Goal: Task Accomplishment & Management: Complete application form

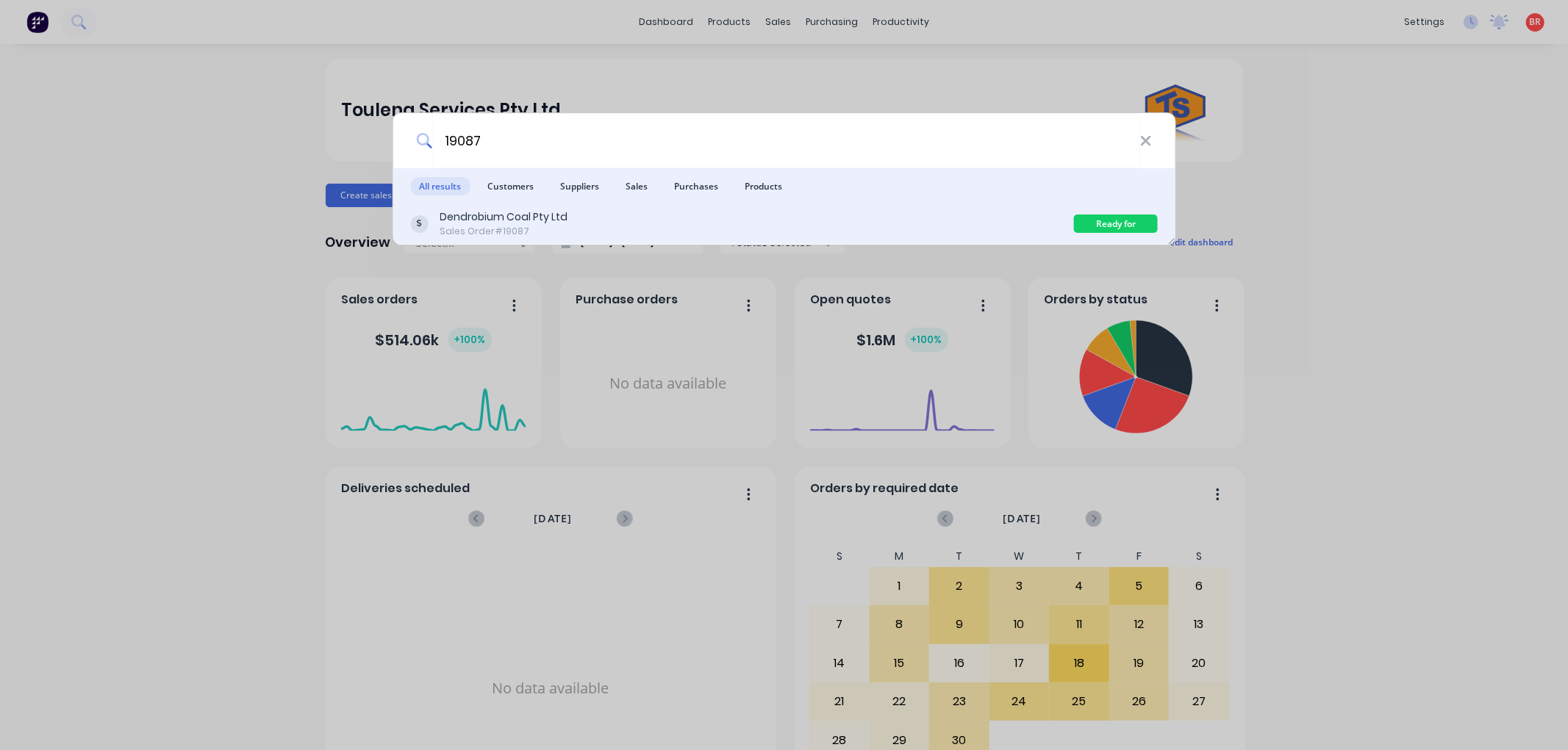
type input "19087"
click at [542, 218] on div "Dendrobium Coal Pty Ltd" at bounding box center [503, 217] width 128 height 15
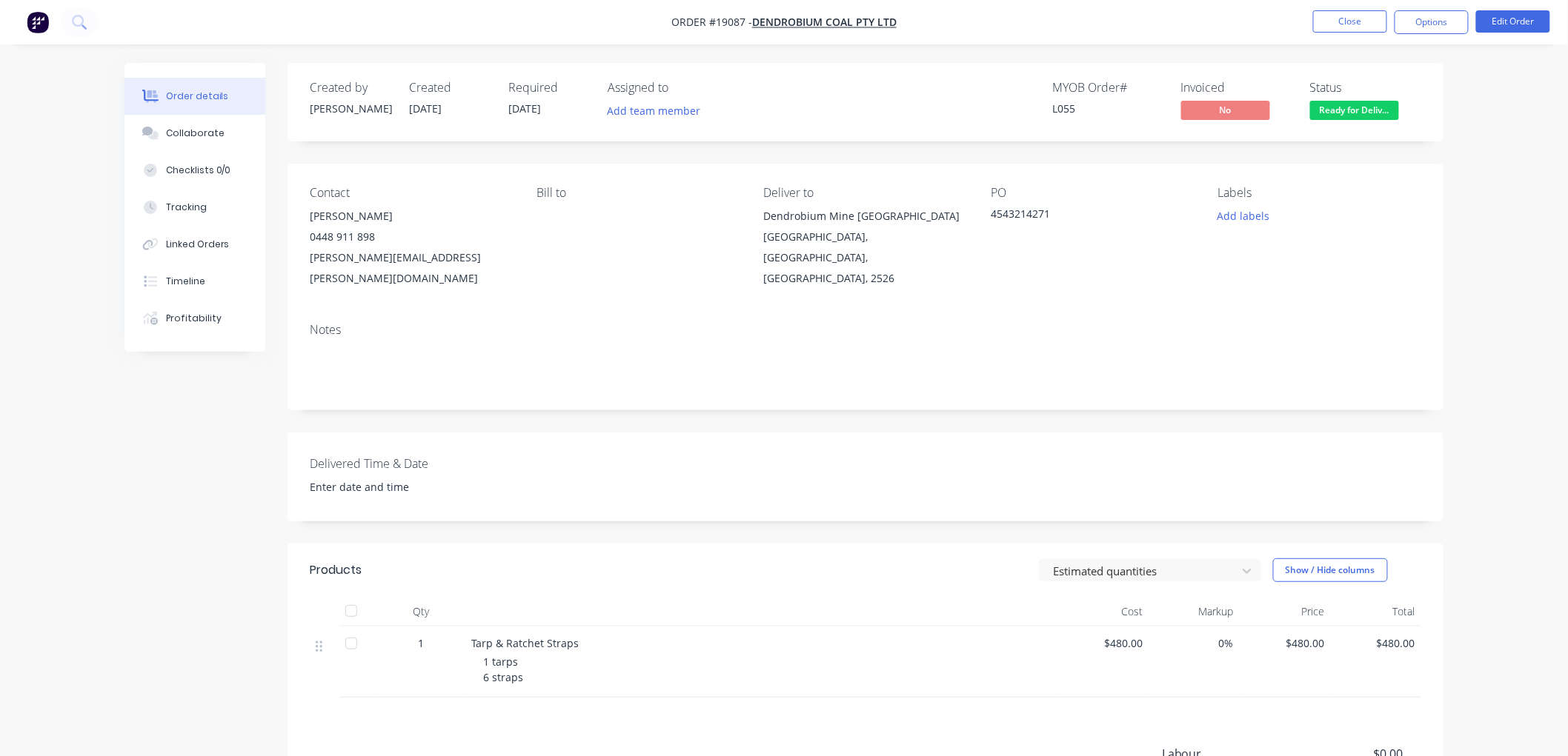
click at [1346, 109] on span "Ready for Deliv..." at bounding box center [1354, 110] width 89 height 19
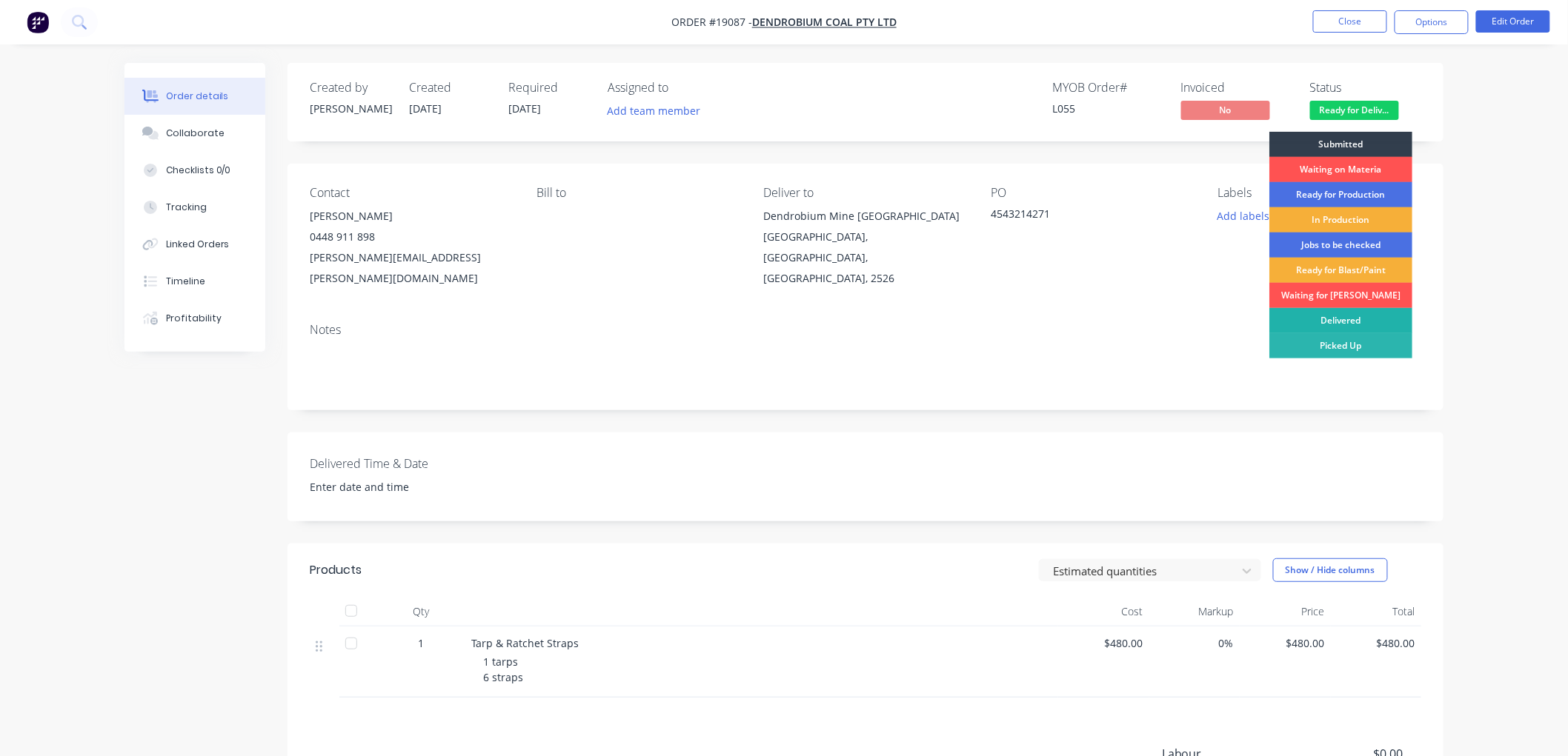
click at [1330, 320] on div "Delivered" at bounding box center [1340, 321] width 143 height 25
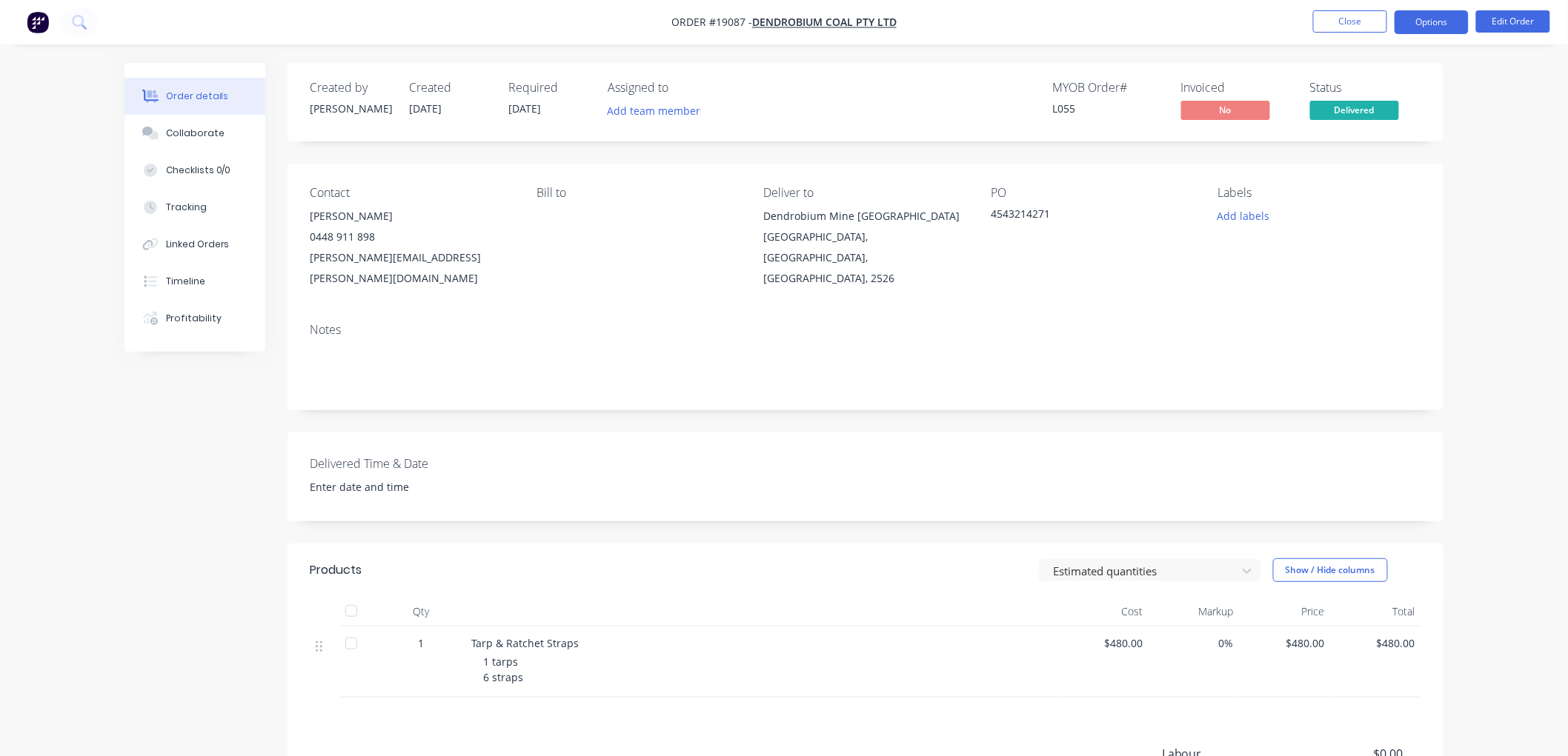
click at [1416, 16] on button "Options" at bounding box center [1431, 22] width 74 height 24
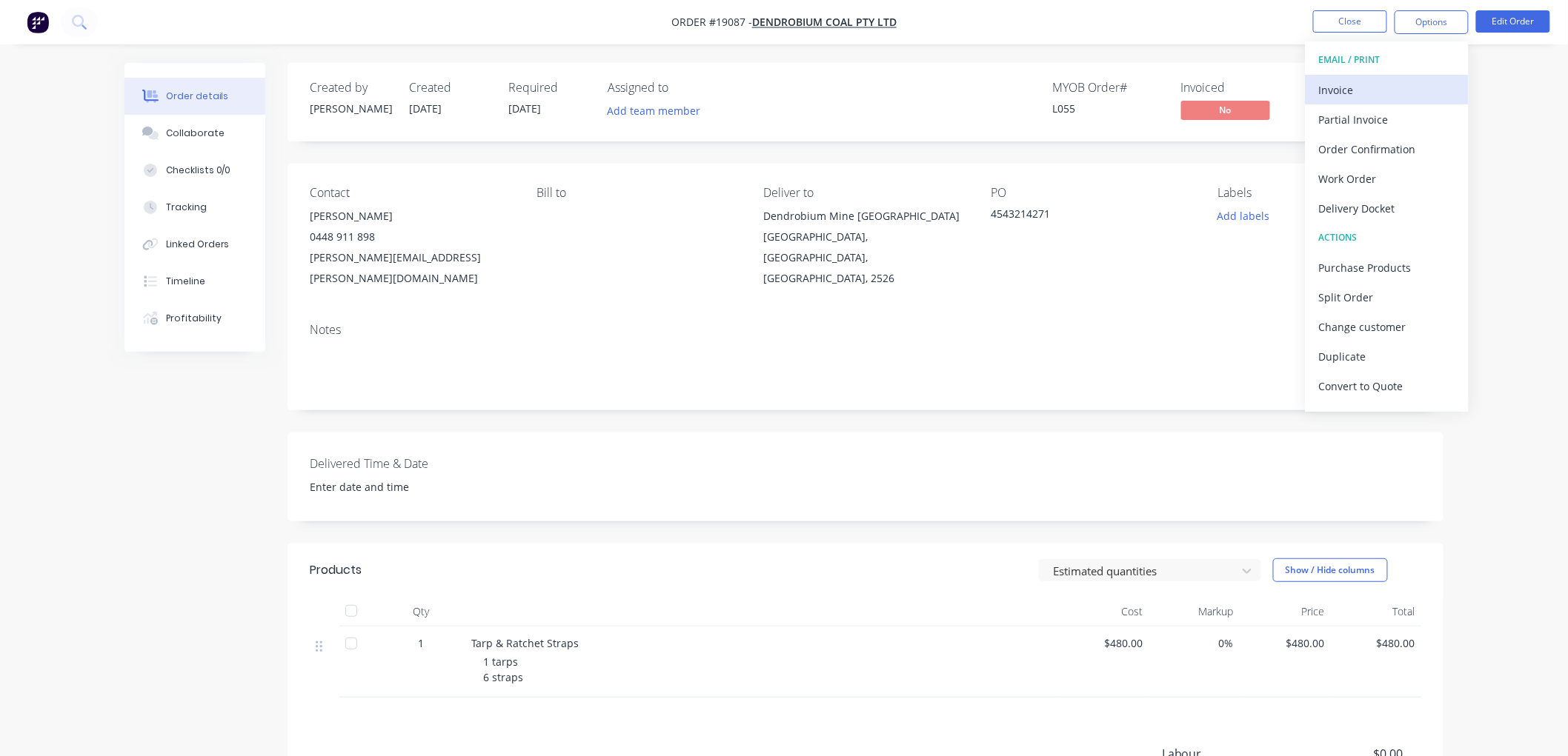
click at [1352, 83] on div "Invoice" at bounding box center [1386, 90] width 137 height 21
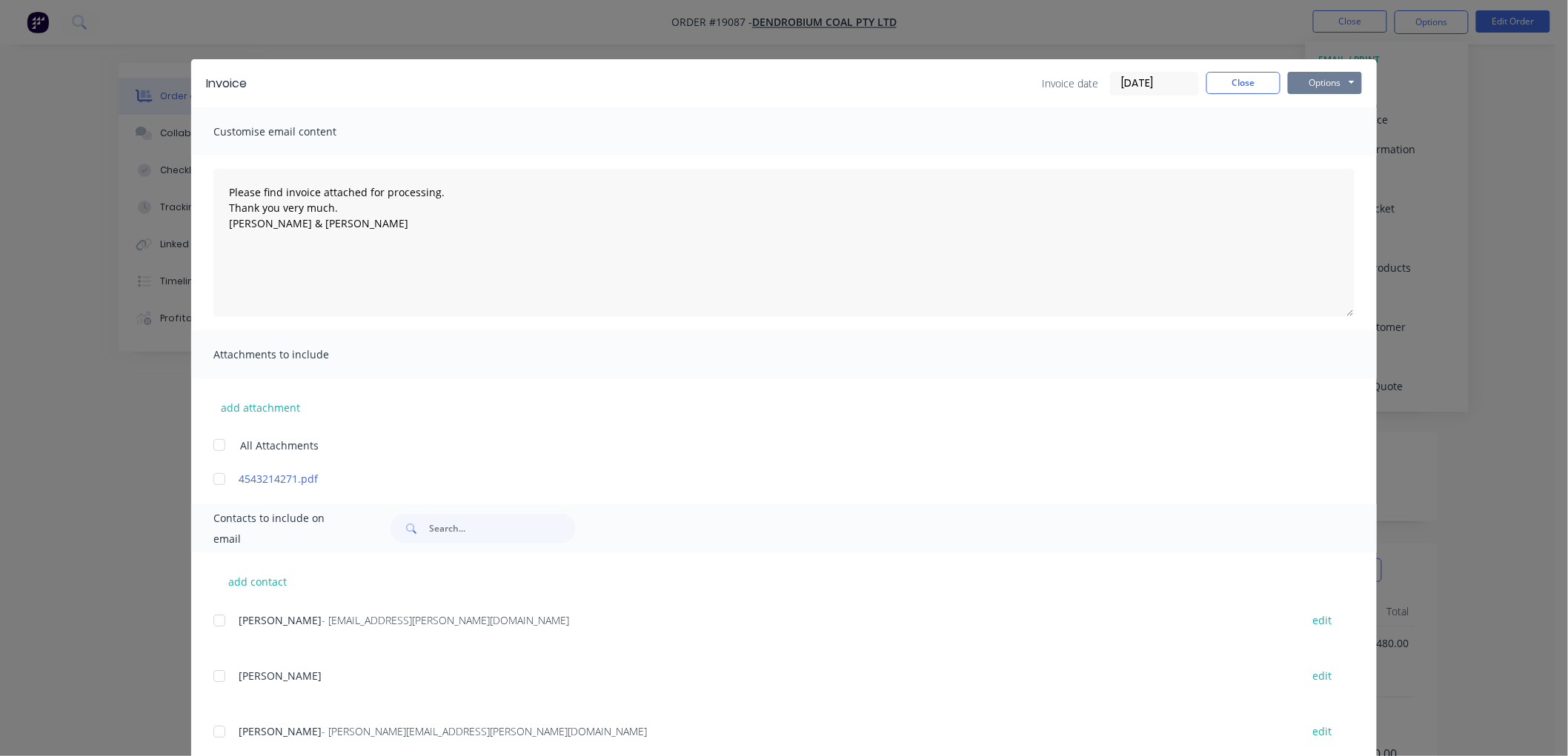
click at [1320, 75] on button "Options" at bounding box center [1324, 83] width 74 height 22
click at [1326, 133] on button "Print" at bounding box center [1335, 133] width 95 height 25
type textarea "Please find invoice attached for processing. Thank you very much. [PERSON_NAME]…"
click at [1219, 72] on button "Close" at bounding box center [1243, 83] width 74 height 22
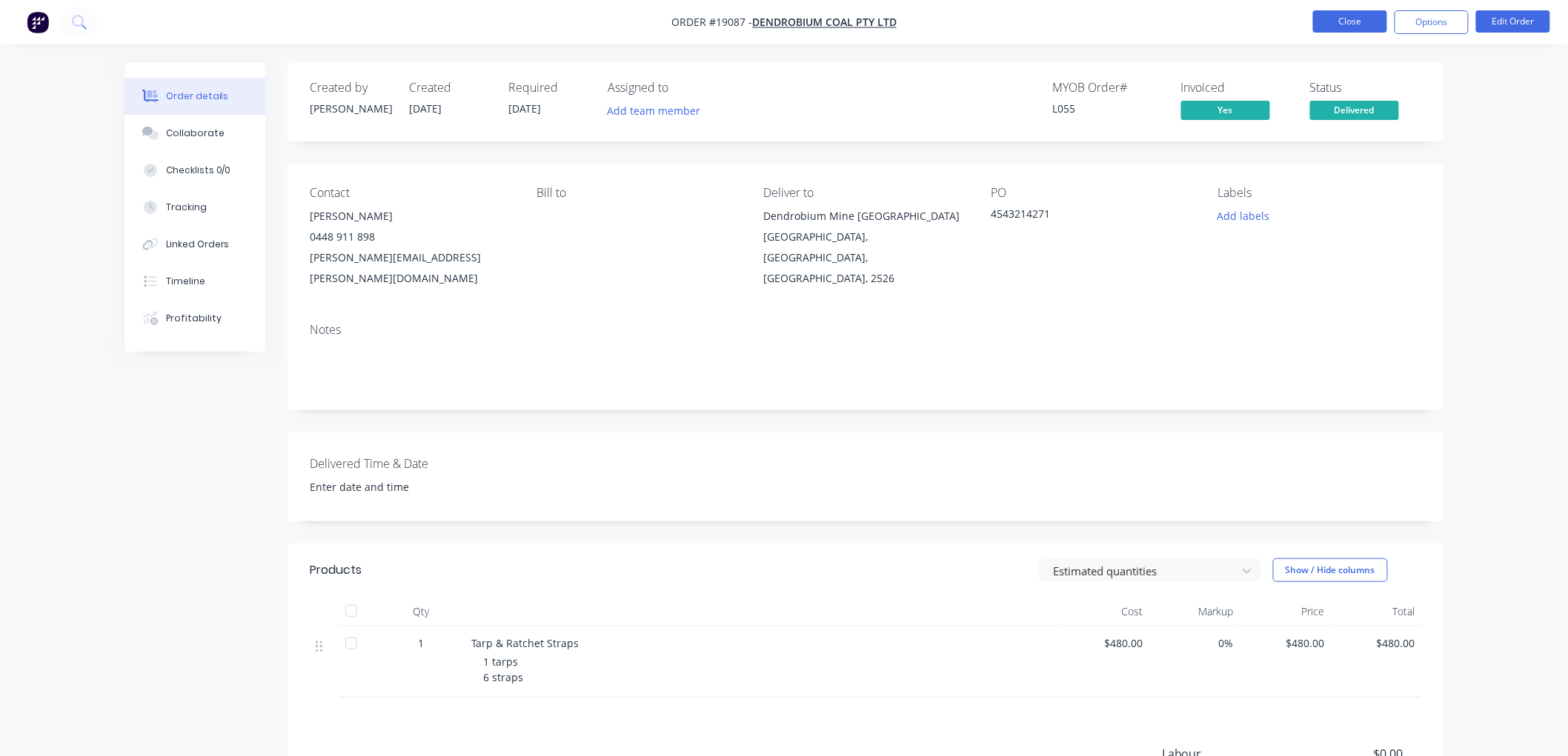
click at [1341, 23] on button "Close" at bounding box center [1349, 21] width 74 height 22
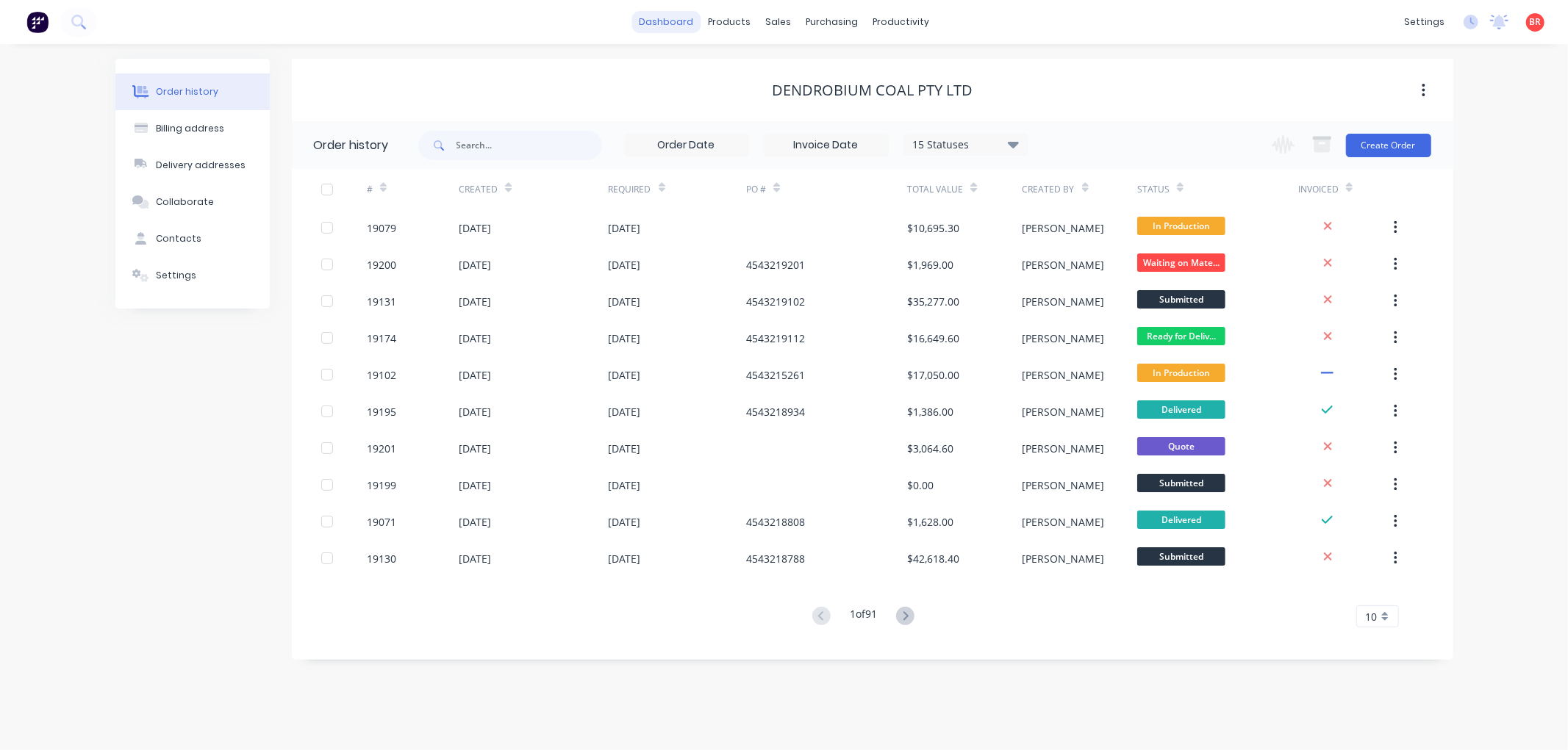
click at [687, 27] on link "dashboard" at bounding box center [666, 22] width 69 height 22
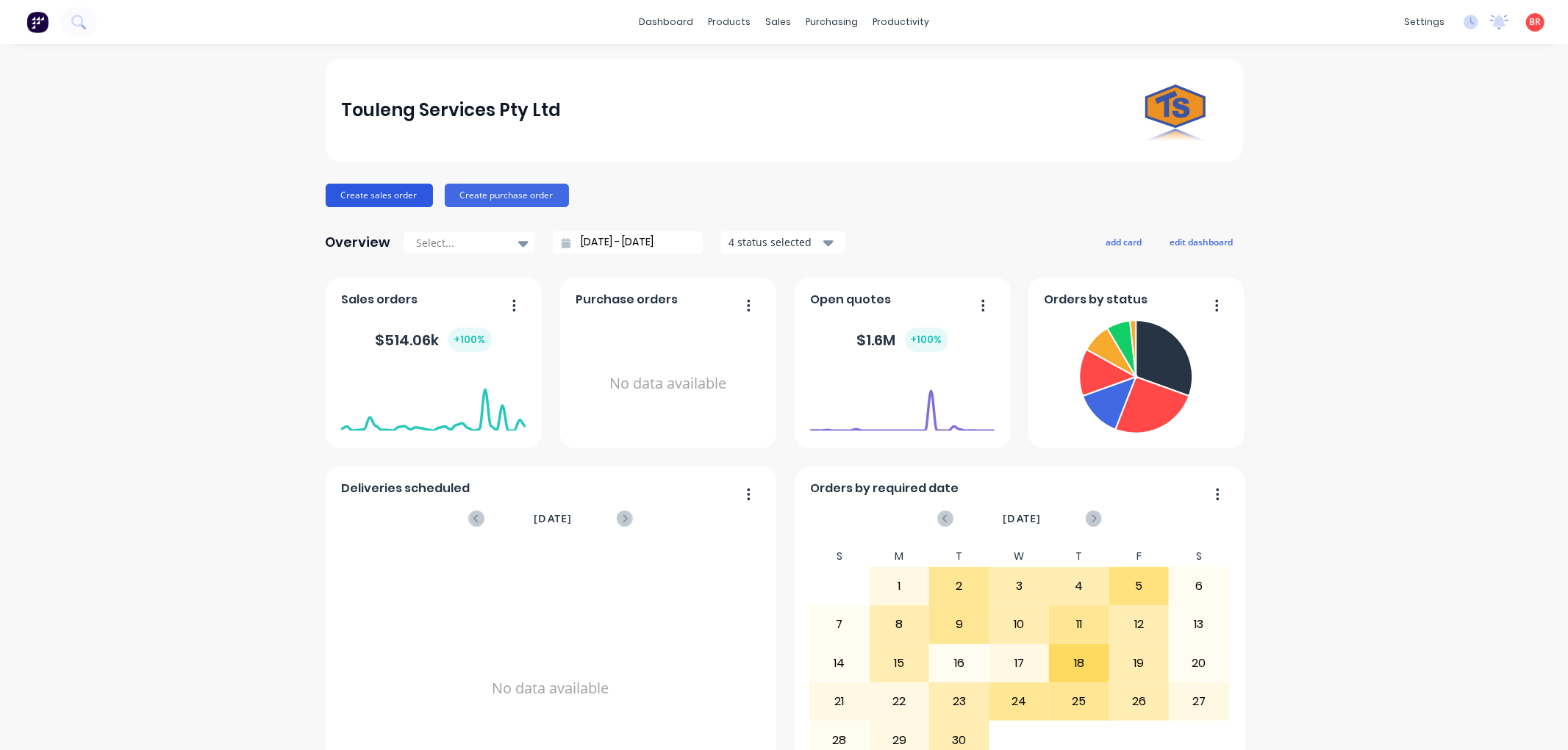
click at [357, 197] on button "Create sales order" at bounding box center [379, 195] width 107 height 24
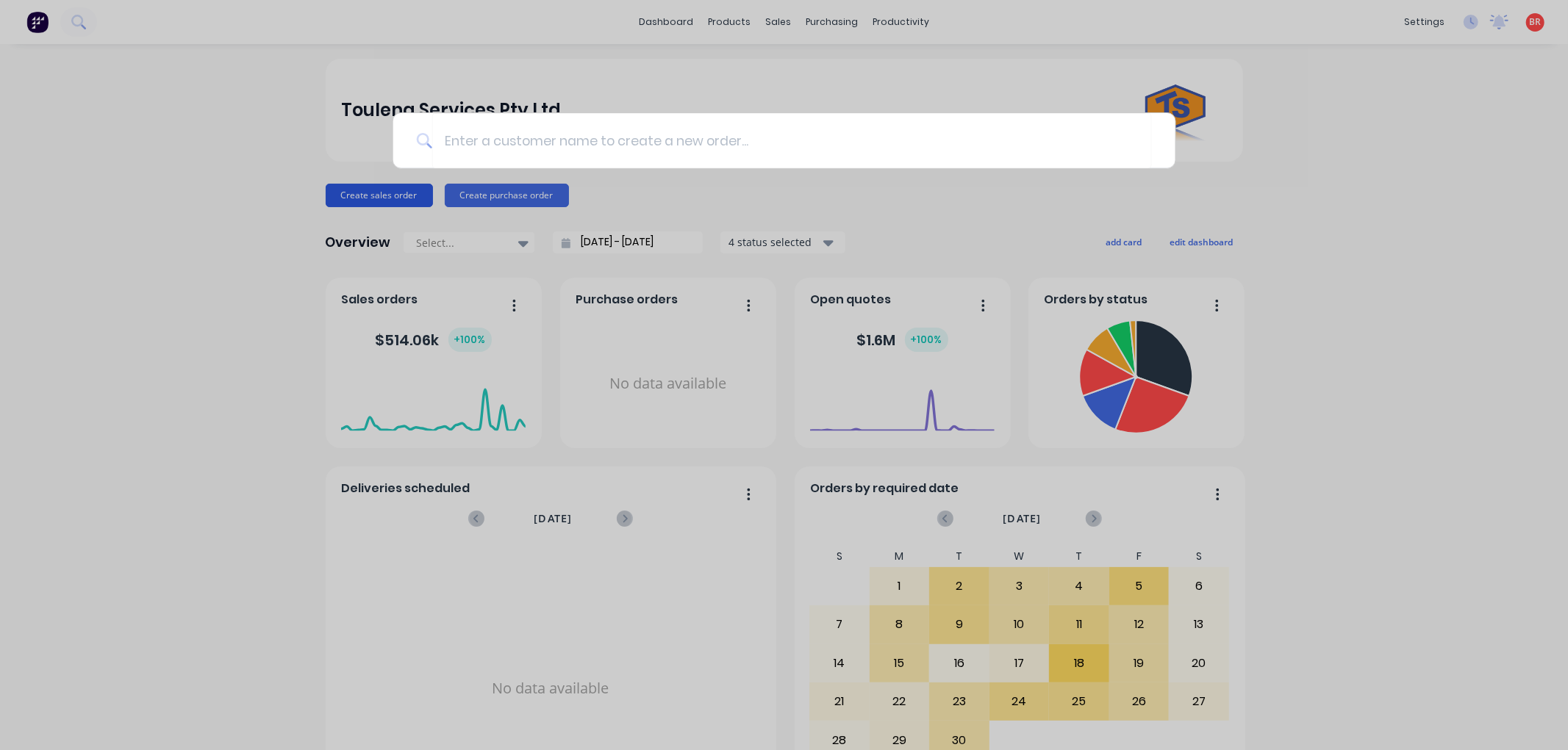
type input "r"
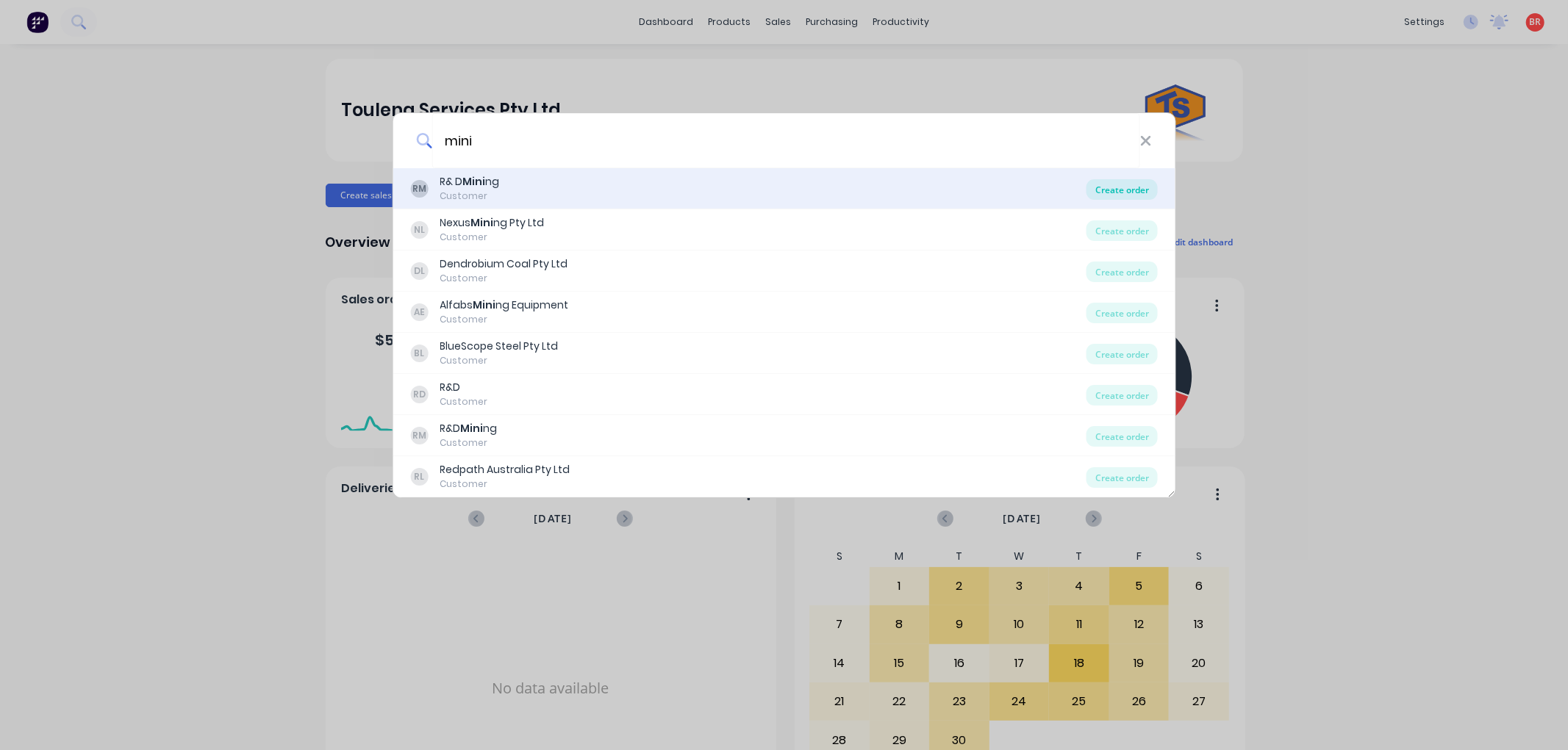
type input "mini"
click at [1119, 185] on div "Create order" at bounding box center [1122, 189] width 71 height 20
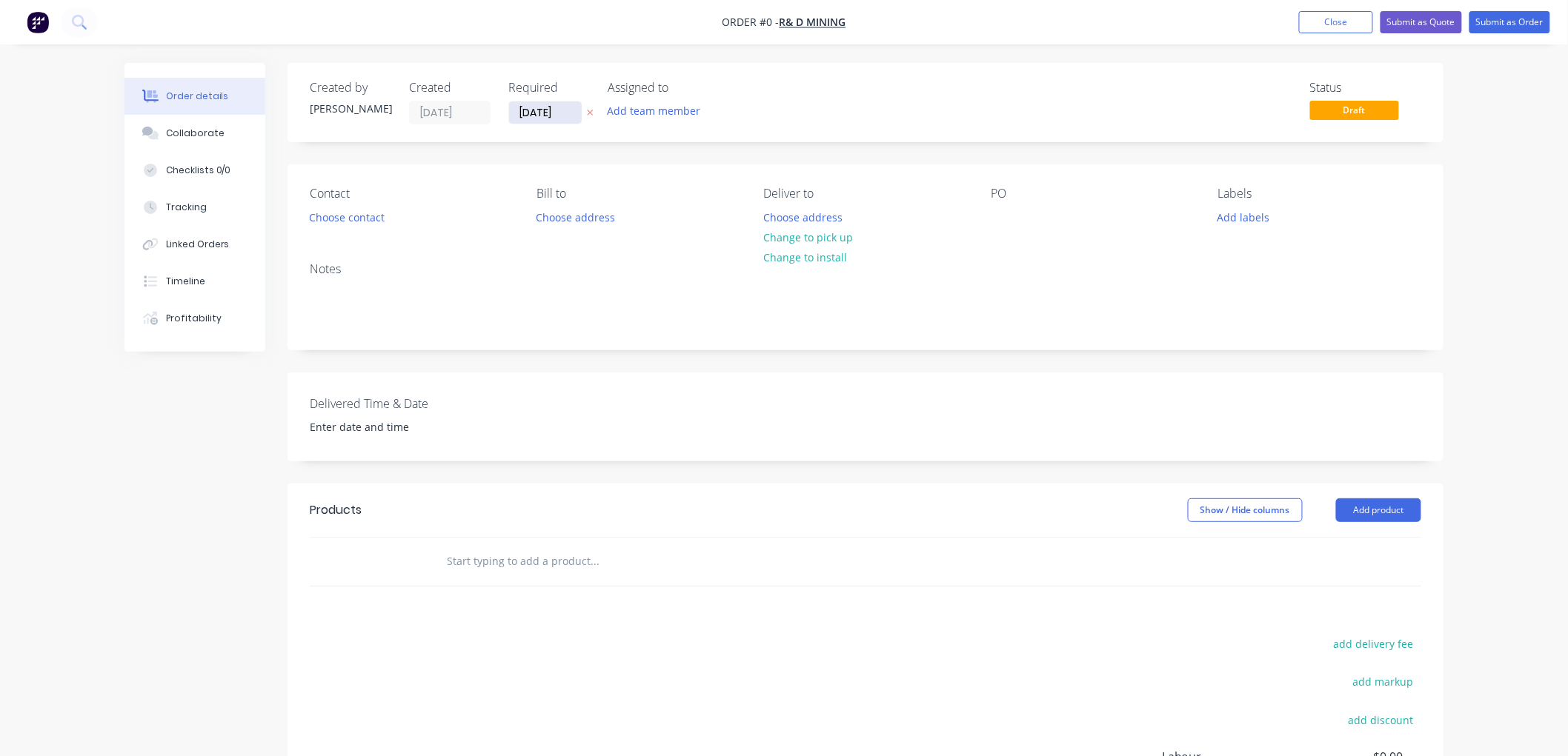
click at [549, 106] on input "[DATE]" at bounding box center [545, 112] width 73 height 22
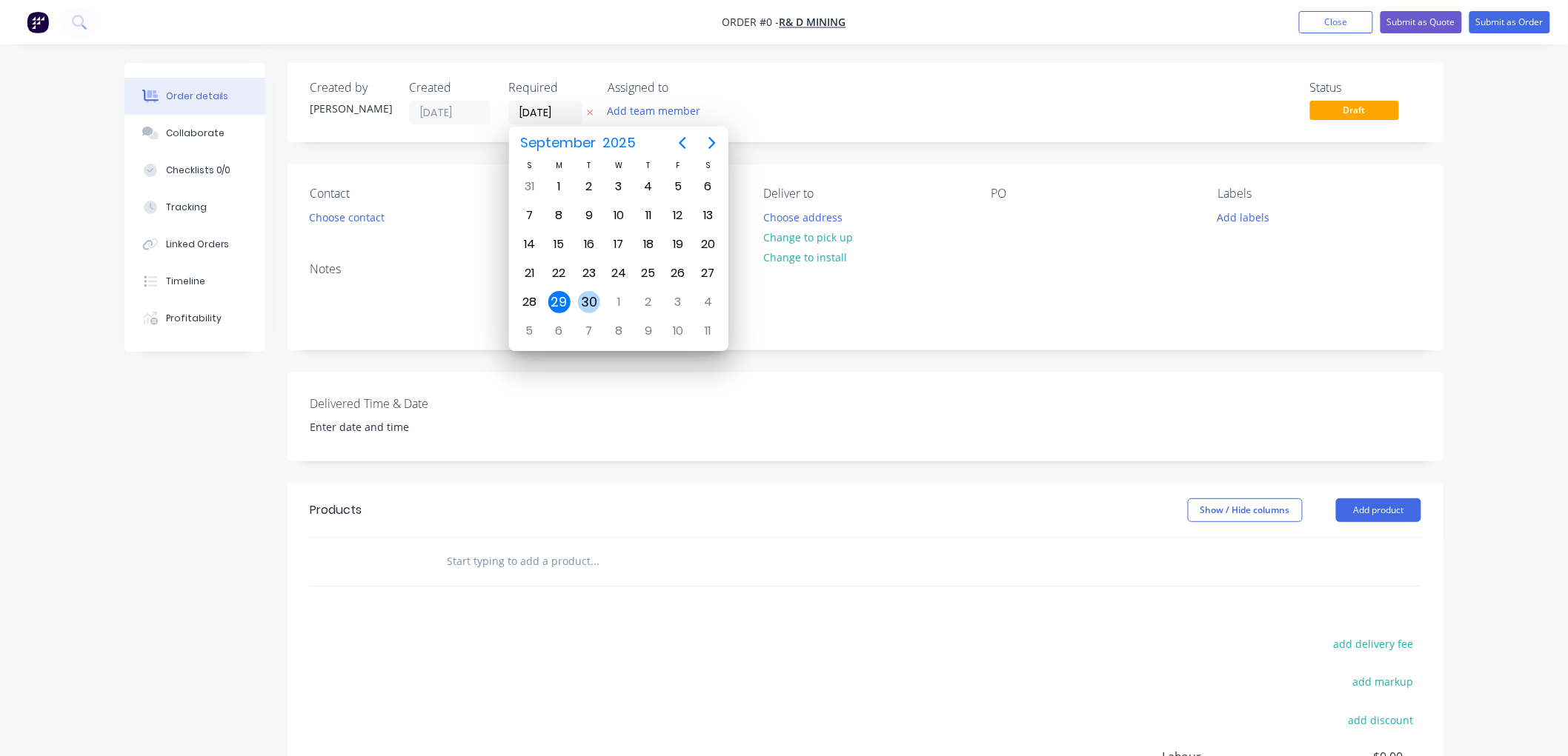
click at [588, 299] on div "30" at bounding box center [588, 302] width 22 height 22
type input "[DATE]"
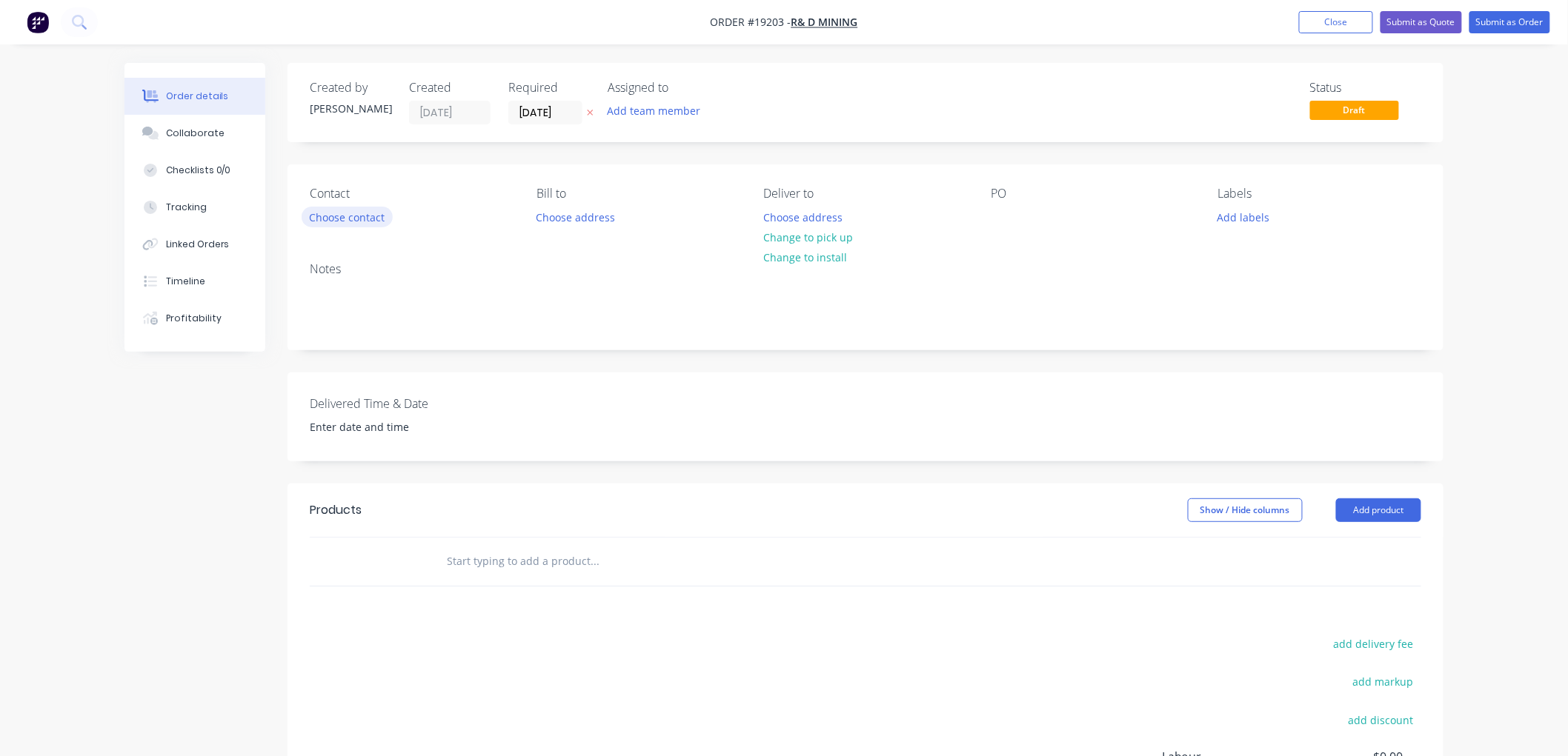
click at [342, 214] on button "Choose contact" at bounding box center [346, 217] width 91 height 20
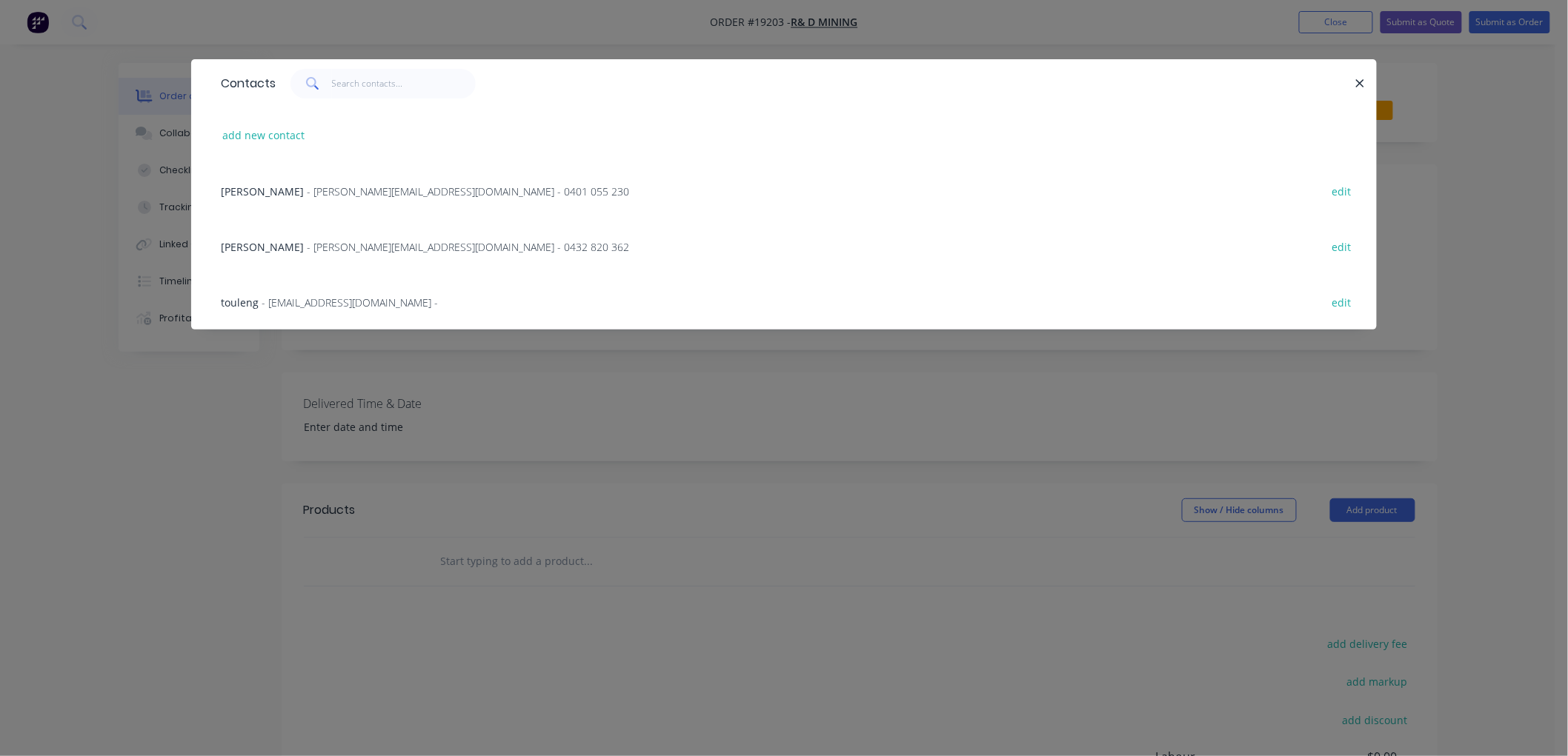
click at [313, 245] on span "- [PERSON_NAME][EMAIL_ADDRESS][DOMAIN_NAME] - 0432 820 362" at bounding box center [468, 246] width 322 height 14
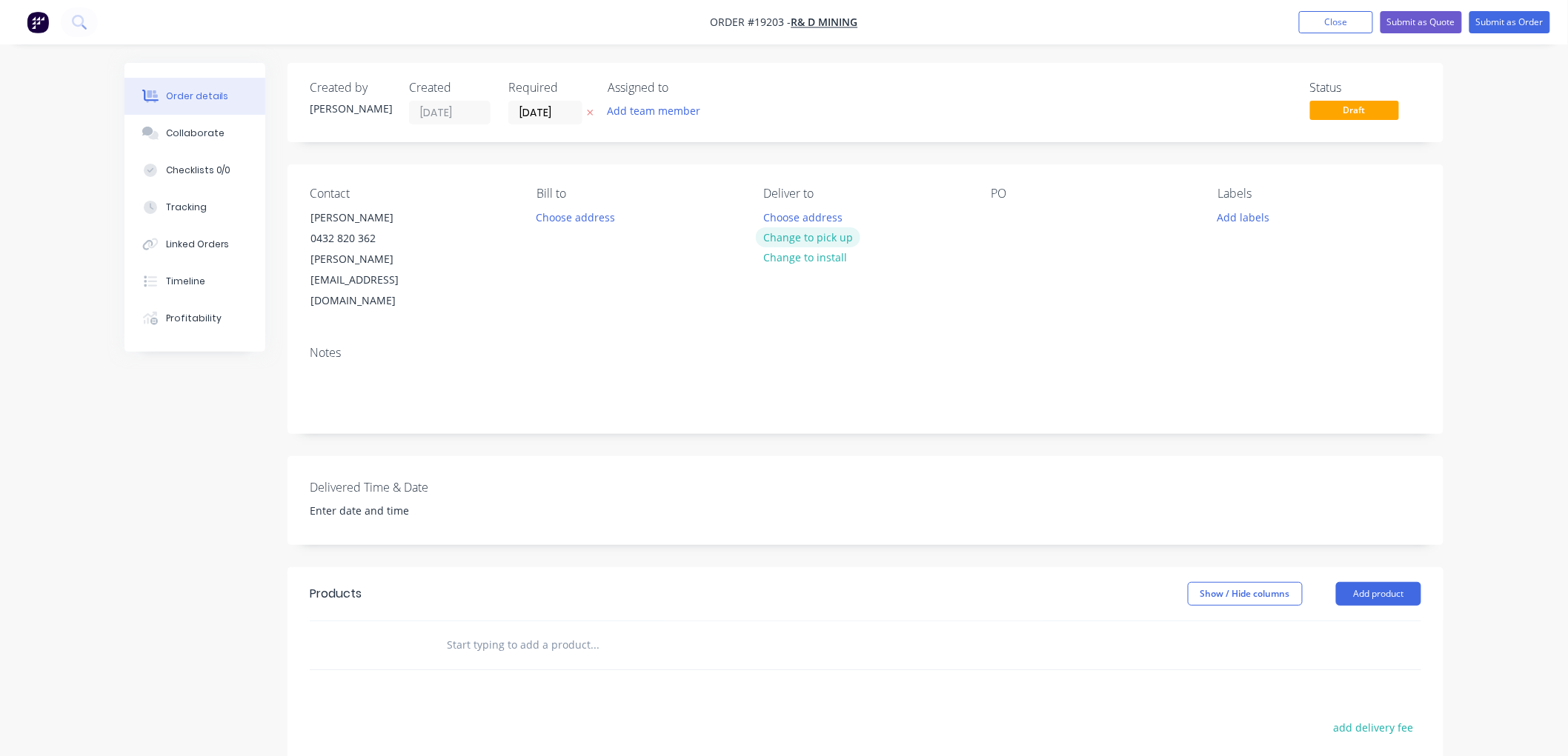
click at [801, 235] on button "Change to pick up" at bounding box center [808, 237] width 106 height 20
click at [495, 630] on input "text" at bounding box center [594, 645] width 296 height 29
click at [448, 630] on input "Transport" at bounding box center [594, 645] width 296 height 29
click at [516, 630] on input "HR Transport" at bounding box center [594, 645] width 296 height 29
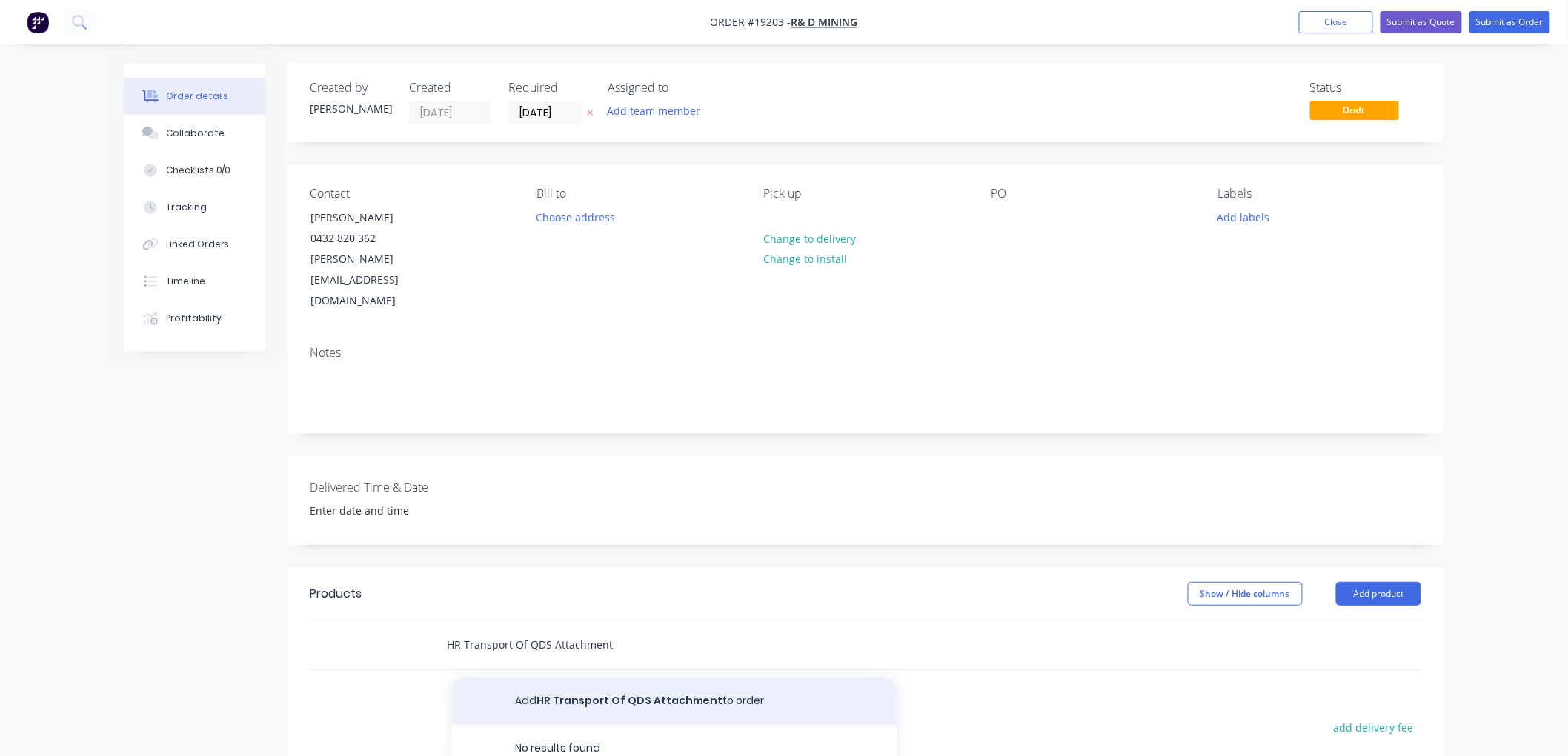
type input "HR Transport Of QDS Attachment"
click at [621, 677] on button "Add HR Transport Of QDS Attachment to order" at bounding box center [674, 701] width 444 height 47
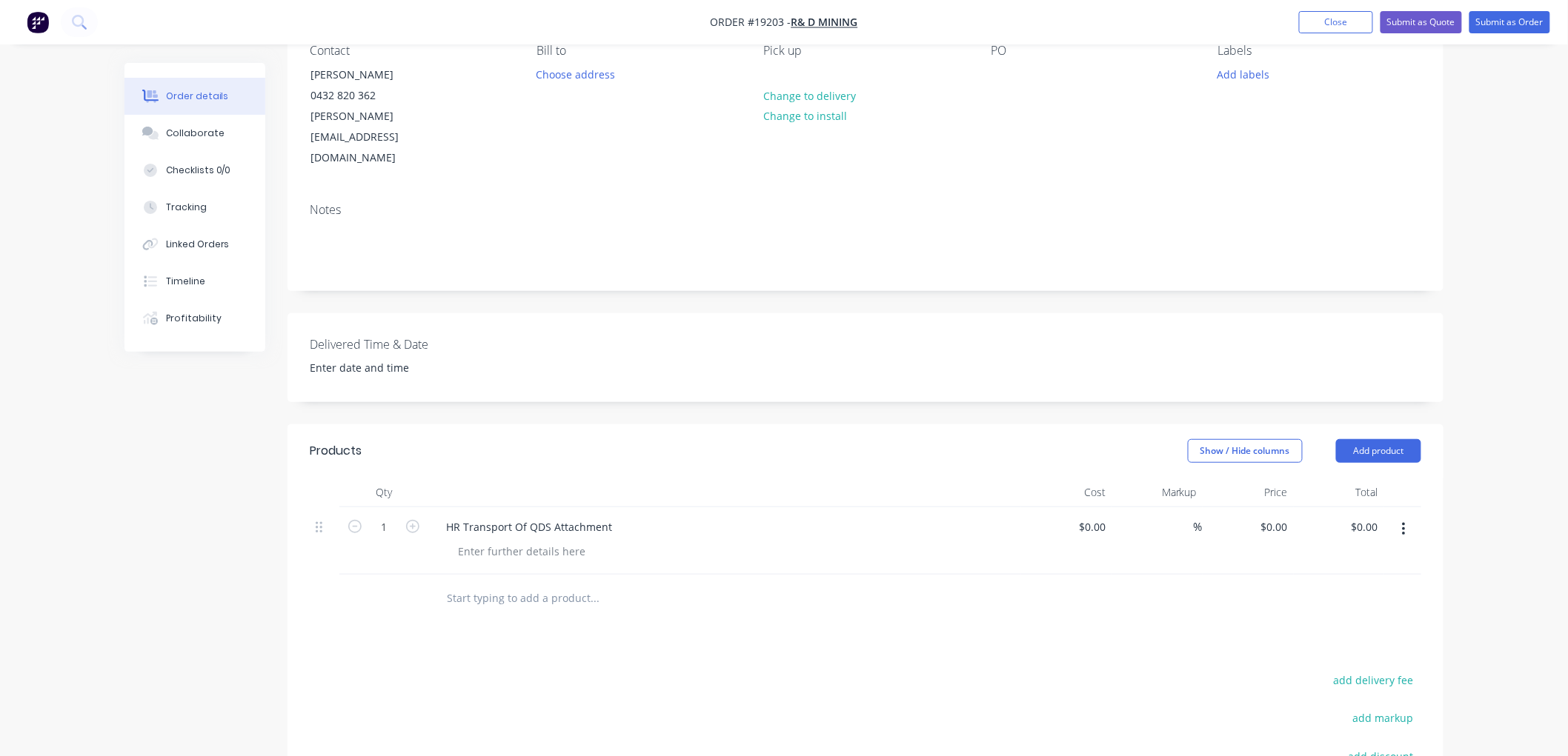
scroll to position [164, 0]
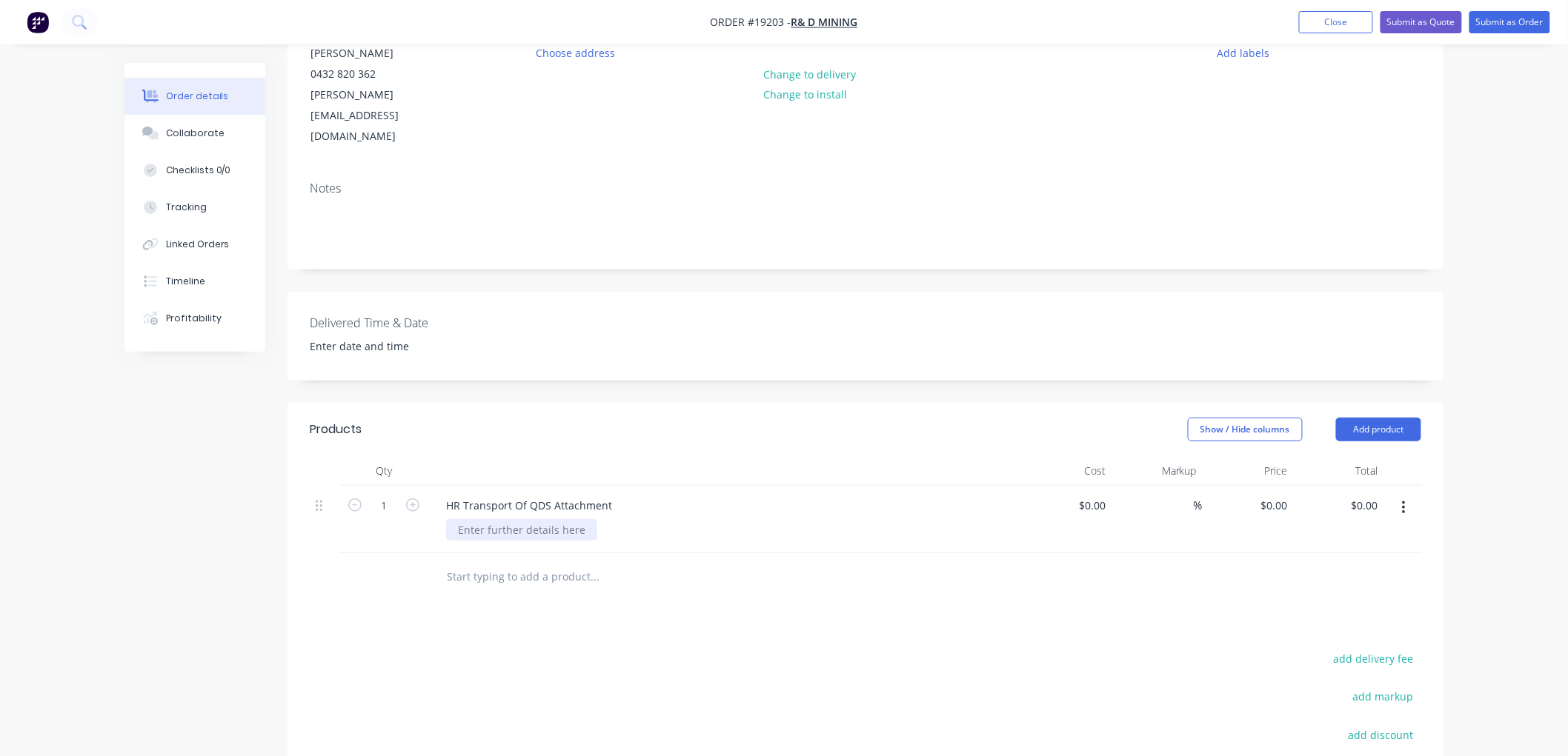
click at [523, 520] on div at bounding box center [521, 530] width 151 height 21
click at [475, 520] on div "Tahmoor Mine" at bounding box center [493, 530] width 95 height 21
click at [247, 528] on div "Created by [PERSON_NAME] Created [DATE] Required [DATE] Assigned to Add team me…" at bounding box center [783, 439] width 1318 height 1081
click at [1498, 27] on button "Submit as Order" at bounding box center [1509, 22] width 81 height 22
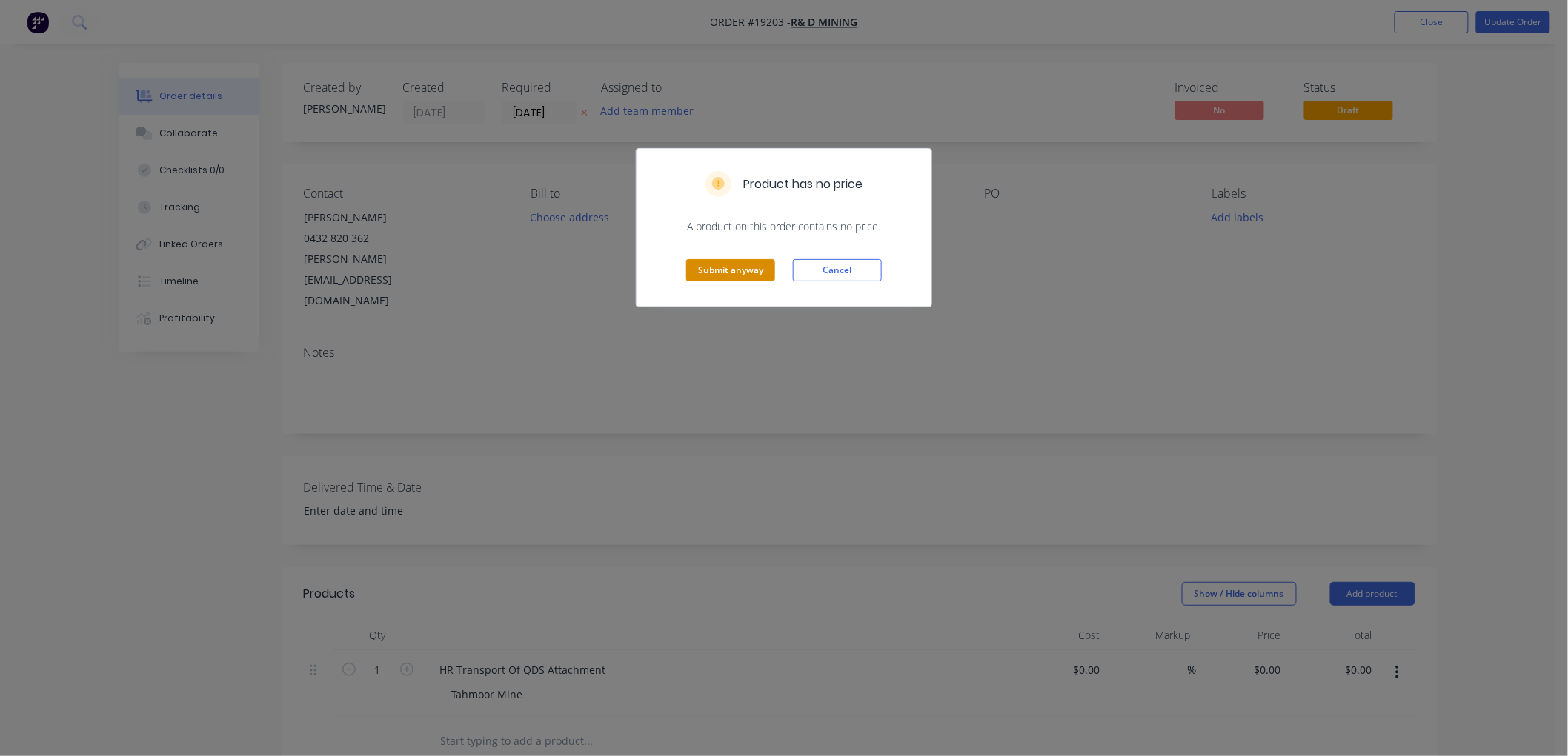
click at [721, 268] on button "Submit anyway" at bounding box center [730, 270] width 89 height 22
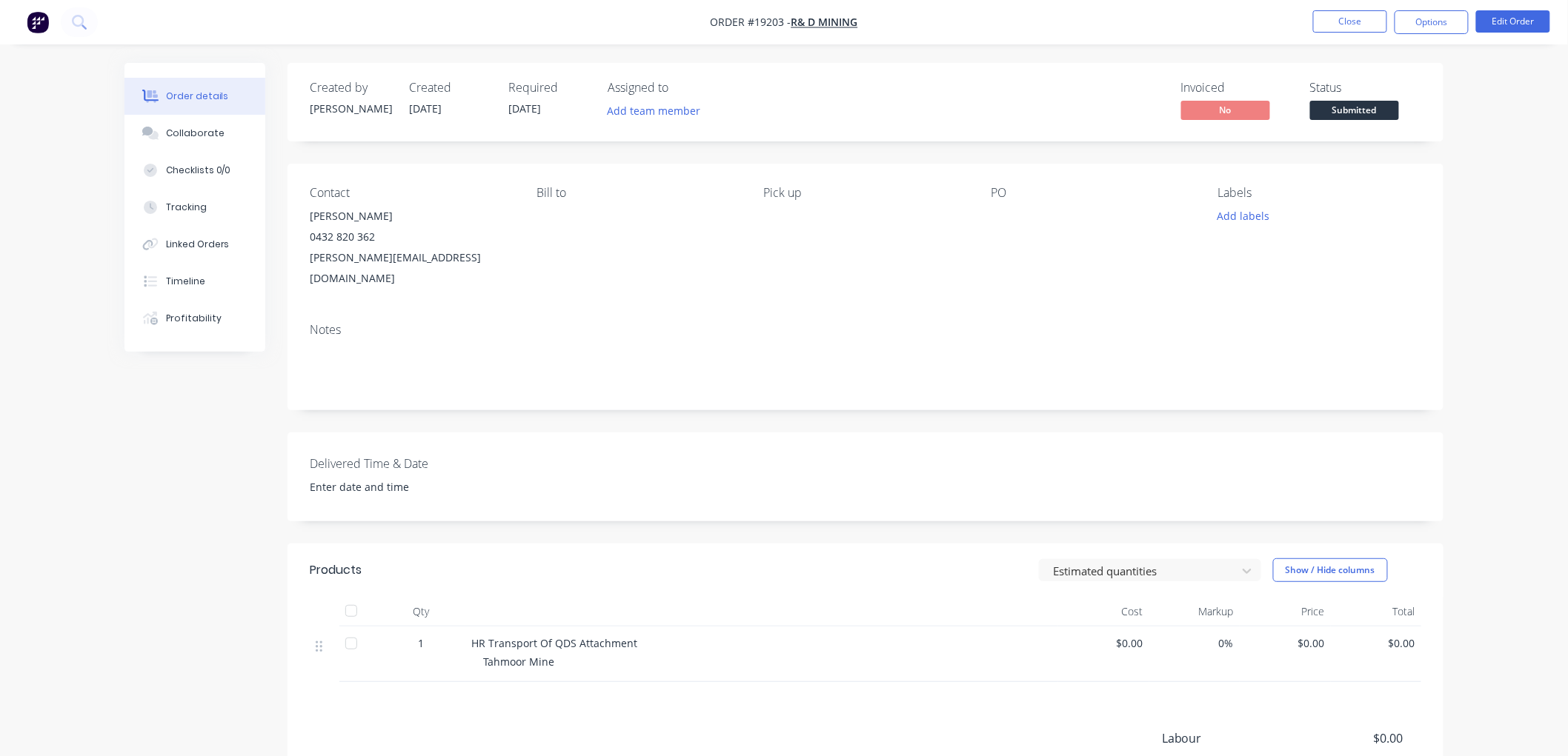
click at [1345, 110] on span "Submitted" at bounding box center [1354, 110] width 89 height 19
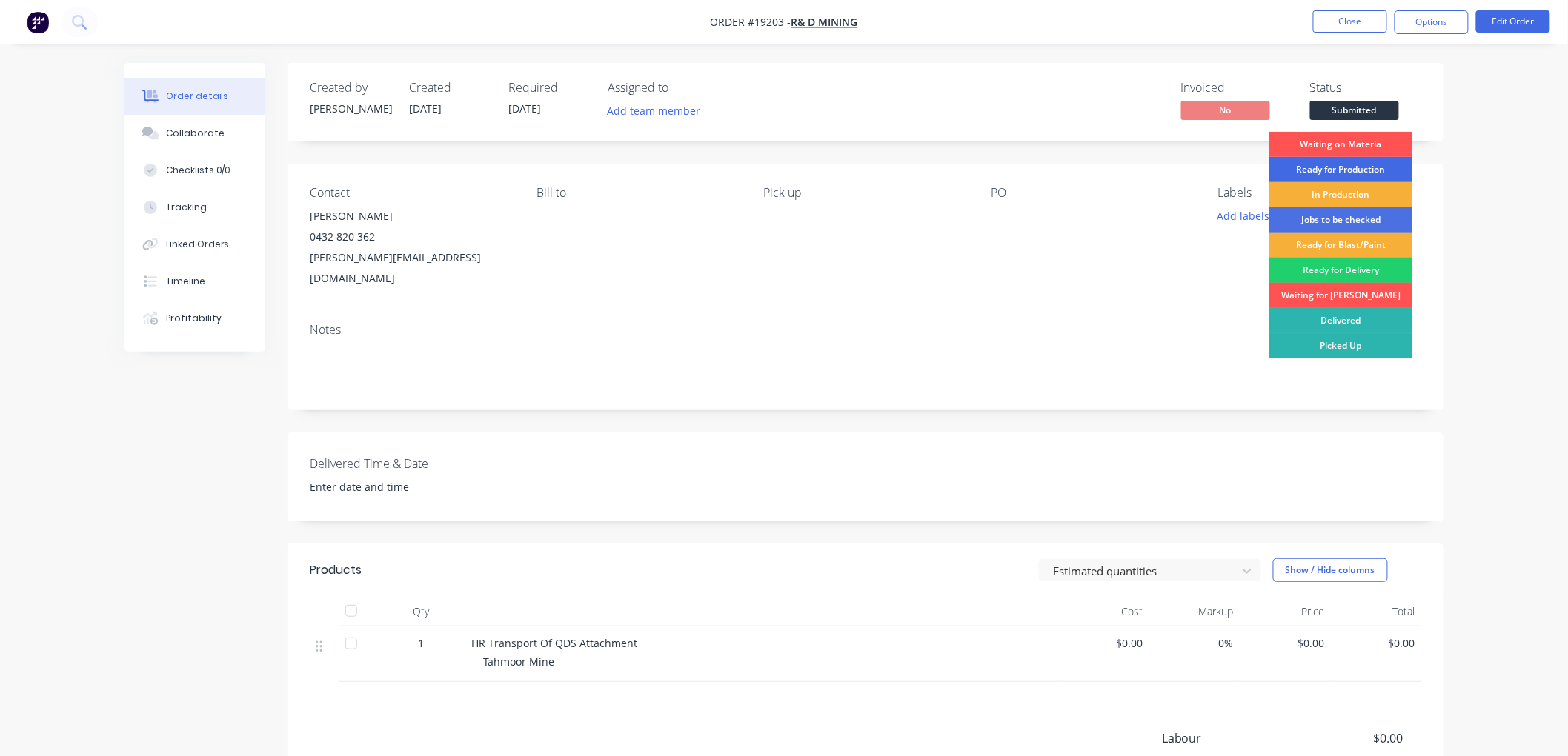
click at [1332, 167] on div "Ready for Production" at bounding box center [1340, 169] width 143 height 25
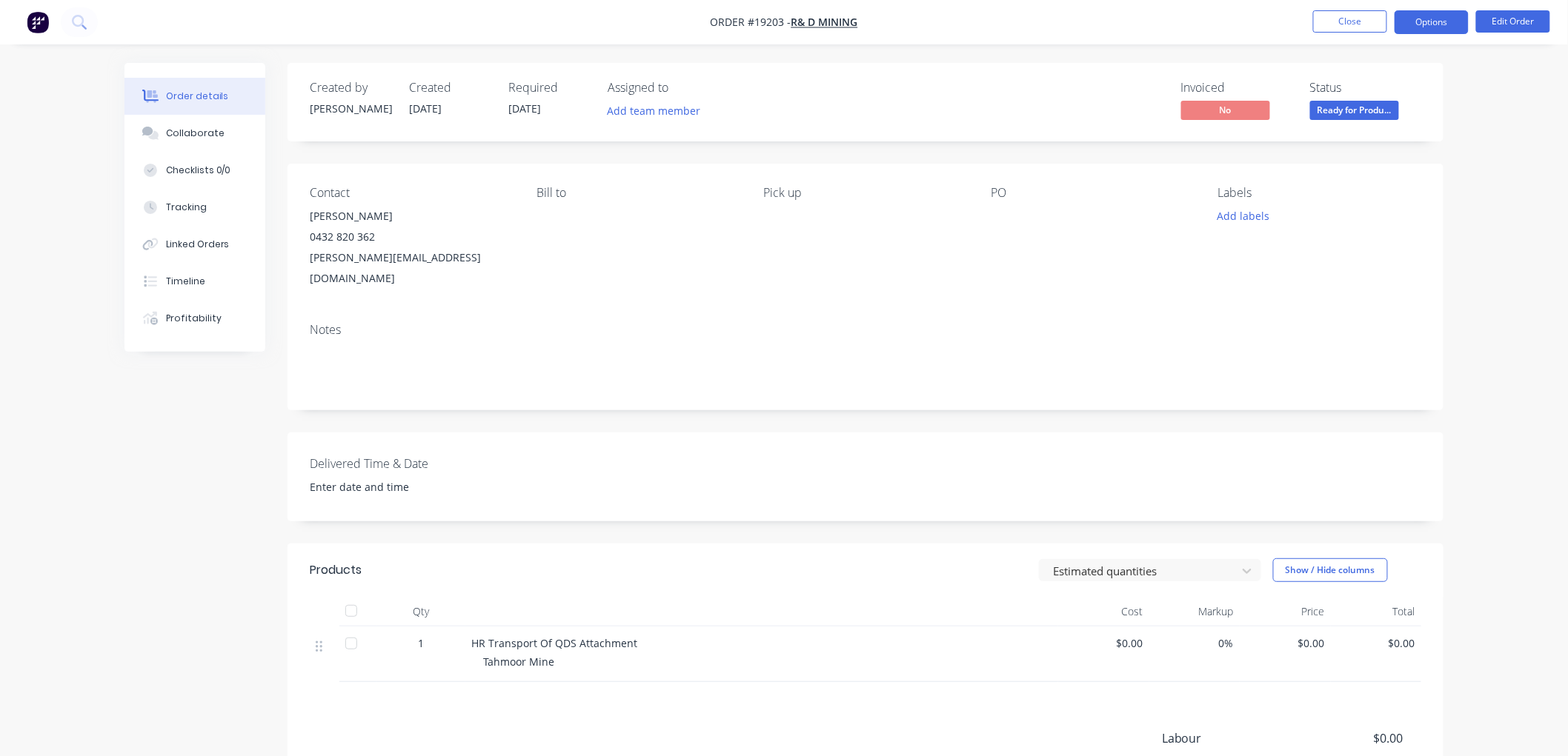
click at [1419, 29] on button "Options" at bounding box center [1431, 22] width 74 height 24
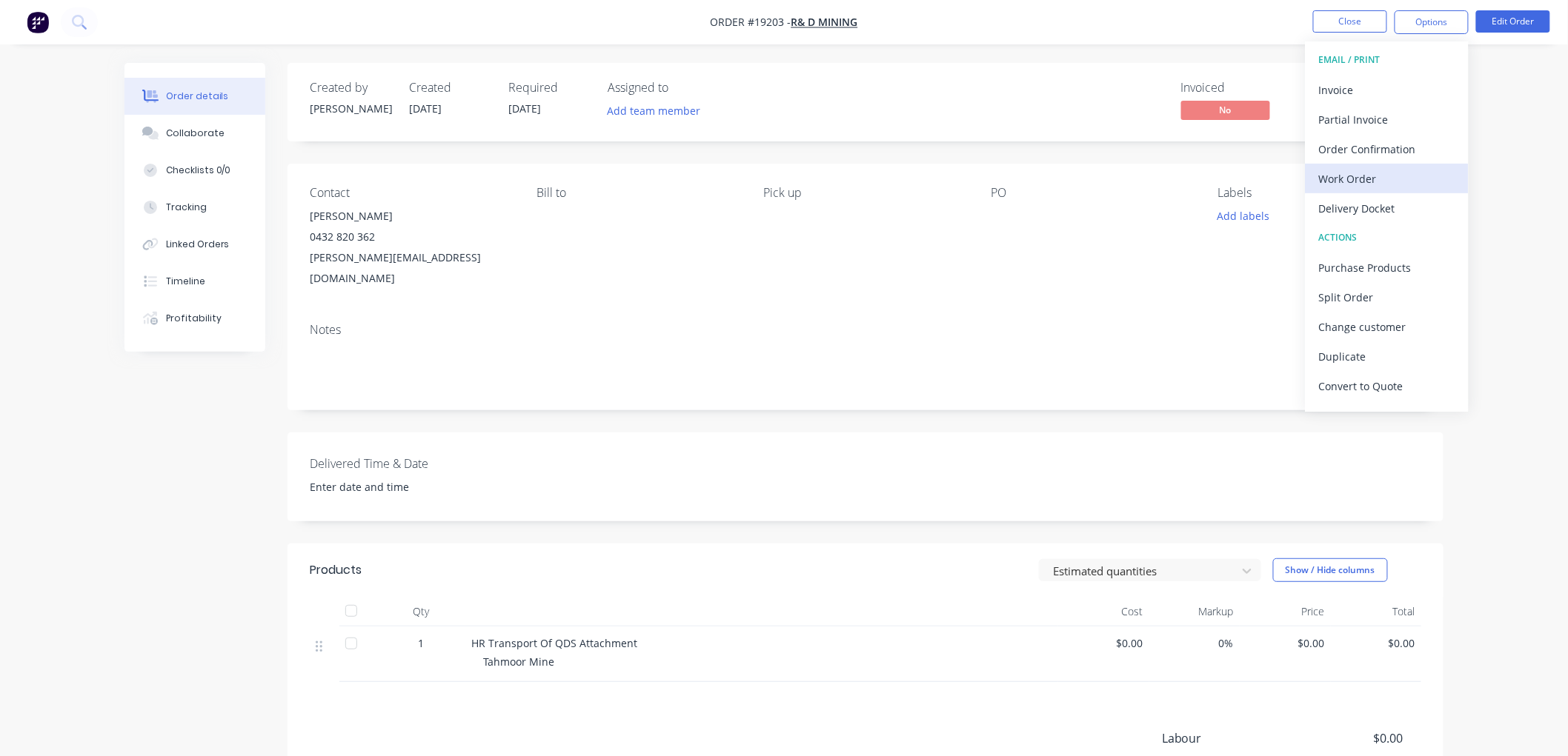
click at [1350, 173] on div "Work Order" at bounding box center [1386, 178] width 137 height 21
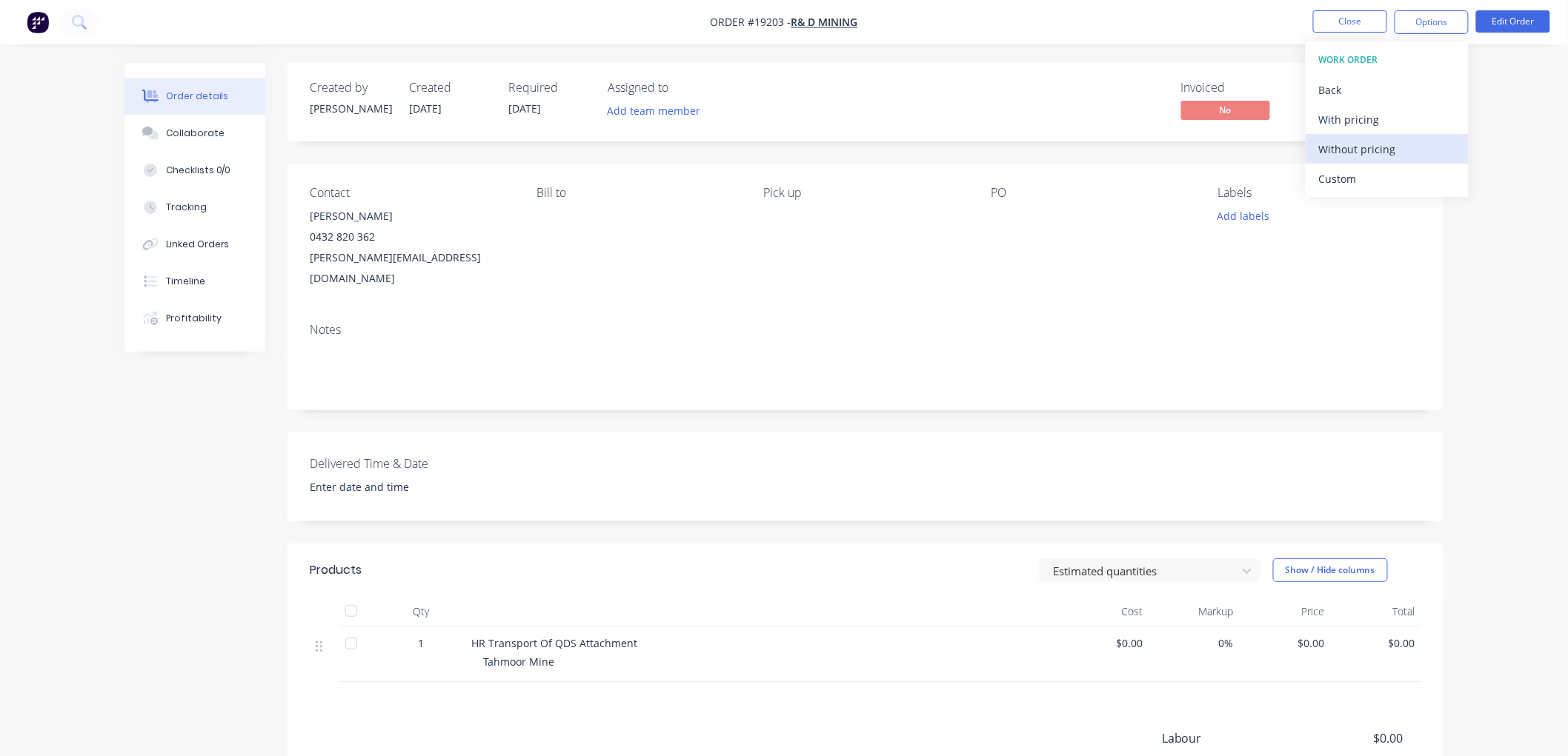
click at [1345, 148] on div "Without pricing" at bounding box center [1386, 149] width 137 height 21
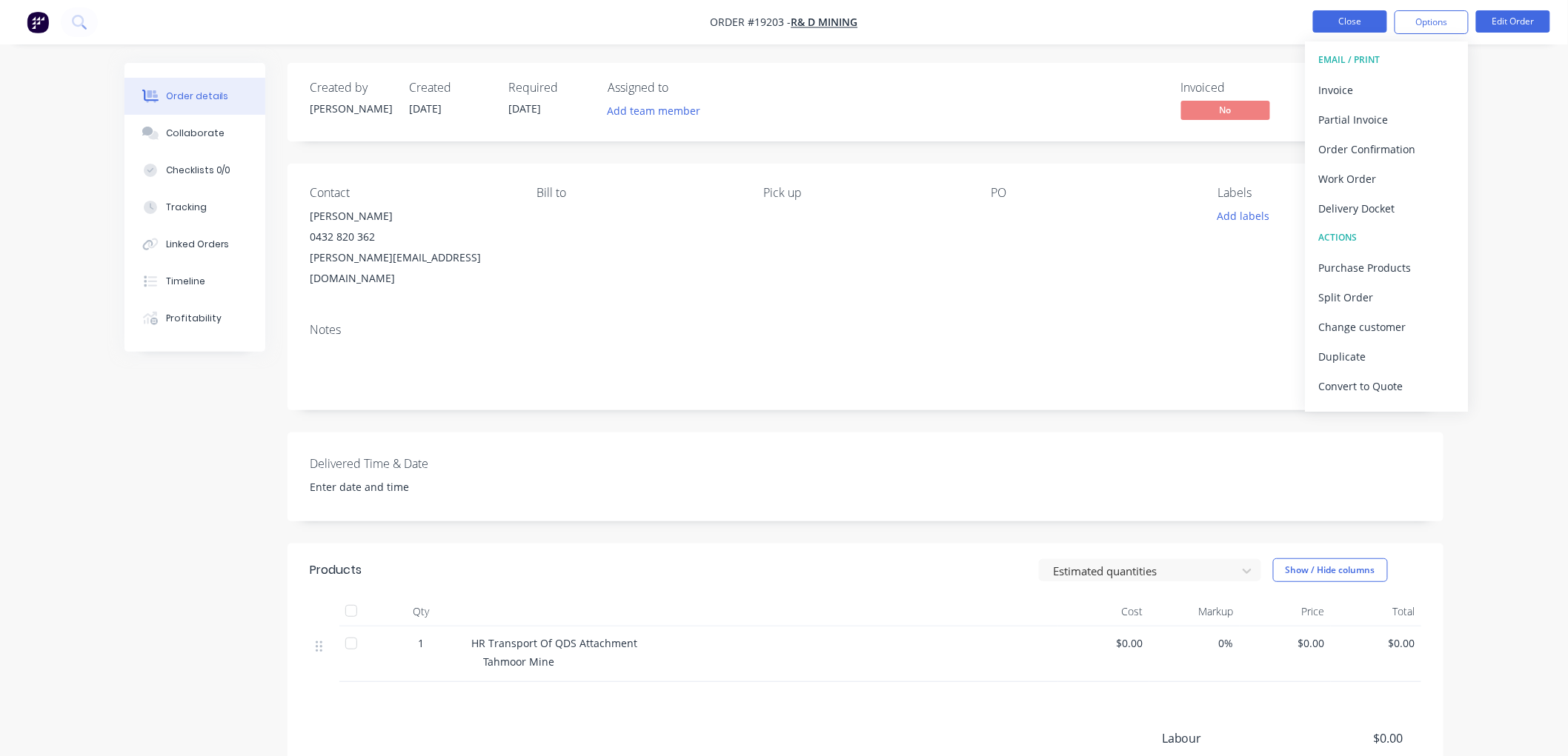
click at [1360, 28] on button "Close" at bounding box center [1349, 21] width 74 height 22
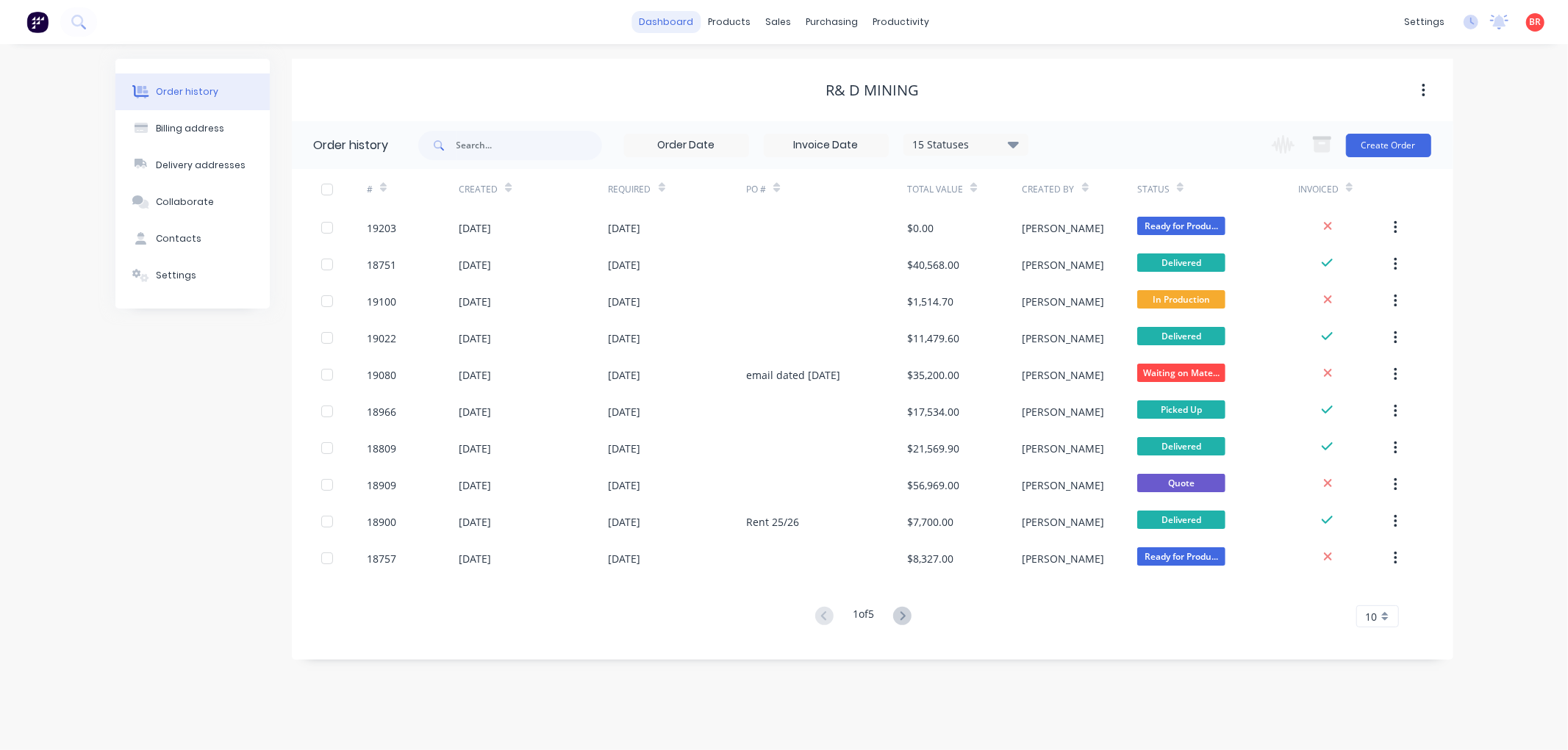
click at [659, 19] on link "dashboard" at bounding box center [666, 22] width 69 height 22
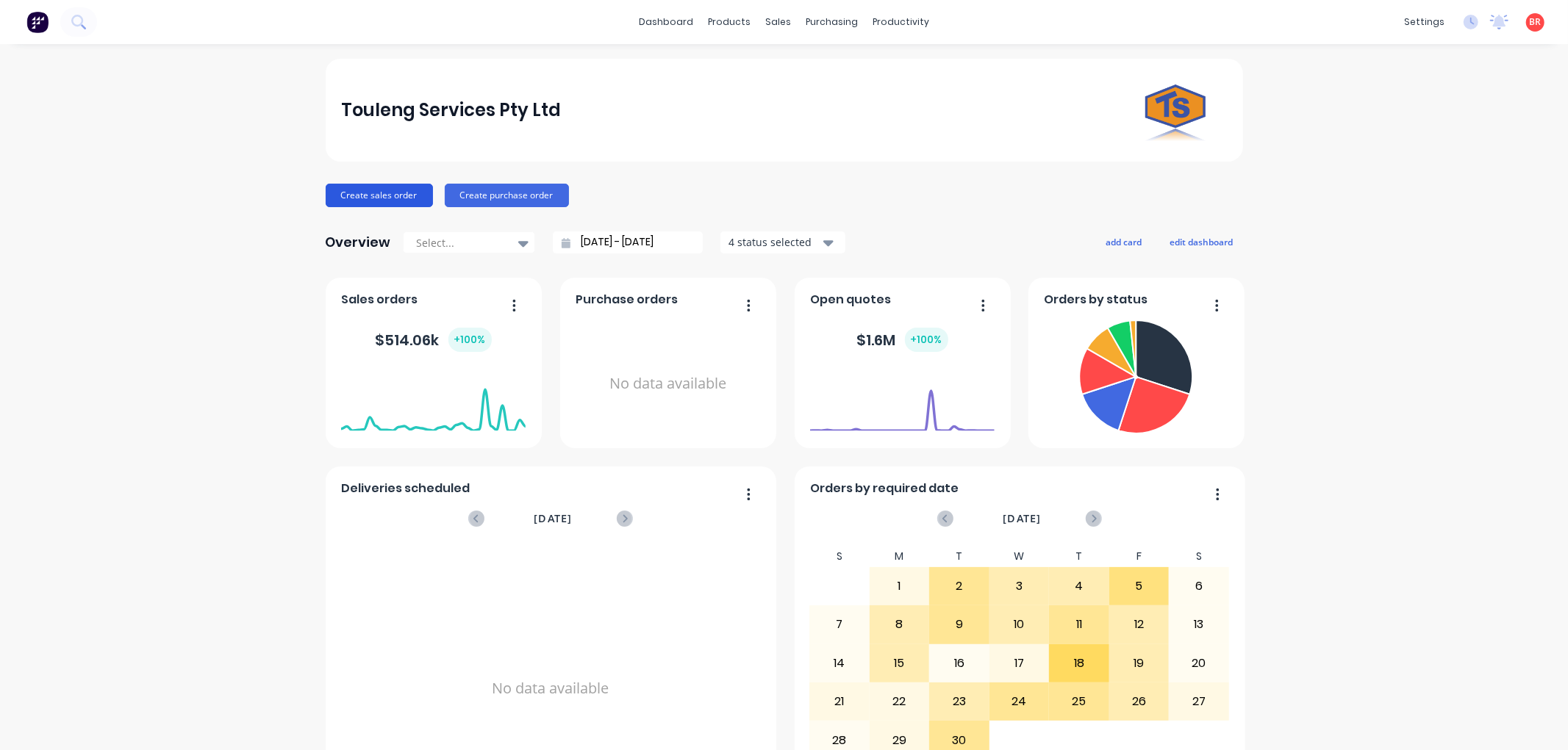
click at [371, 190] on button "Create sales order" at bounding box center [379, 195] width 107 height 24
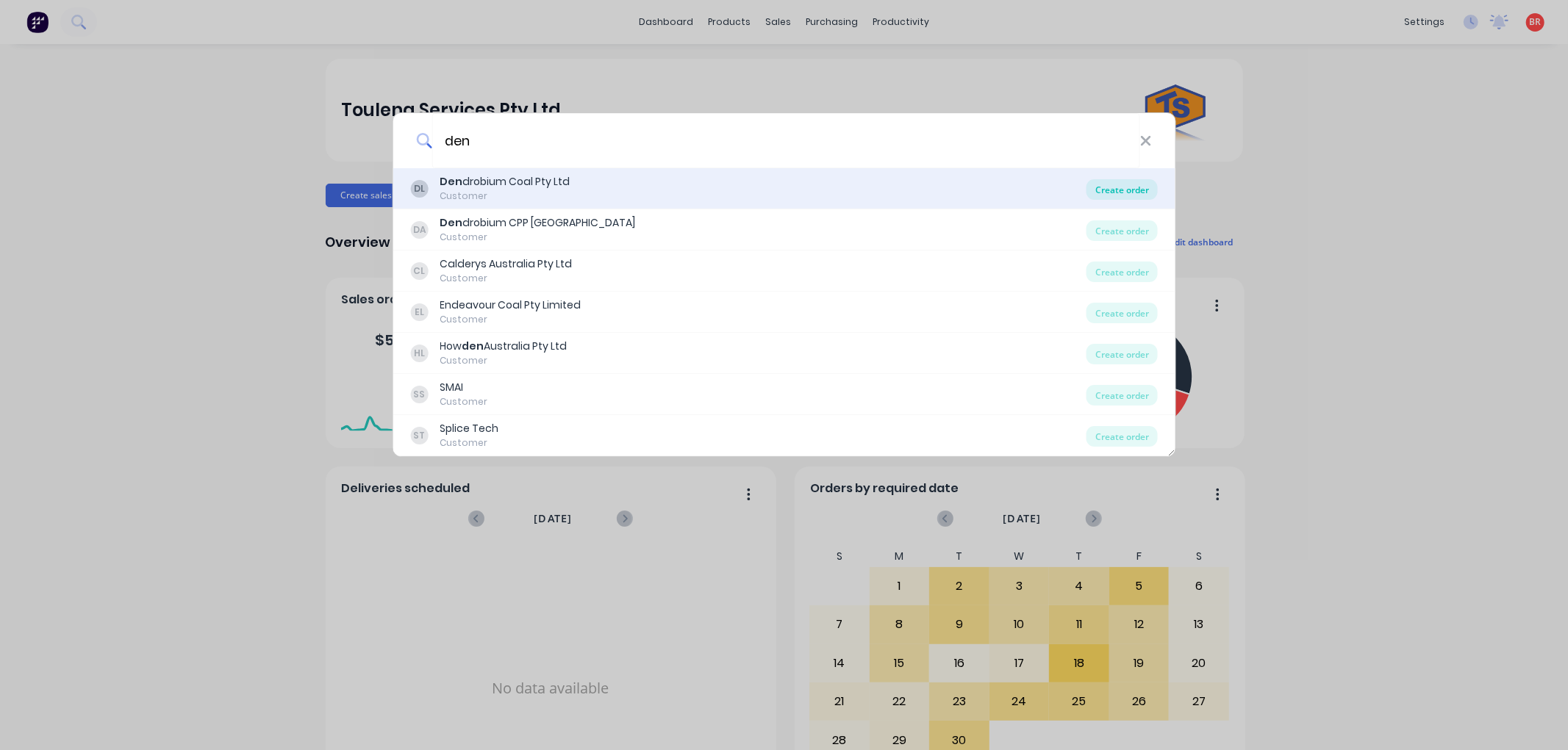
type input "den"
click at [1105, 189] on div "Create order" at bounding box center [1122, 189] width 71 height 20
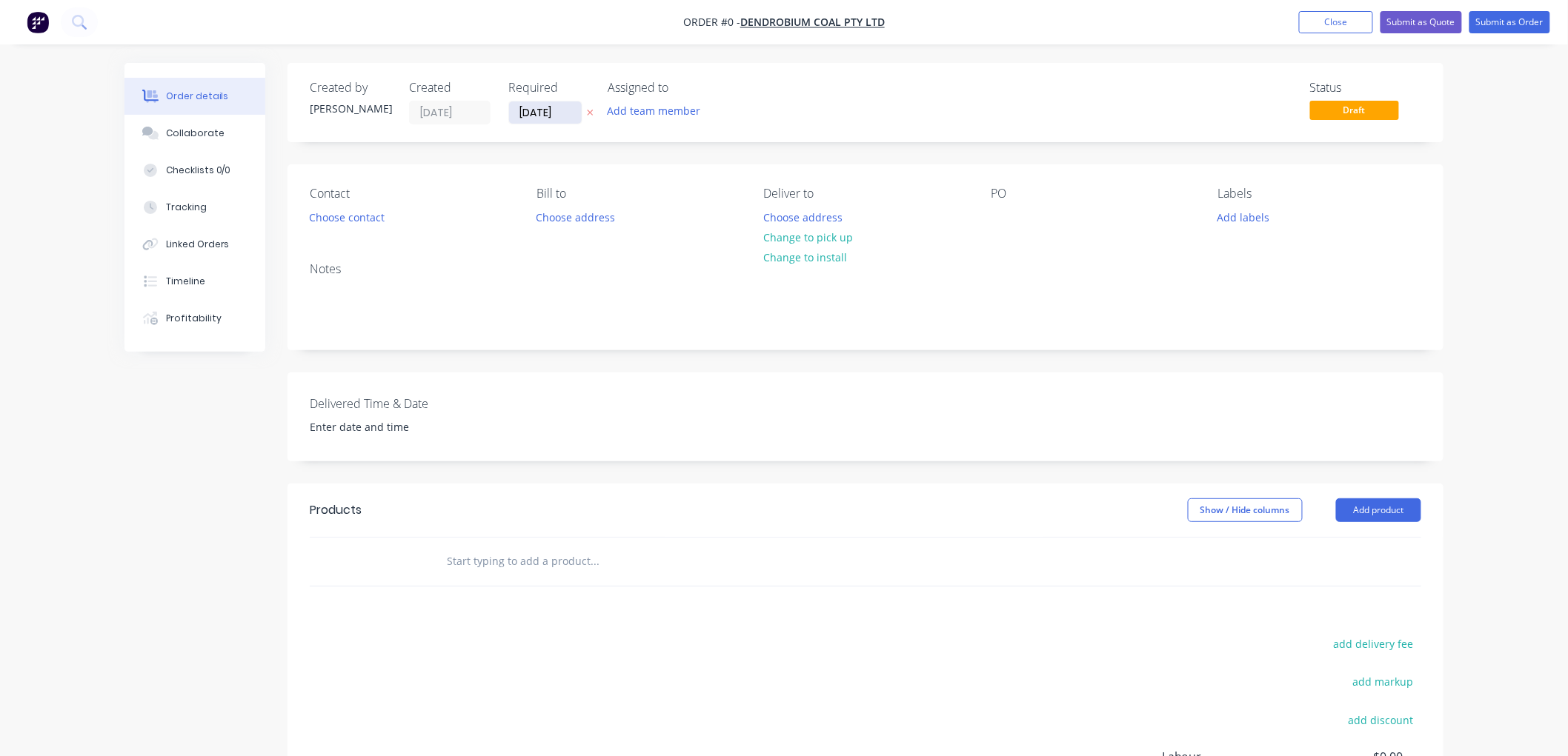
click at [557, 115] on input "[DATE]" at bounding box center [545, 112] width 73 height 22
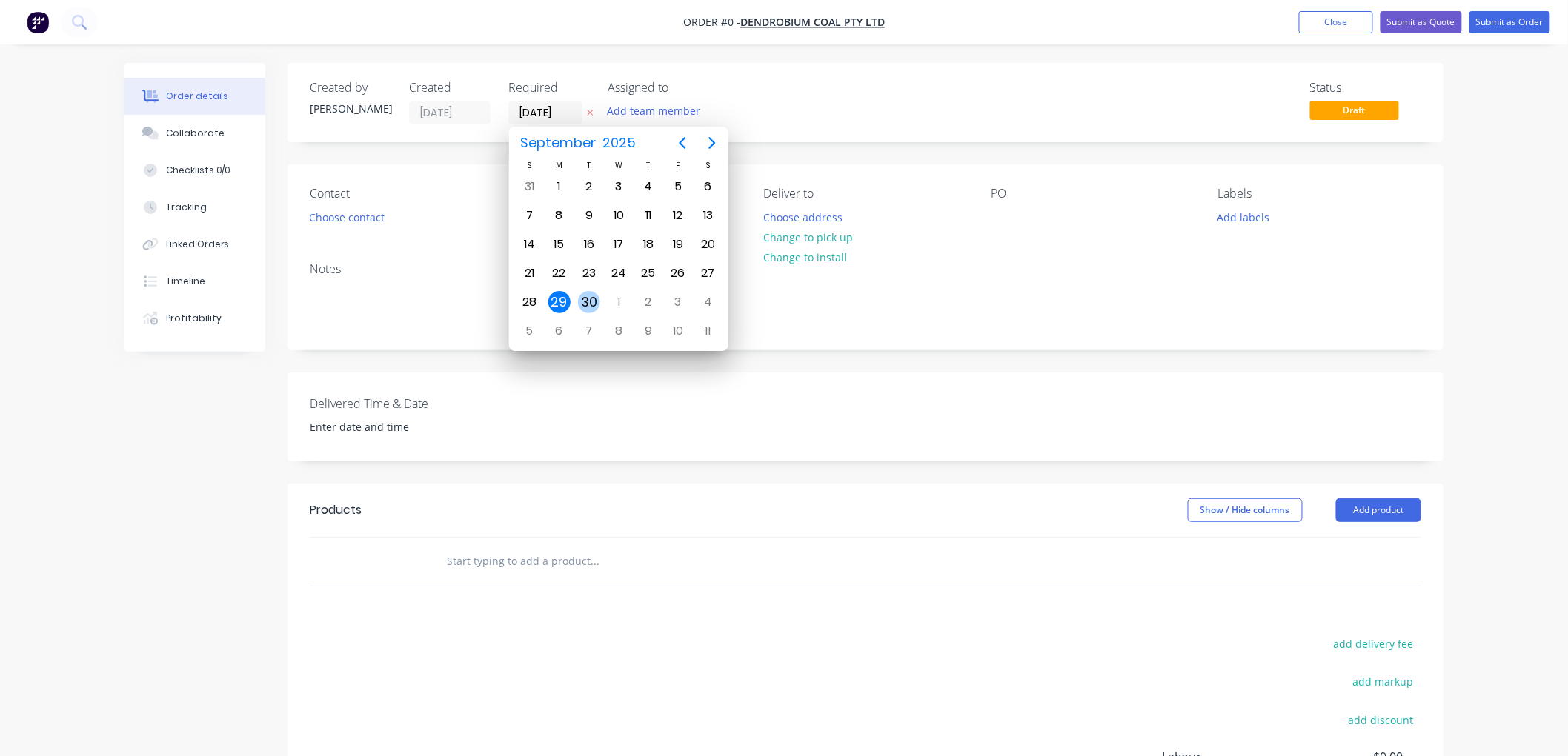
click at [583, 295] on div "30" at bounding box center [588, 302] width 22 height 22
type input "[DATE]"
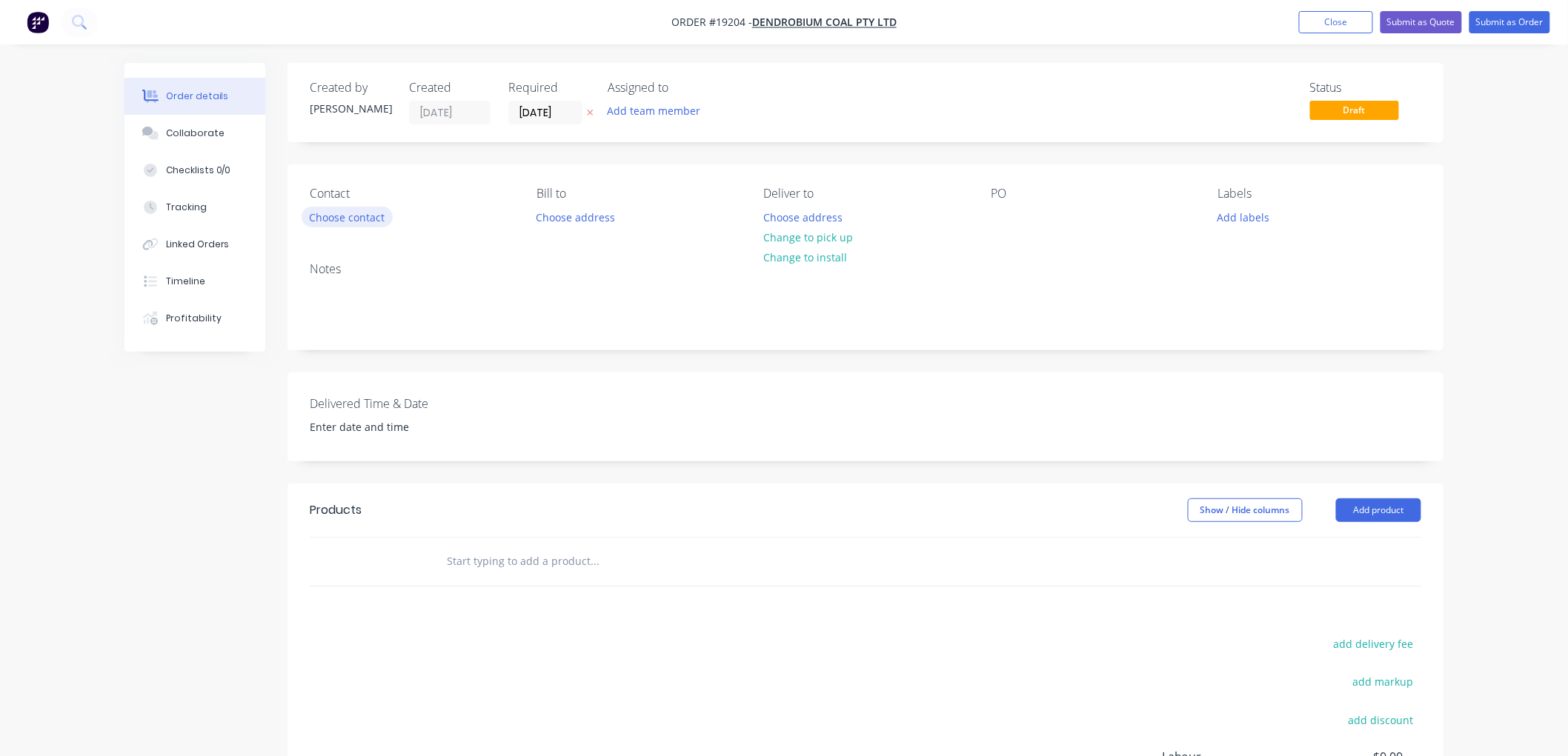
click at [365, 215] on button "Choose contact" at bounding box center [346, 217] width 91 height 20
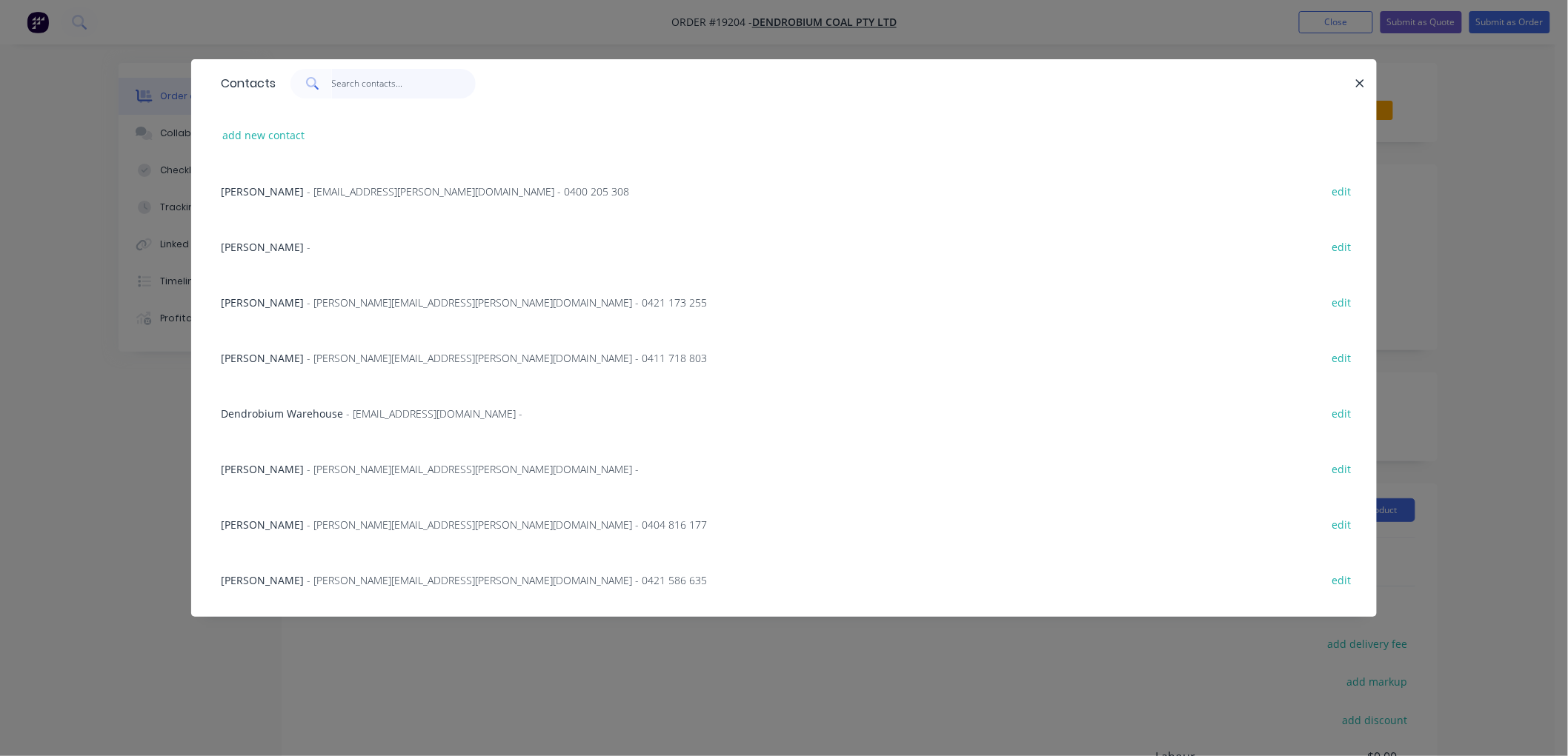
click at [380, 79] on input "text" at bounding box center [404, 83] width 145 height 29
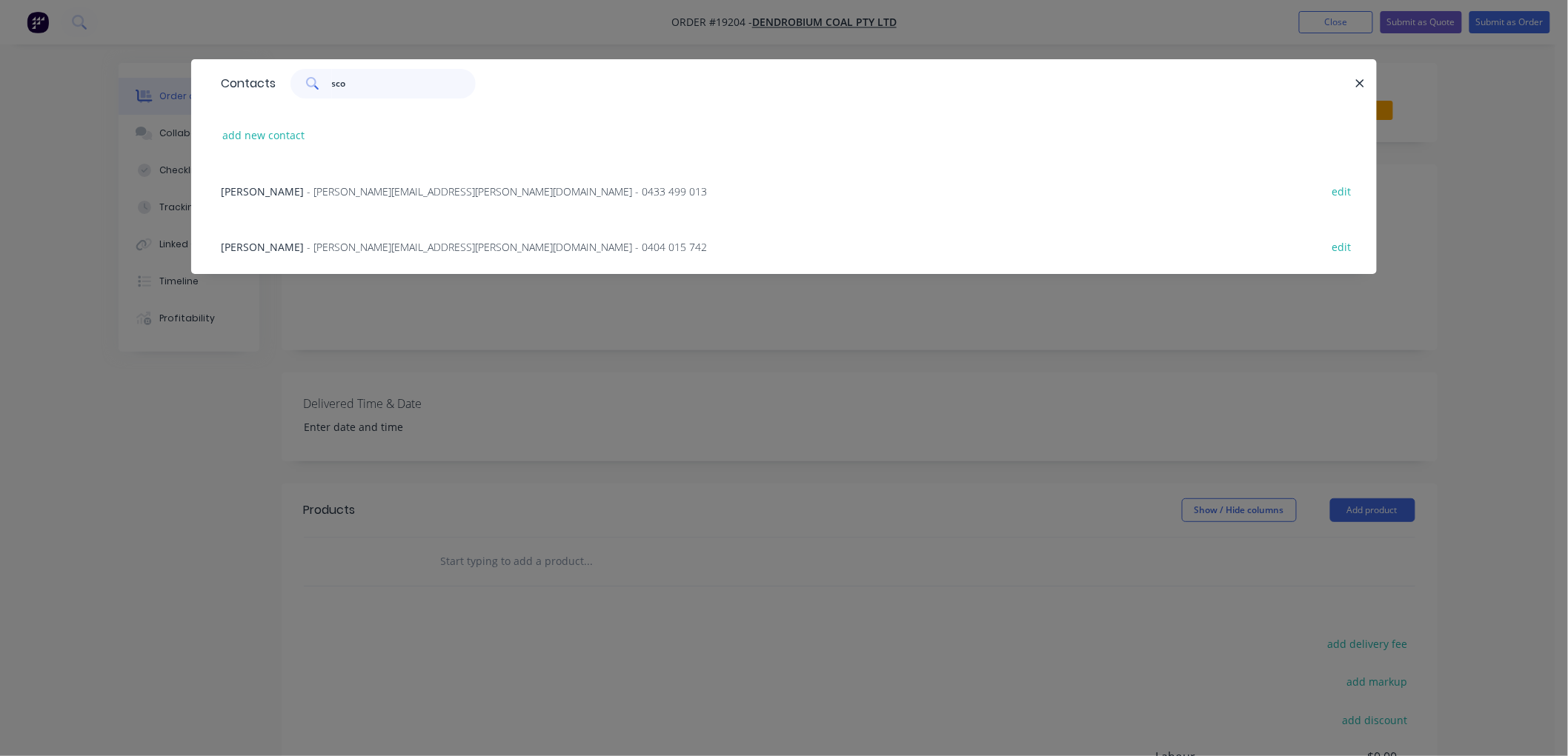
type input "sco"
click at [335, 191] on span "- [PERSON_NAME][EMAIL_ADDRESS][PERSON_NAME][DOMAIN_NAME] - 0433 499 013" at bounding box center [507, 191] width 400 height 14
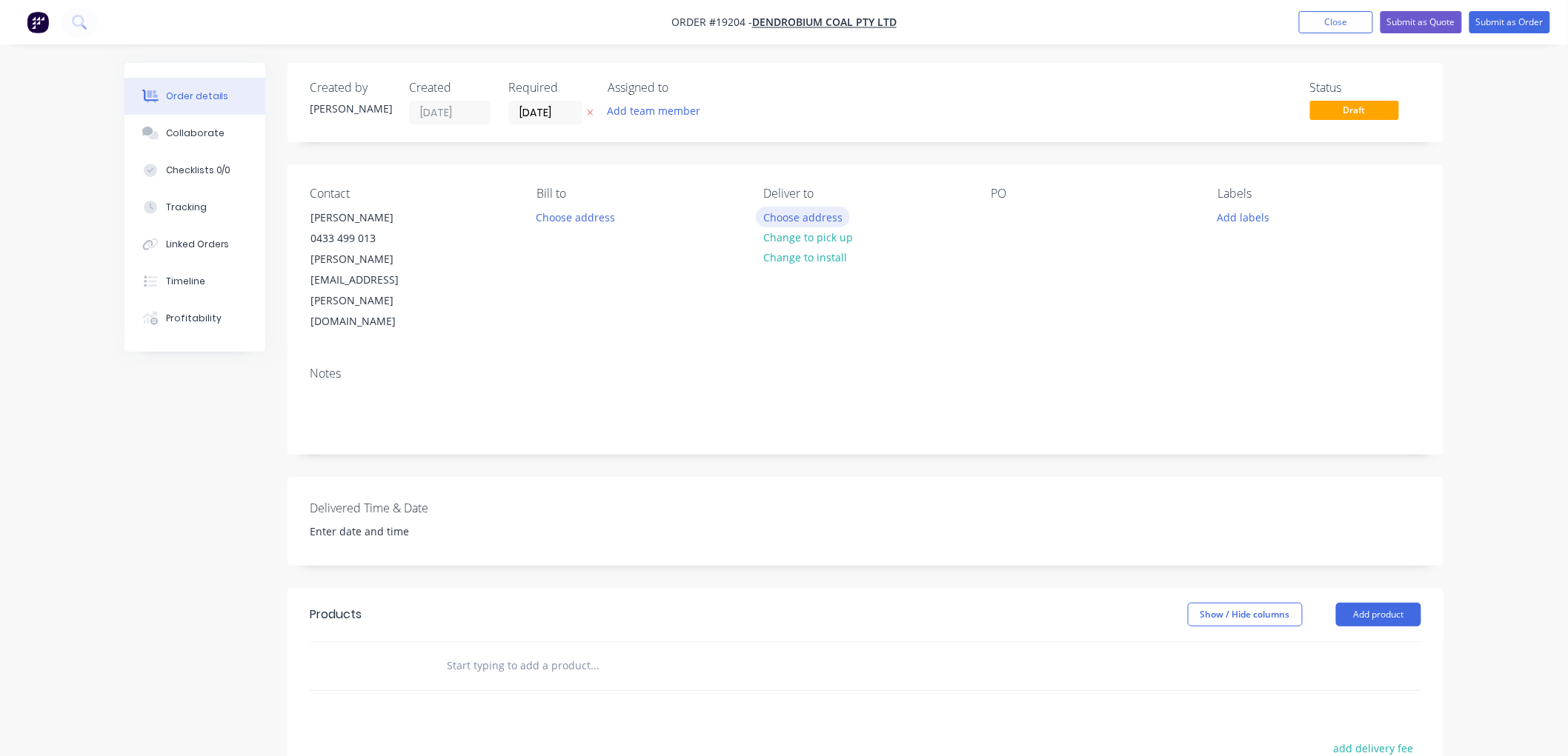
click at [783, 215] on button "Choose address" at bounding box center [803, 217] width 95 height 20
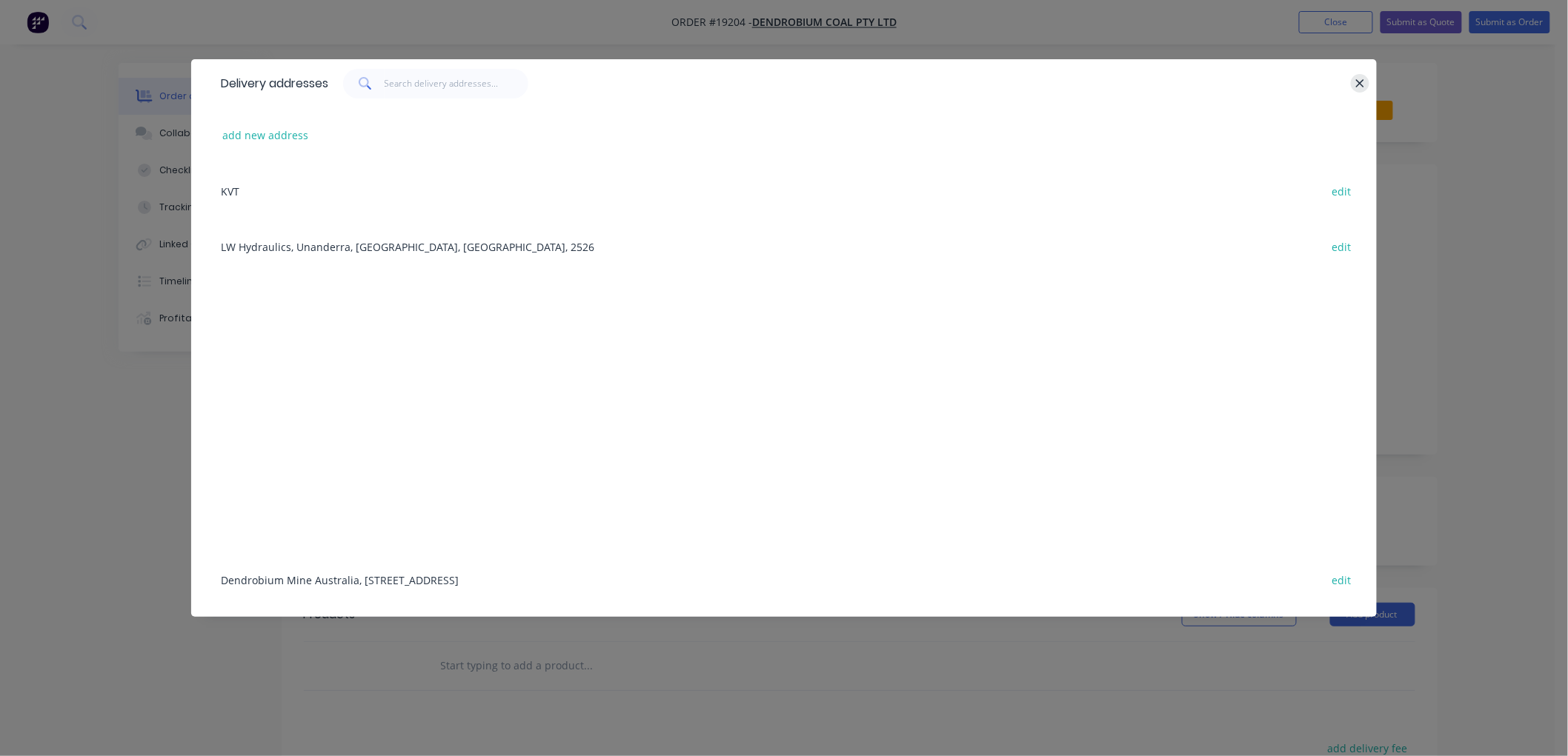
click at [1365, 83] on button "button" at bounding box center [1359, 83] width 19 height 19
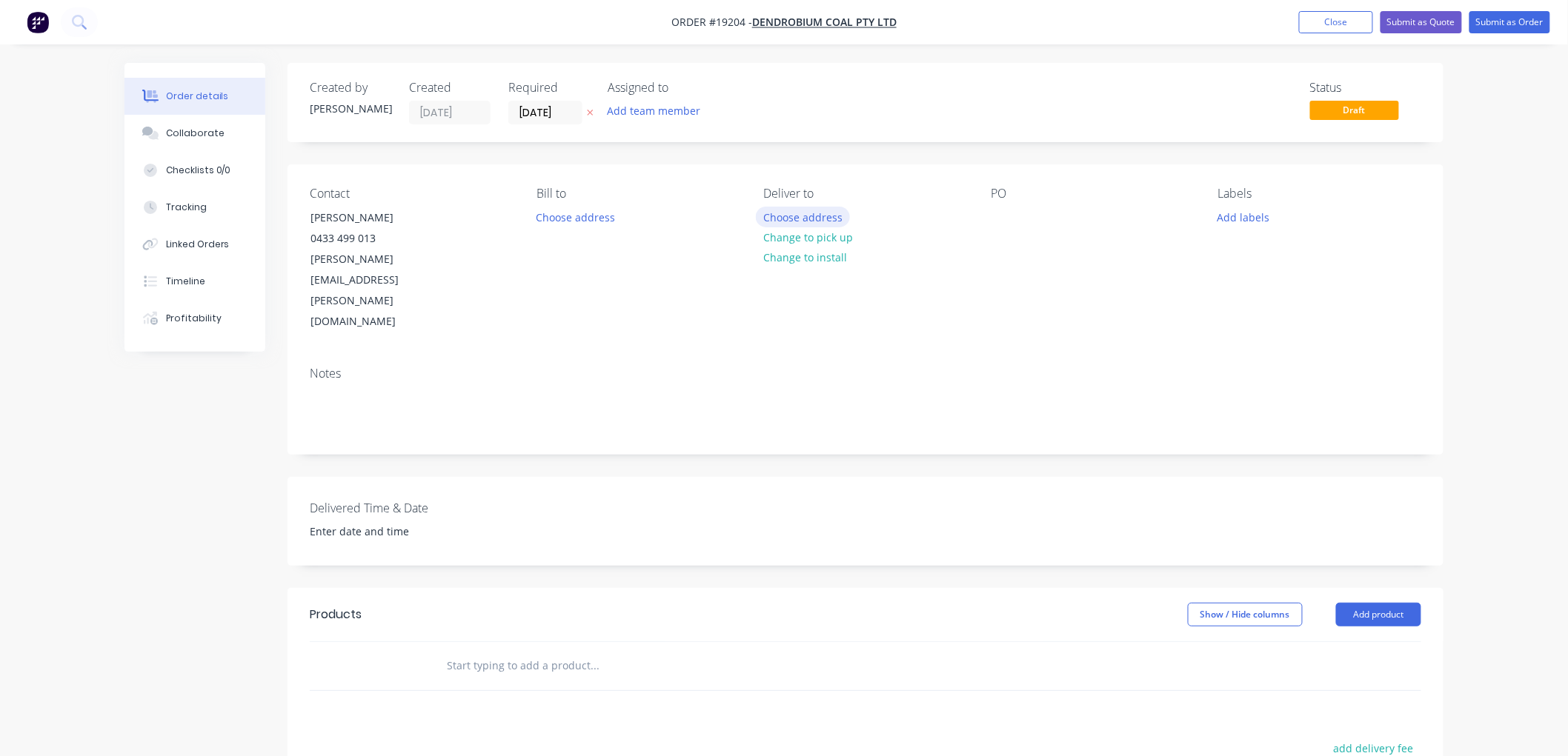
click at [795, 213] on button "Choose address" at bounding box center [803, 217] width 95 height 20
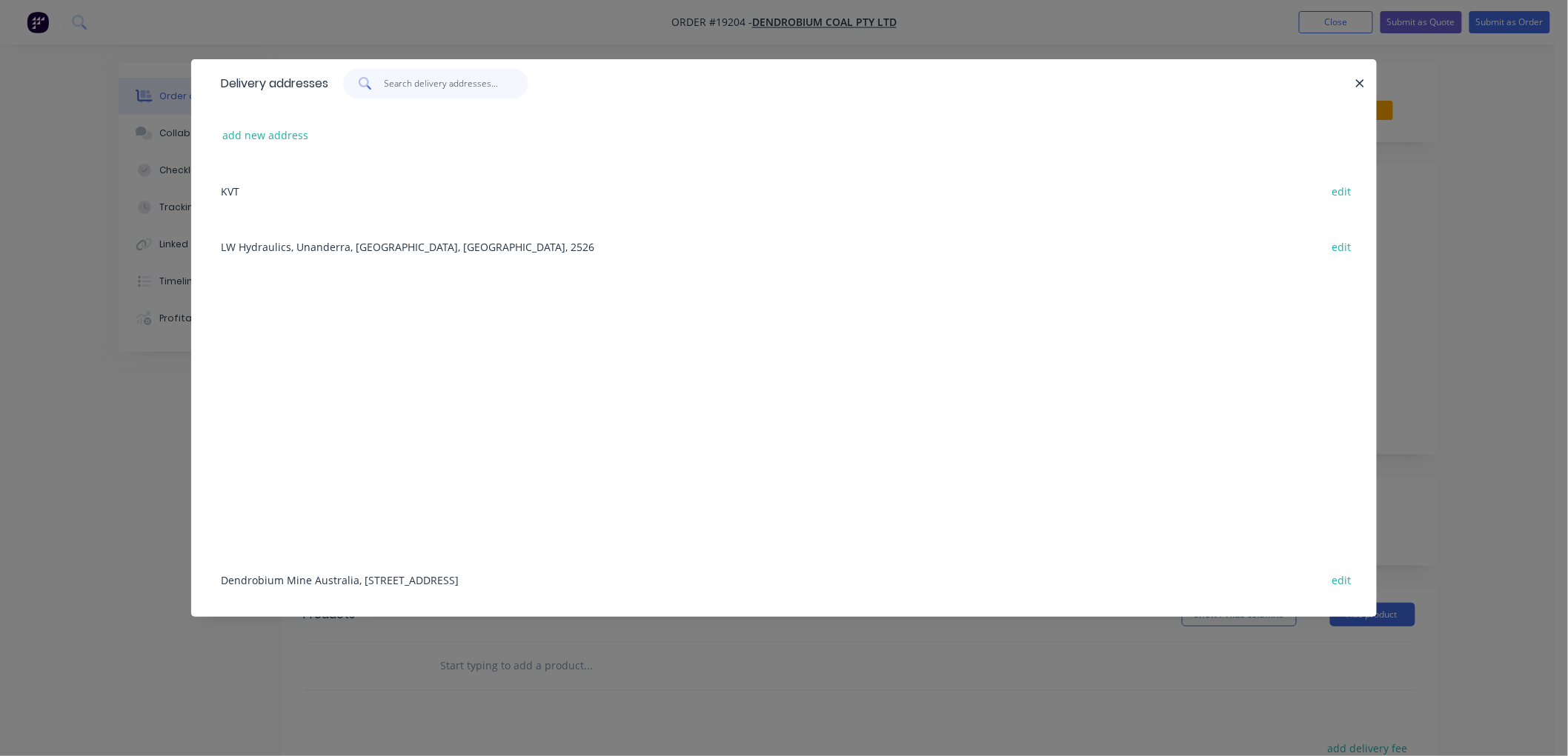
click at [412, 83] on input "text" at bounding box center [457, 83] width 145 height 29
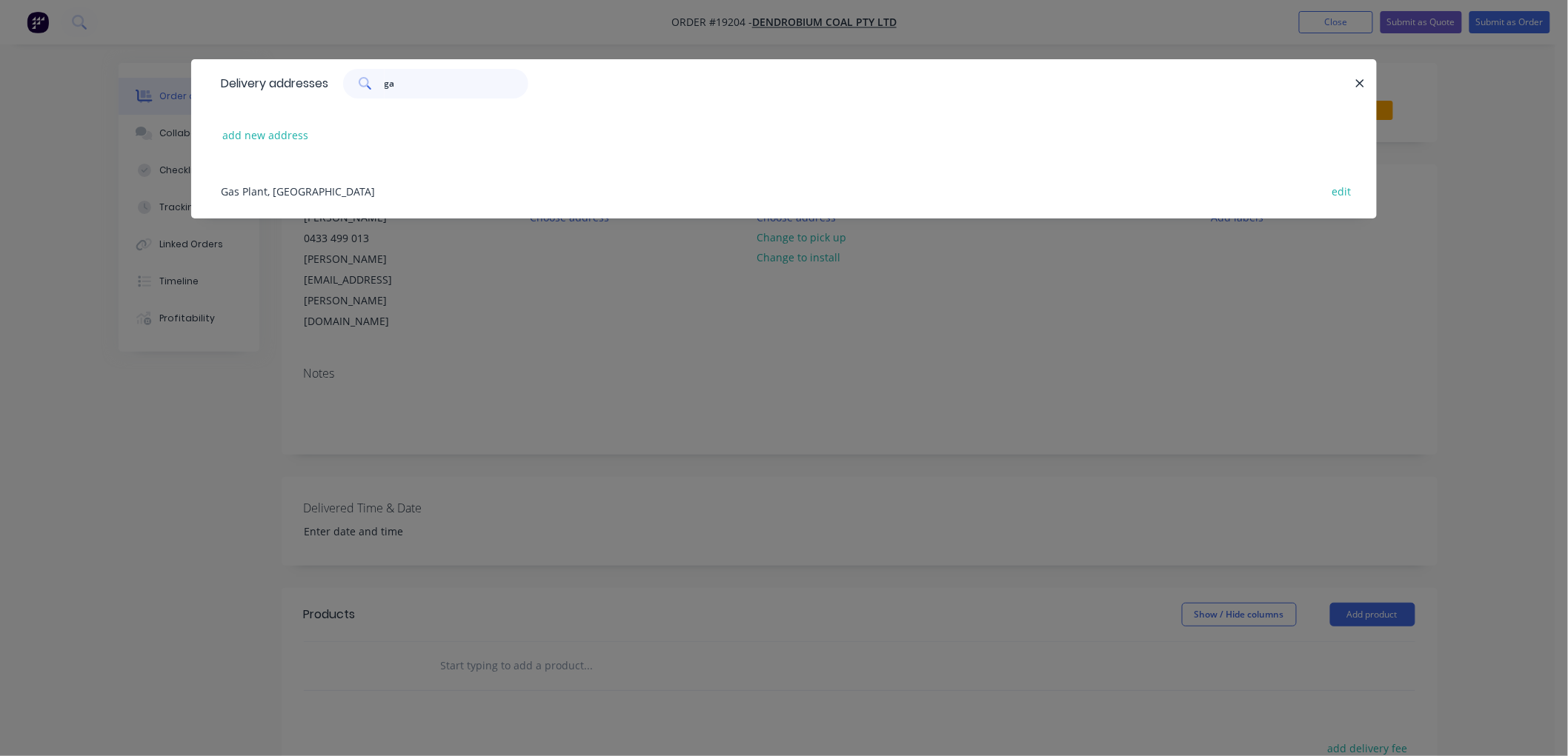
type input "gas"
click at [298, 195] on div "Gas Plant, Cordeaux Dam edit" at bounding box center [784, 191] width 1141 height 56
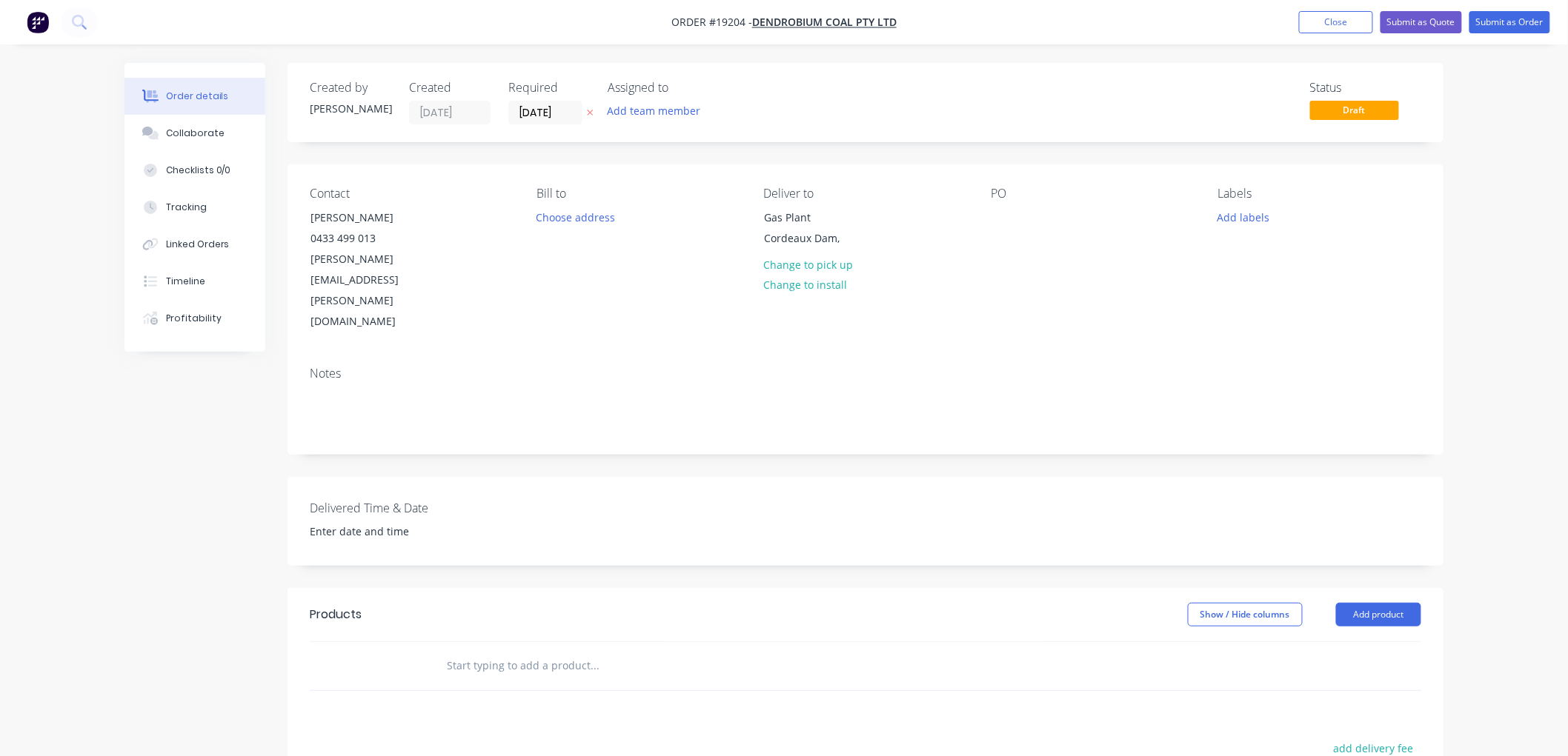
click at [520, 651] on input "text" at bounding box center [594, 666] width 296 height 29
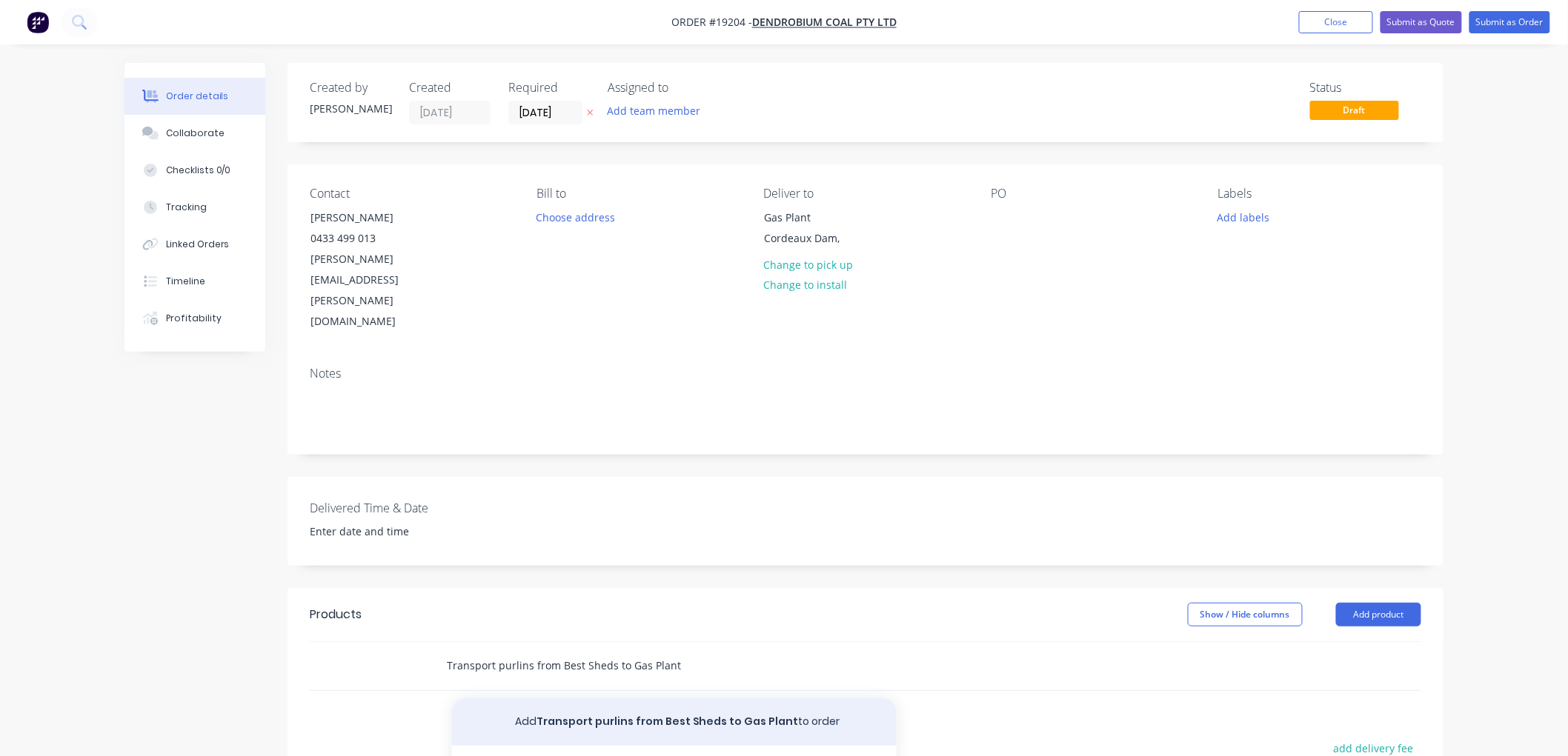
type input "Transport purlins from Best Sheds to Gas Plant"
click at [635, 699] on button "Add Transport purlins from Best Sheds to Gas Plant to order" at bounding box center [674, 722] width 444 height 47
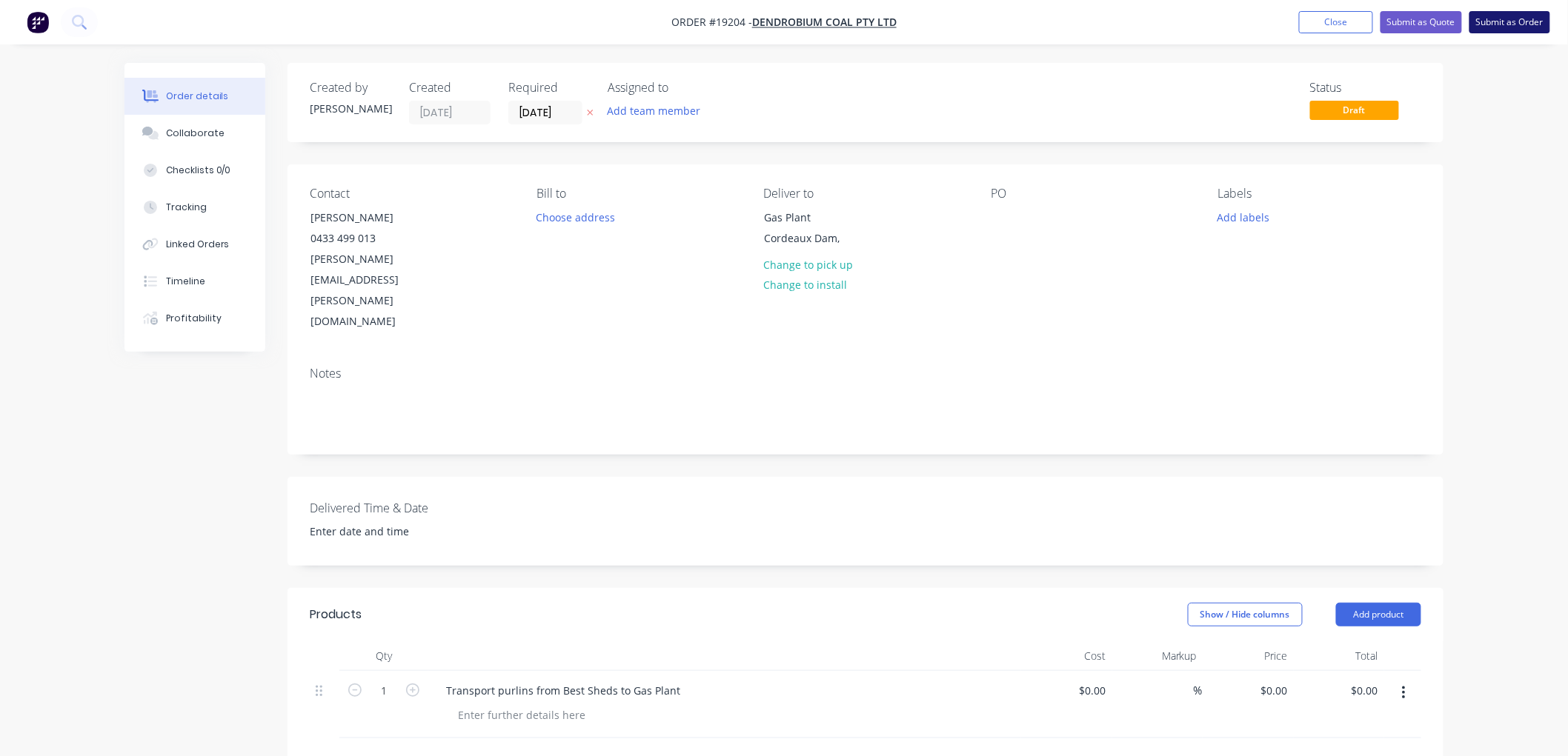
click at [1500, 20] on button "Submit as Order" at bounding box center [1509, 22] width 81 height 22
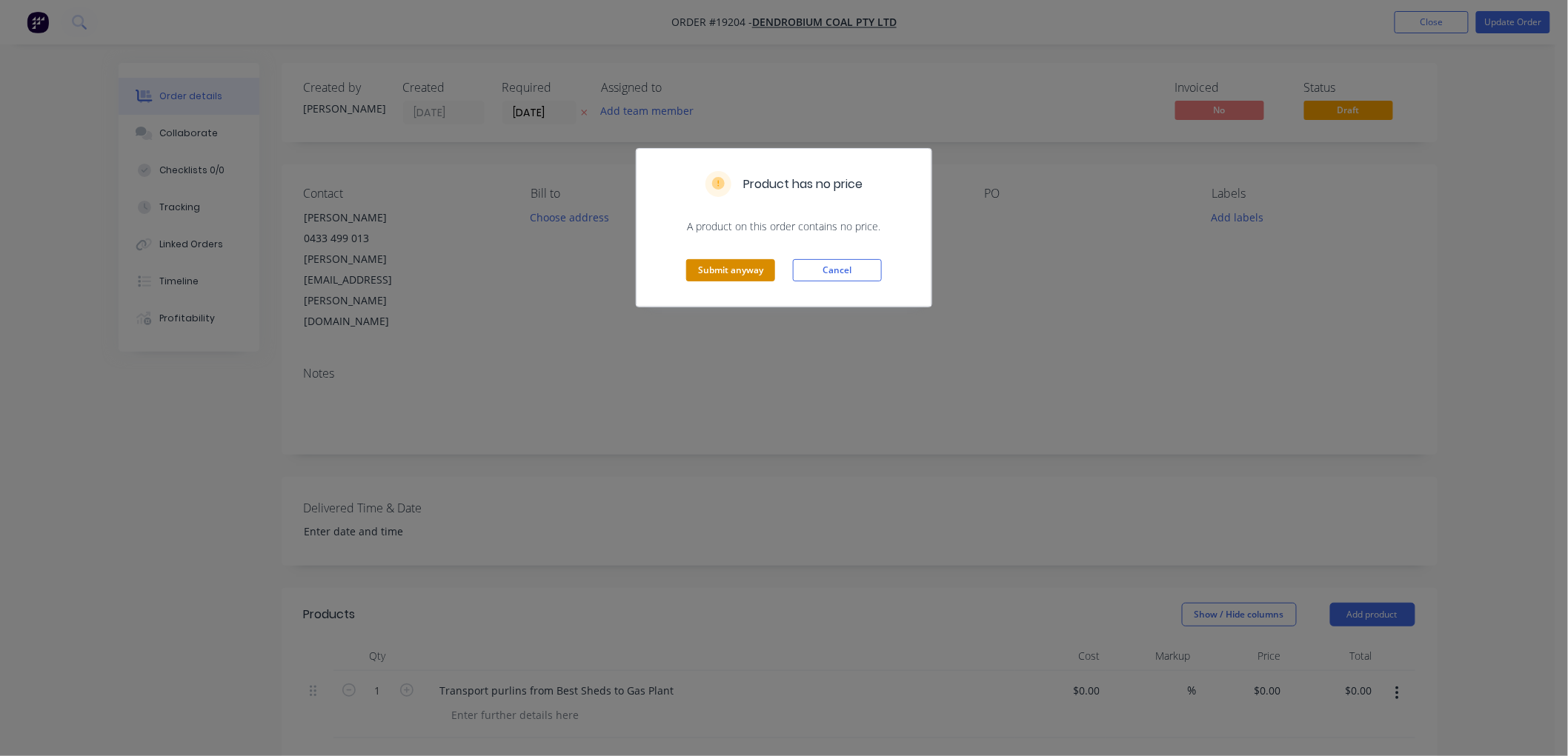
click at [737, 269] on button "Submit anyway" at bounding box center [730, 270] width 89 height 22
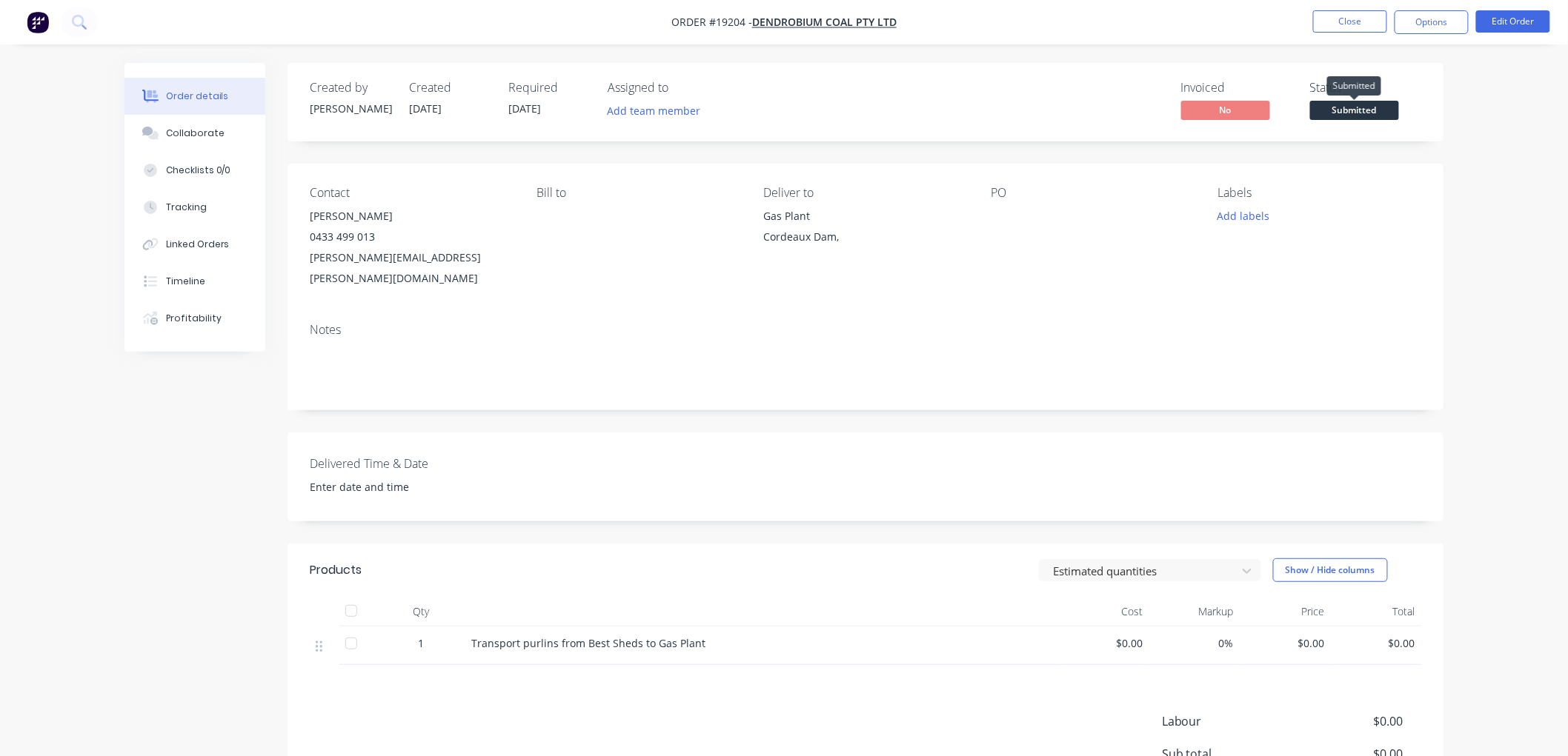
click at [1359, 106] on span "Submitted" at bounding box center [1354, 110] width 89 height 19
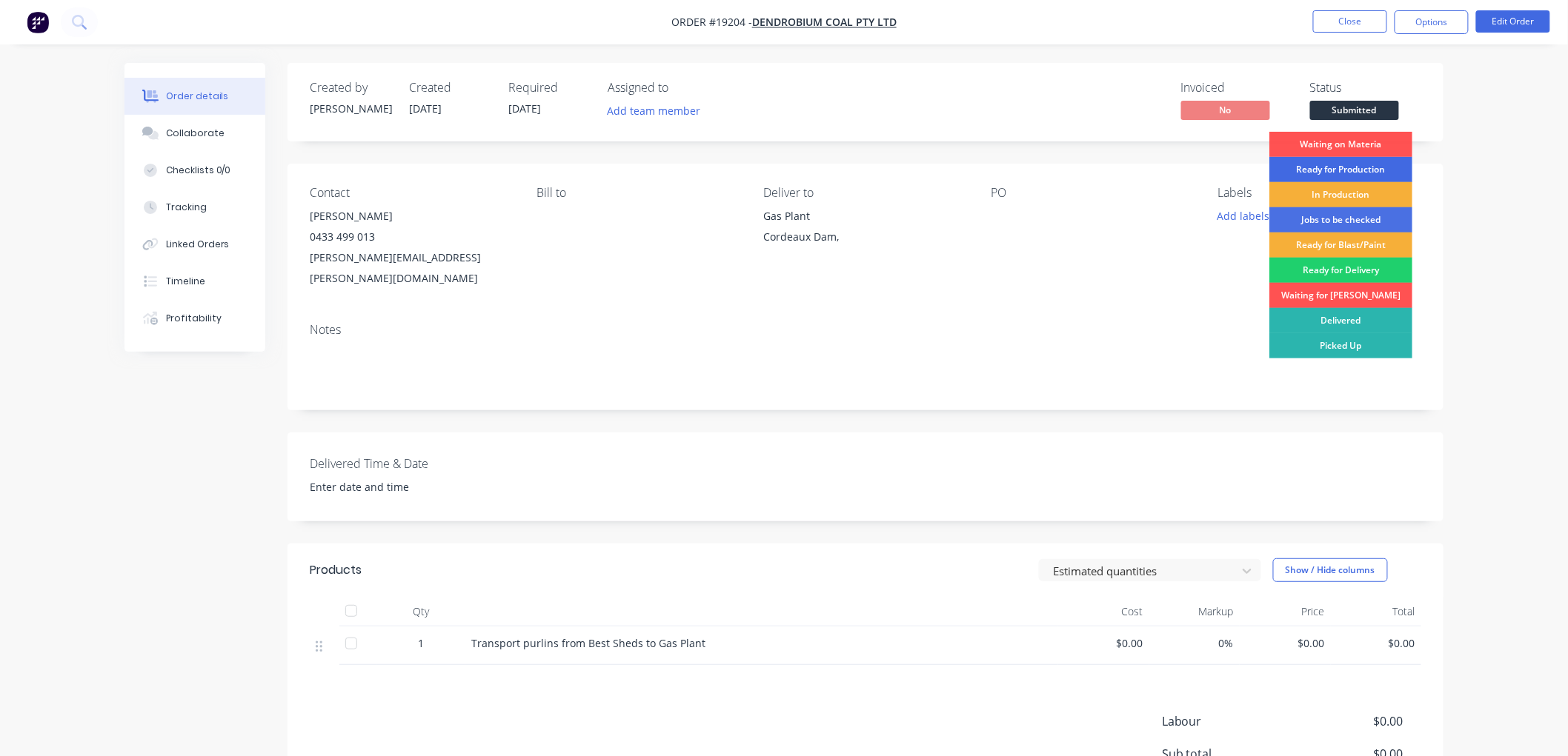
click at [1354, 164] on div "Ready for Production" at bounding box center [1340, 169] width 143 height 25
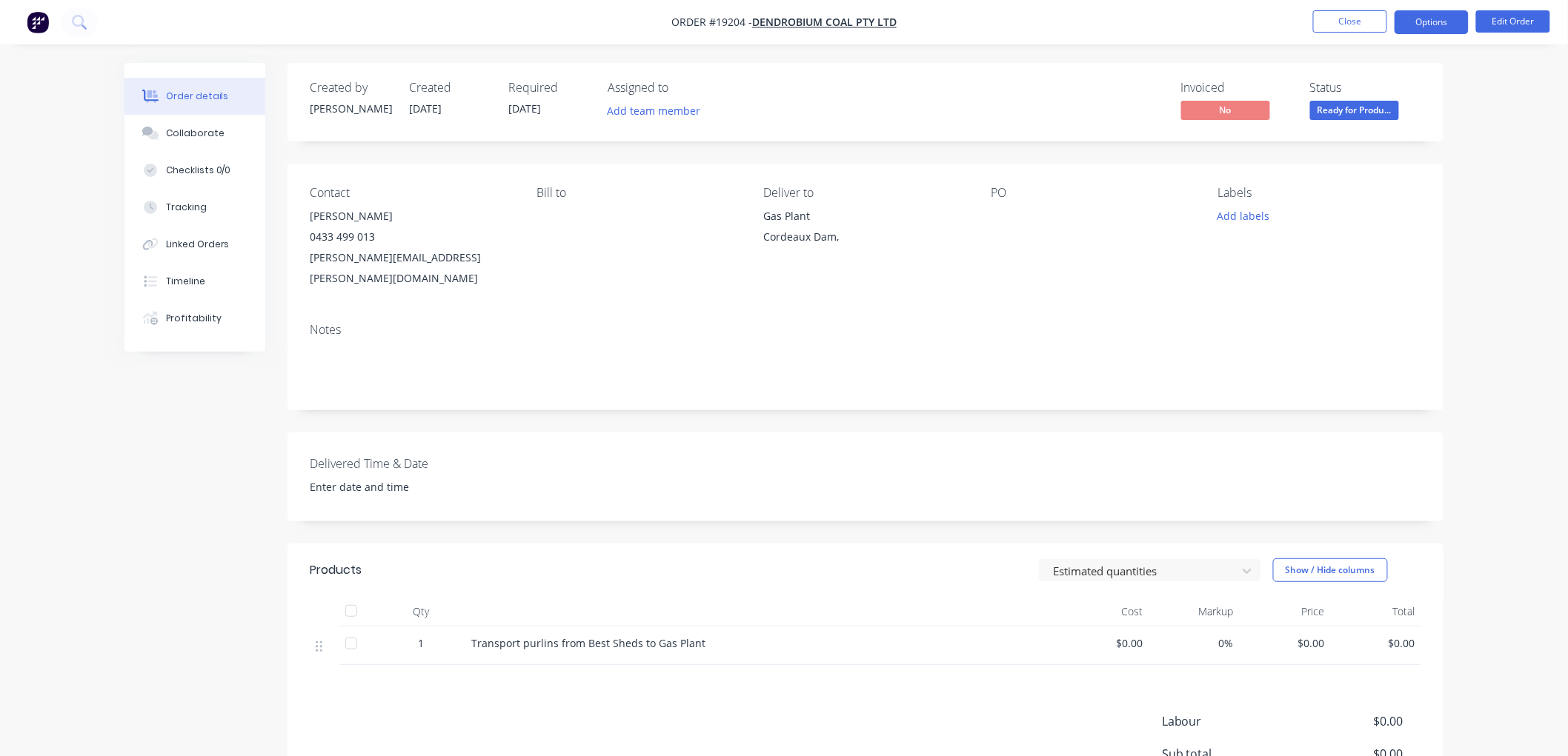
click at [1416, 24] on button "Options" at bounding box center [1431, 22] width 74 height 24
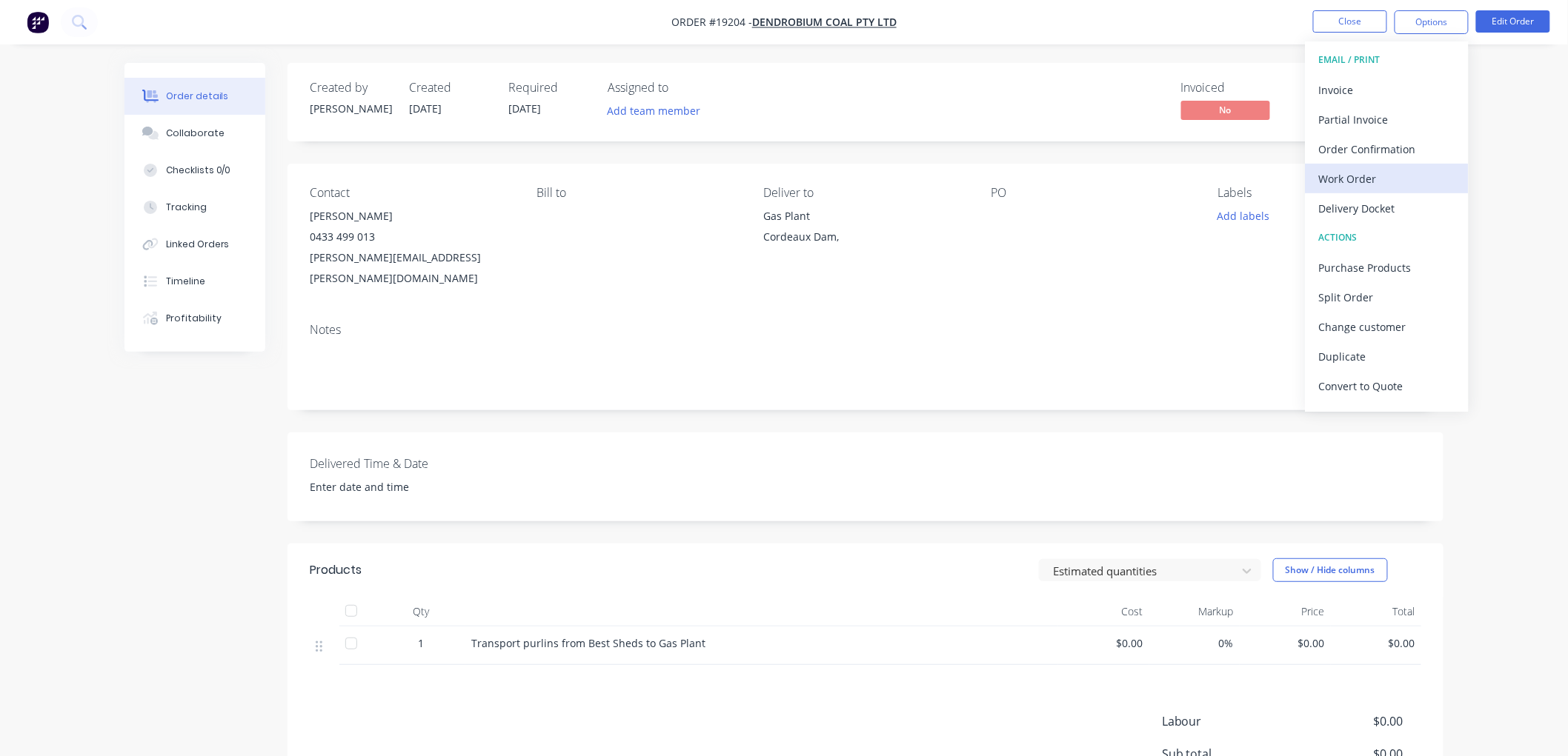
click at [1365, 179] on div "Work Order" at bounding box center [1386, 178] width 137 height 21
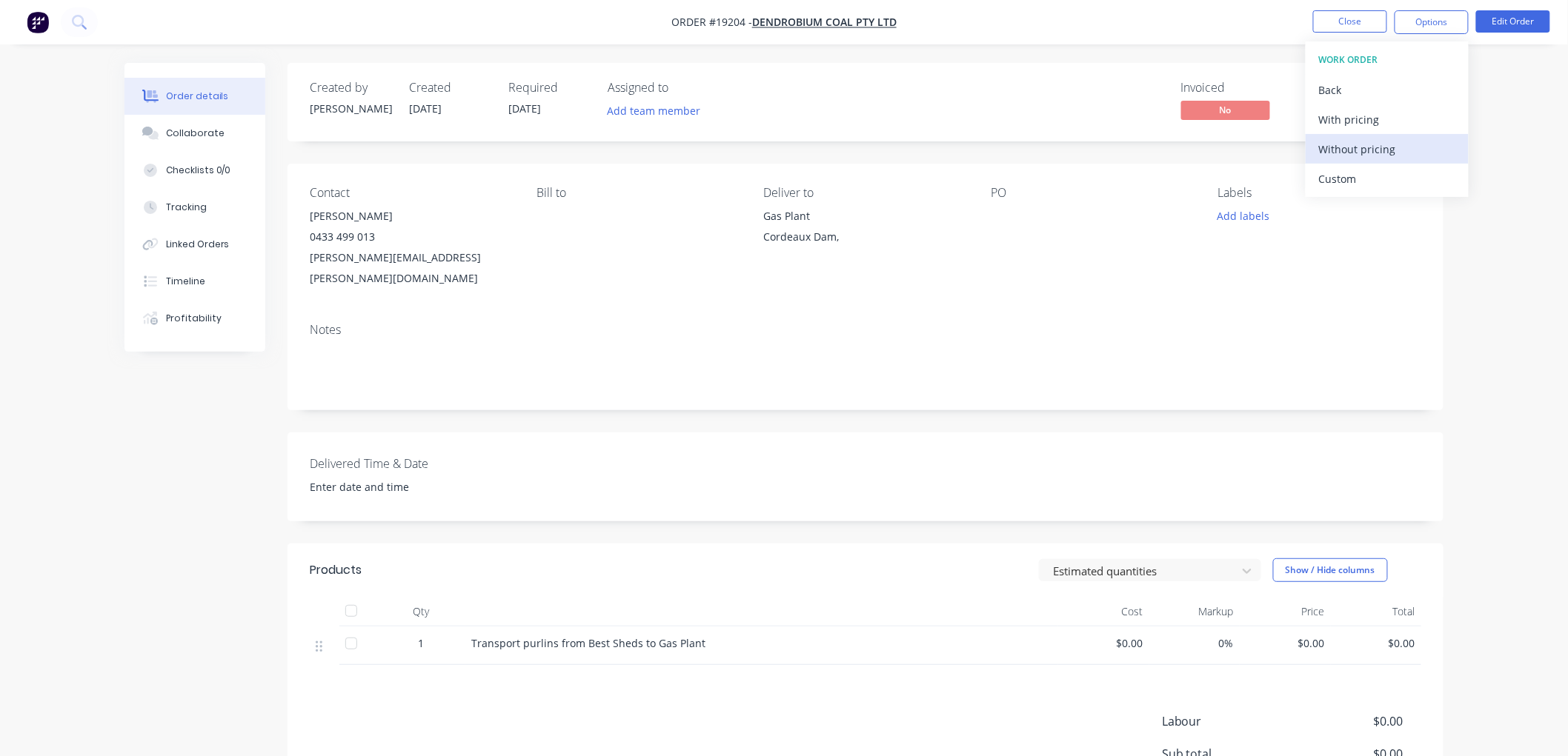
click at [1352, 146] on div "Without pricing" at bounding box center [1386, 149] width 137 height 21
click at [1276, 73] on div "Created by [PERSON_NAME] Created [DATE] Required [DATE] Assigned to Add team me…" at bounding box center [865, 102] width 1156 height 79
click at [1334, 24] on button "Close" at bounding box center [1349, 21] width 74 height 22
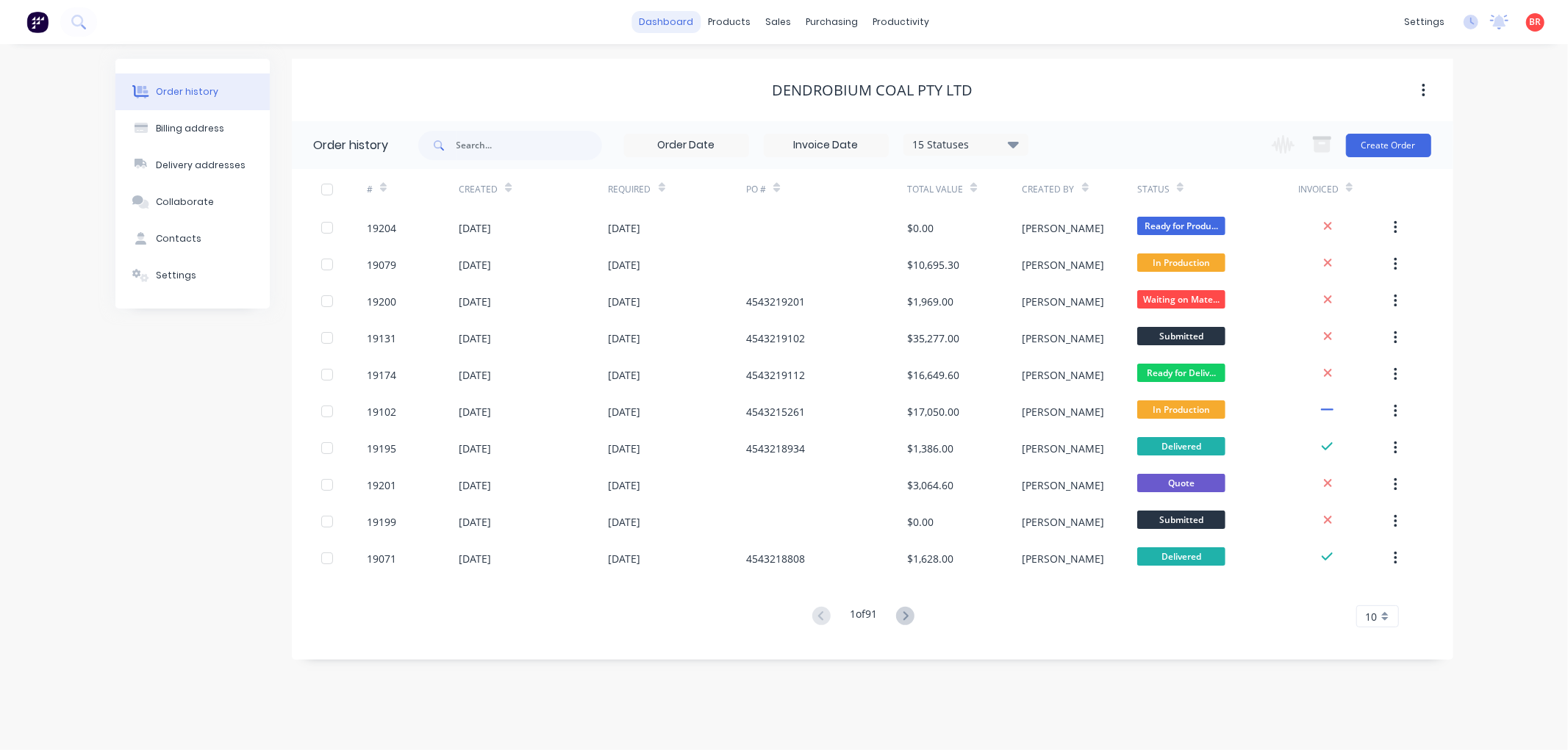
click at [669, 19] on link "dashboard" at bounding box center [666, 22] width 69 height 22
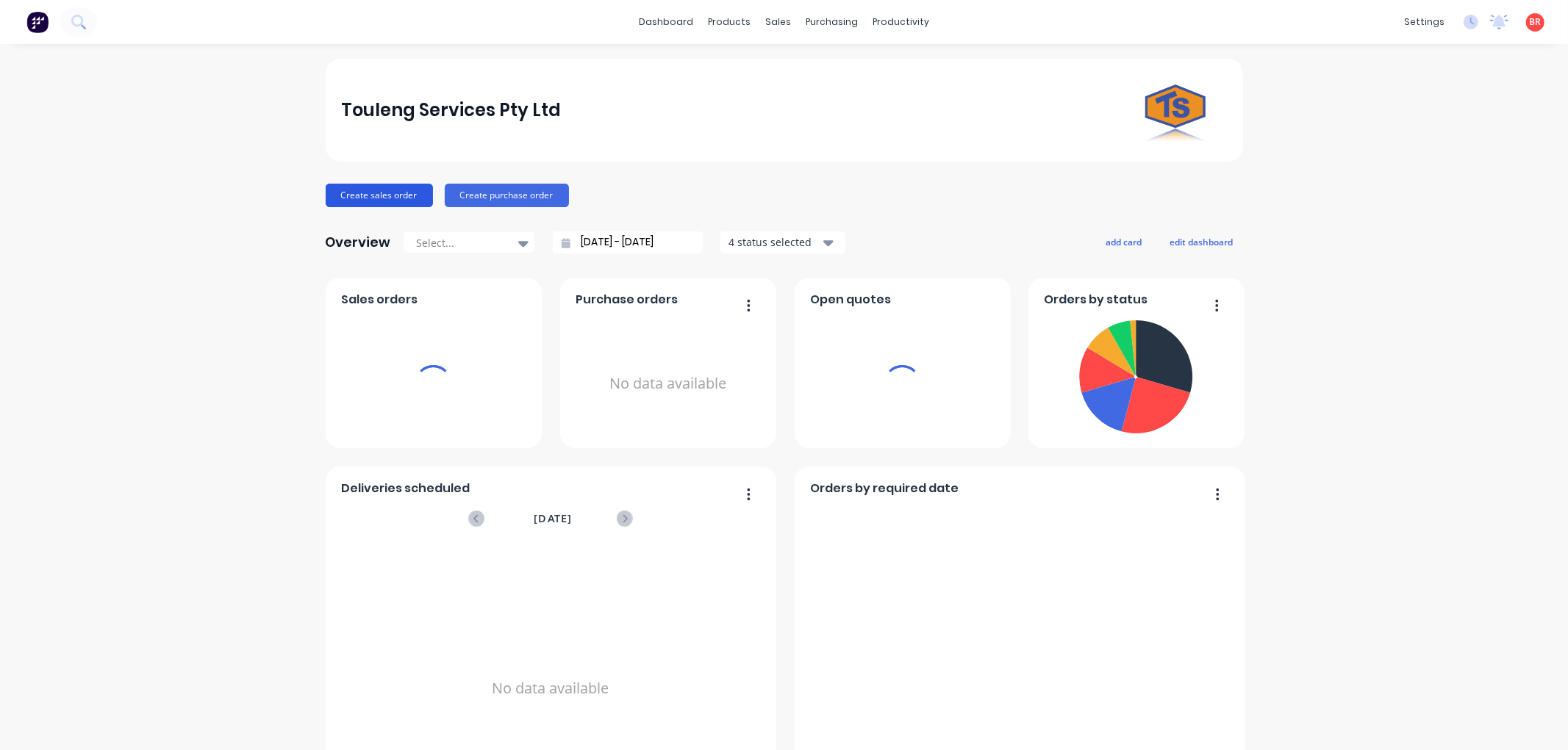
click at [369, 193] on button "Create sales order" at bounding box center [379, 195] width 107 height 24
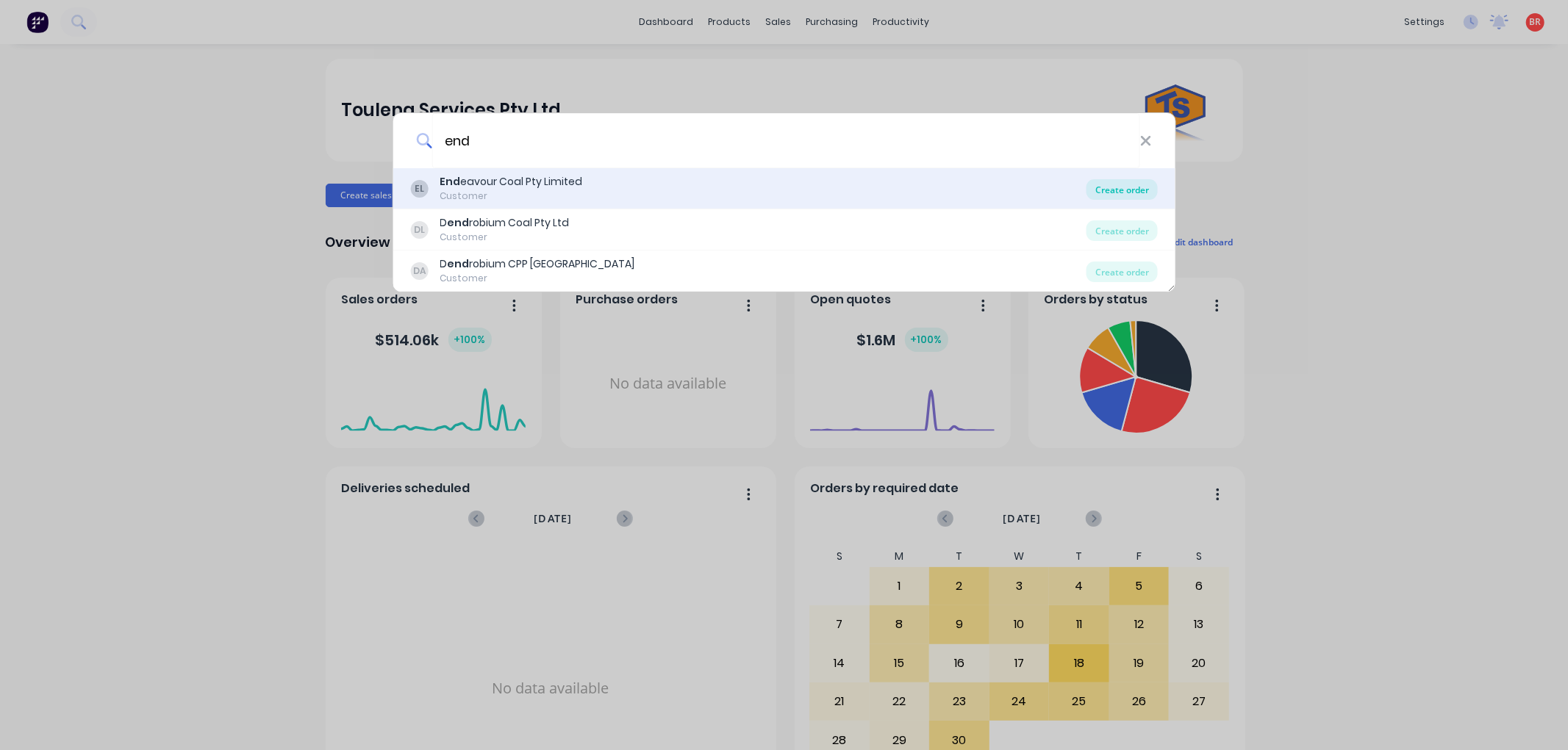
type input "end"
click at [1108, 188] on div "Create order" at bounding box center [1122, 189] width 71 height 20
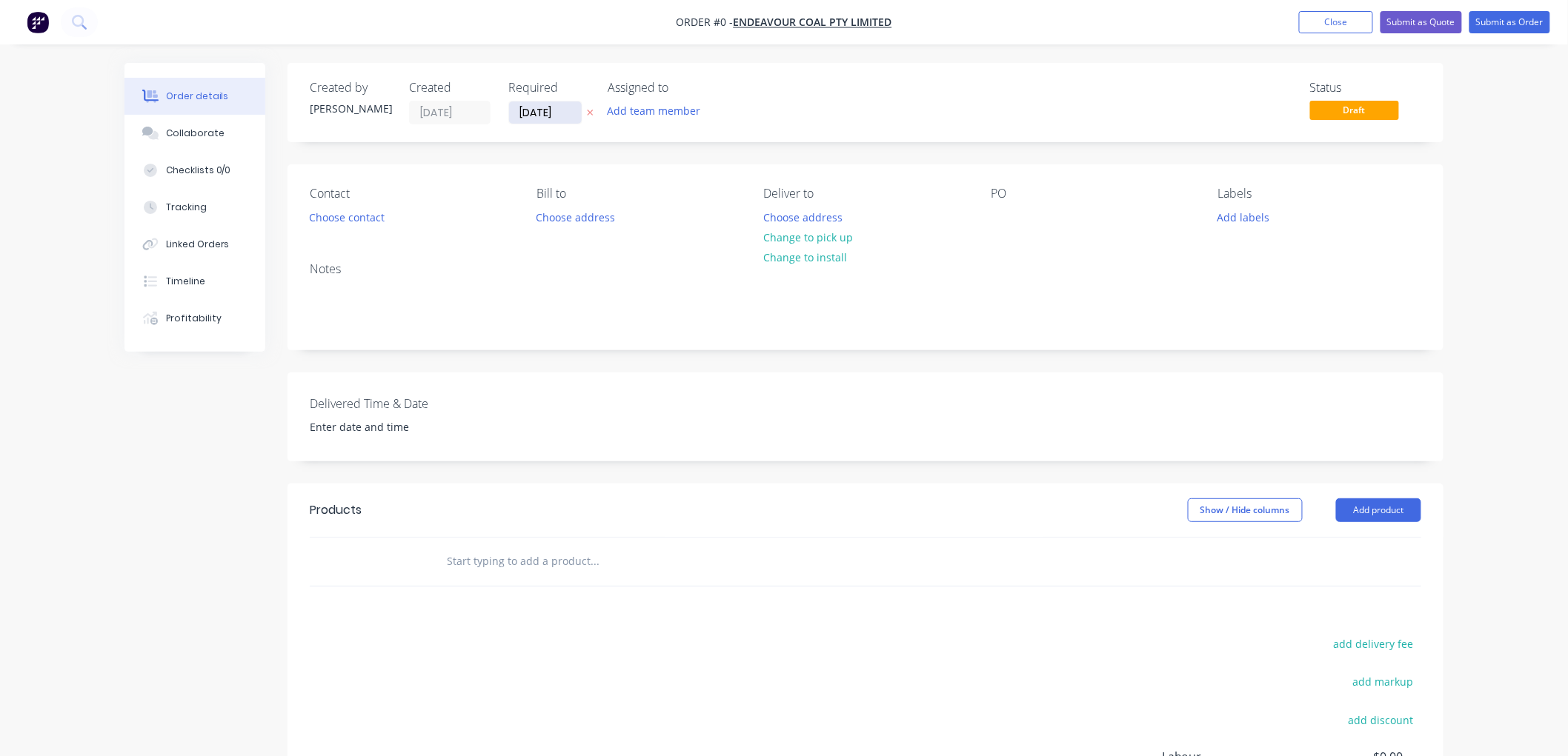
click at [554, 106] on input "[DATE]" at bounding box center [545, 112] width 73 height 22
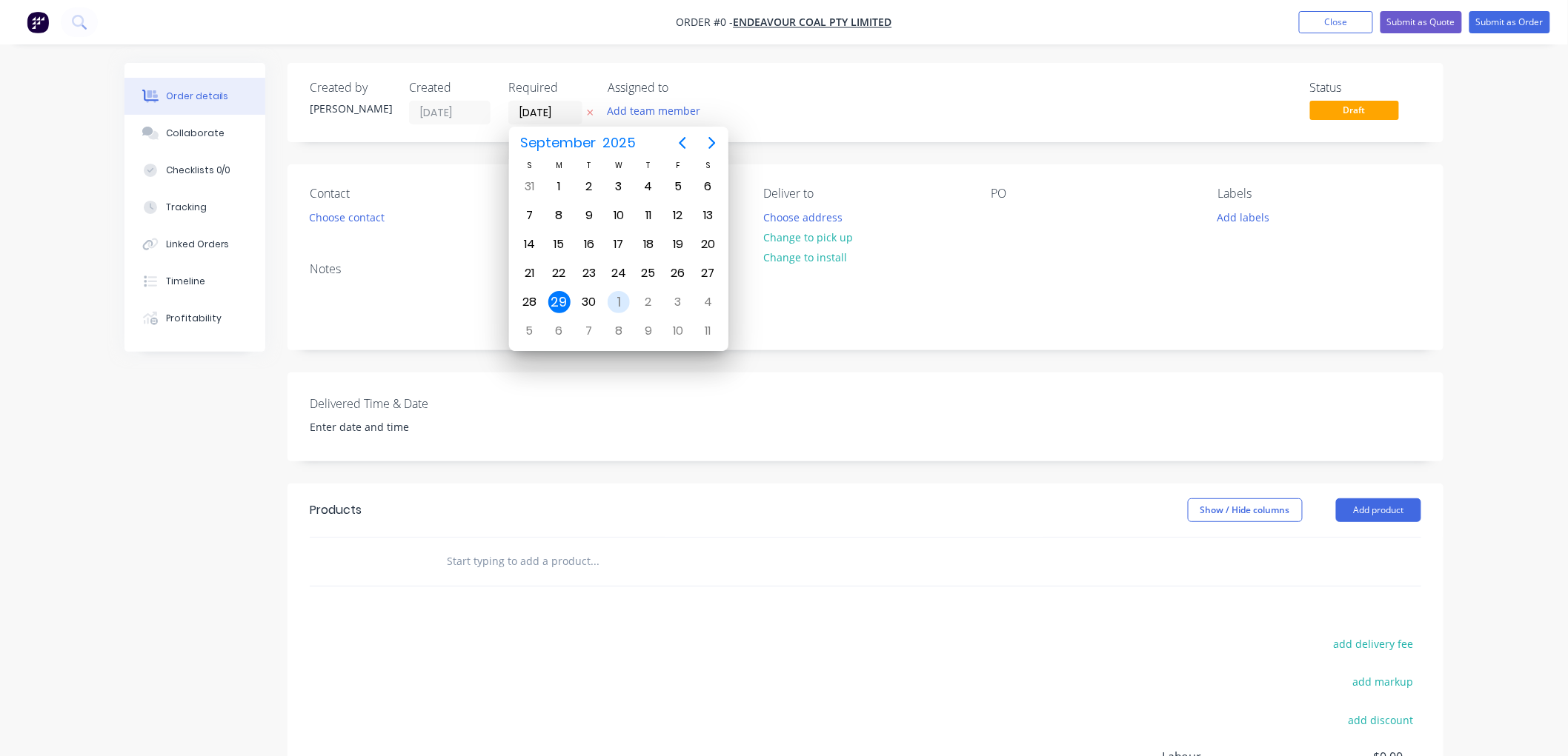
click at [613, 298] on div "1" at bounding box center [618, 302] width 22 height 22
type input "[DATE]"
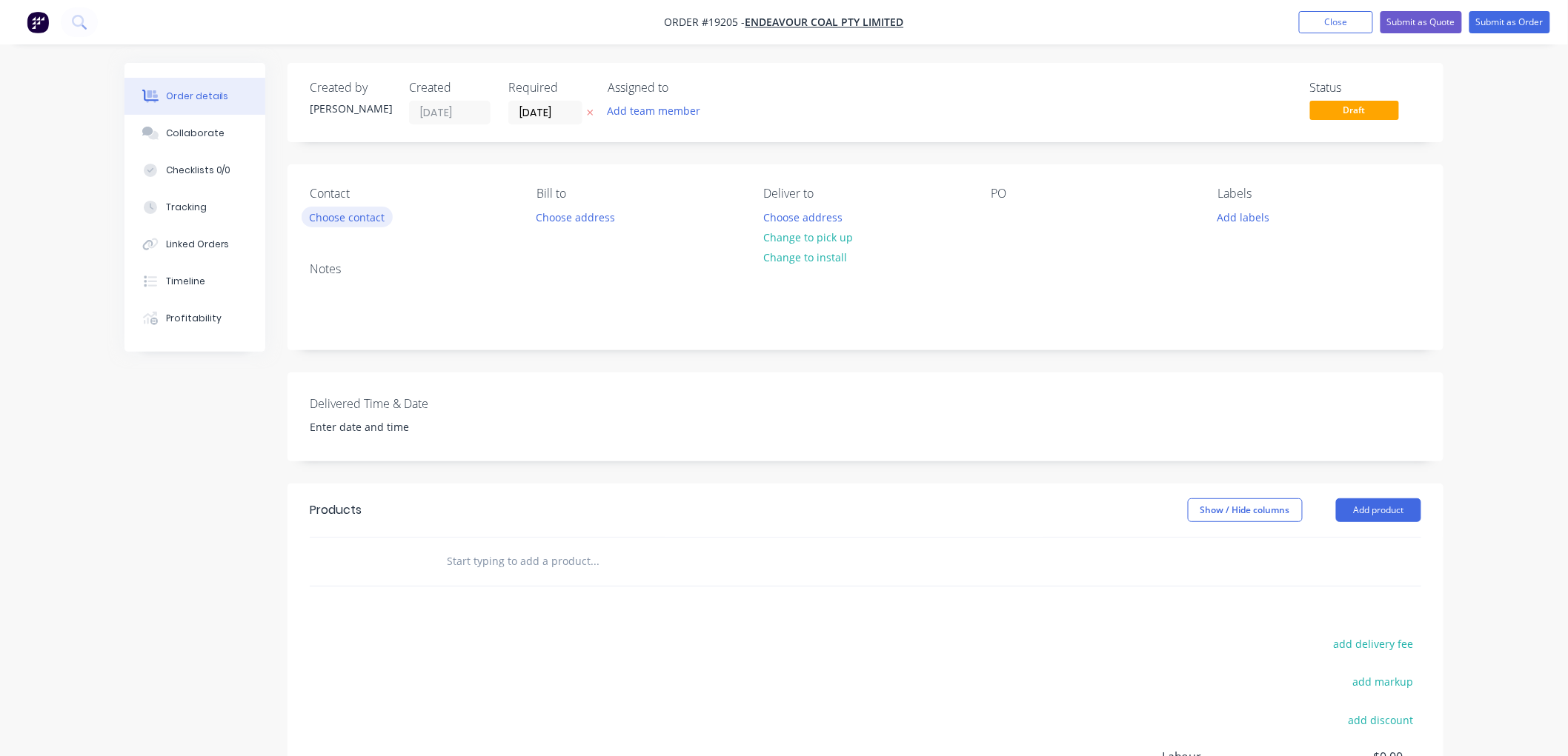
click at [329, 223] on button "Choose contact" at bounding box center [346, 217] width 91 height 20
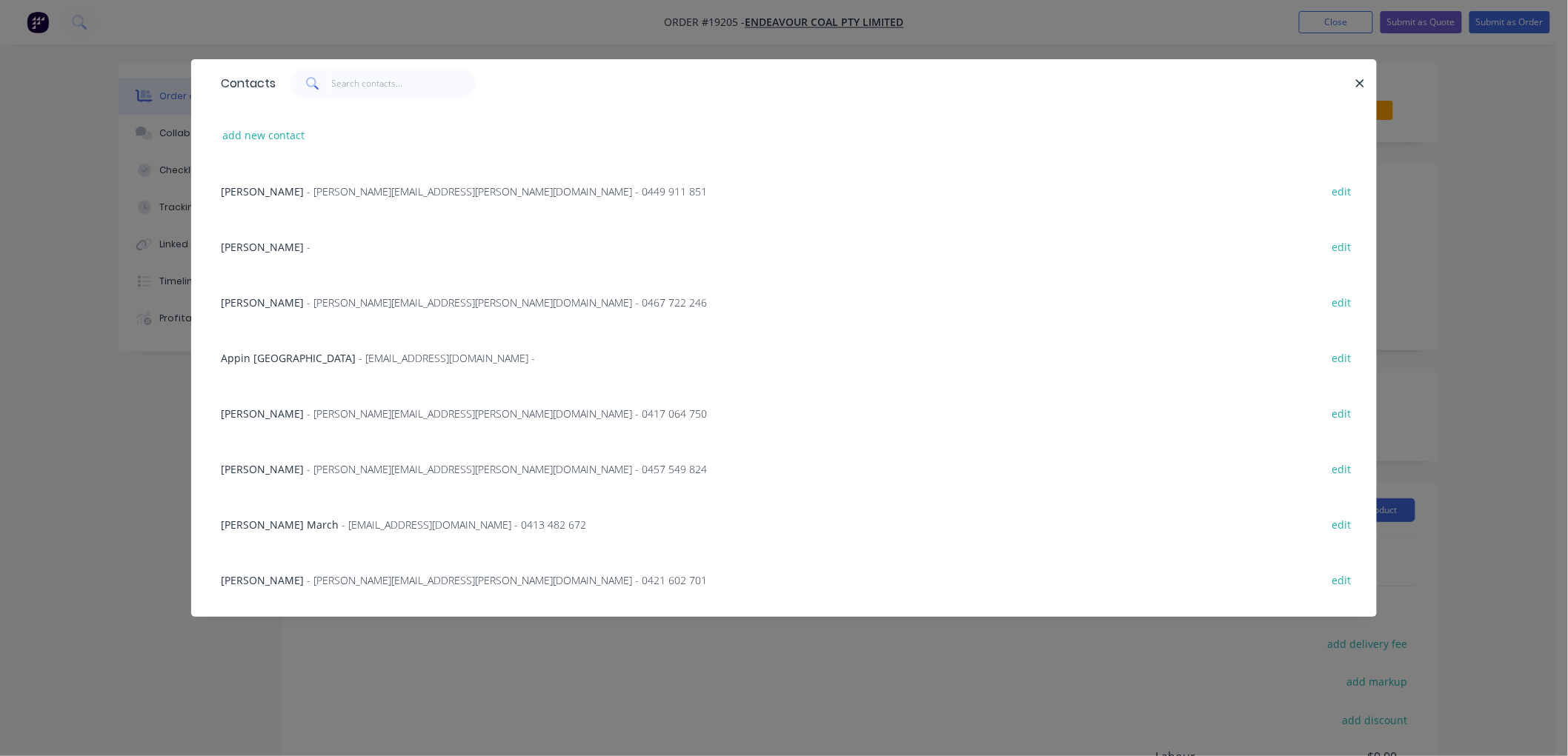
click at [367, 522] on span "- [EMAIL_ADDRESS][DOMAIN_NAME] - 0413 482 672" at bounding box center [463, 524] width 245 height 14
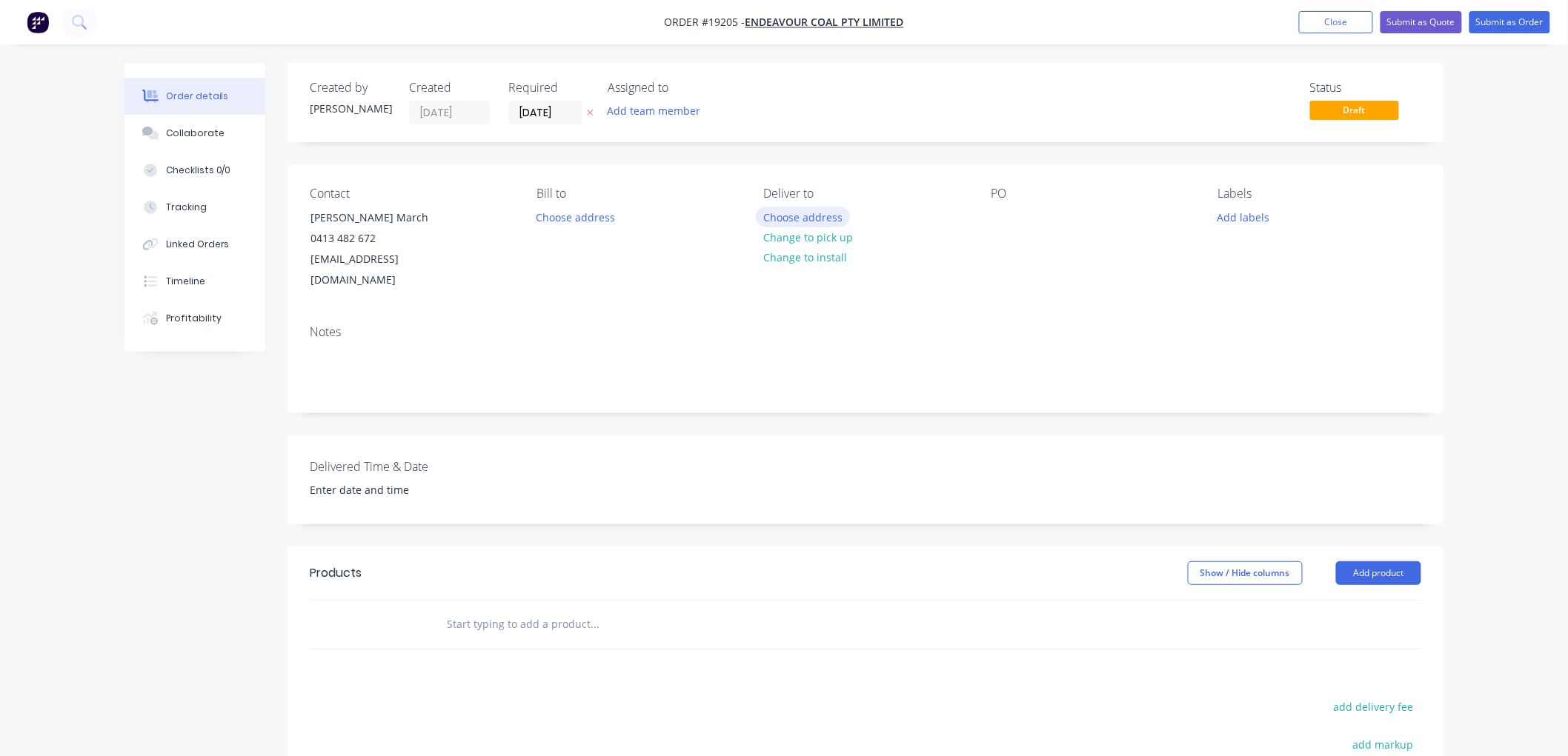
click at [791, 212] on button "Choose address" at bounding box center [803, 217] width 95 height 20
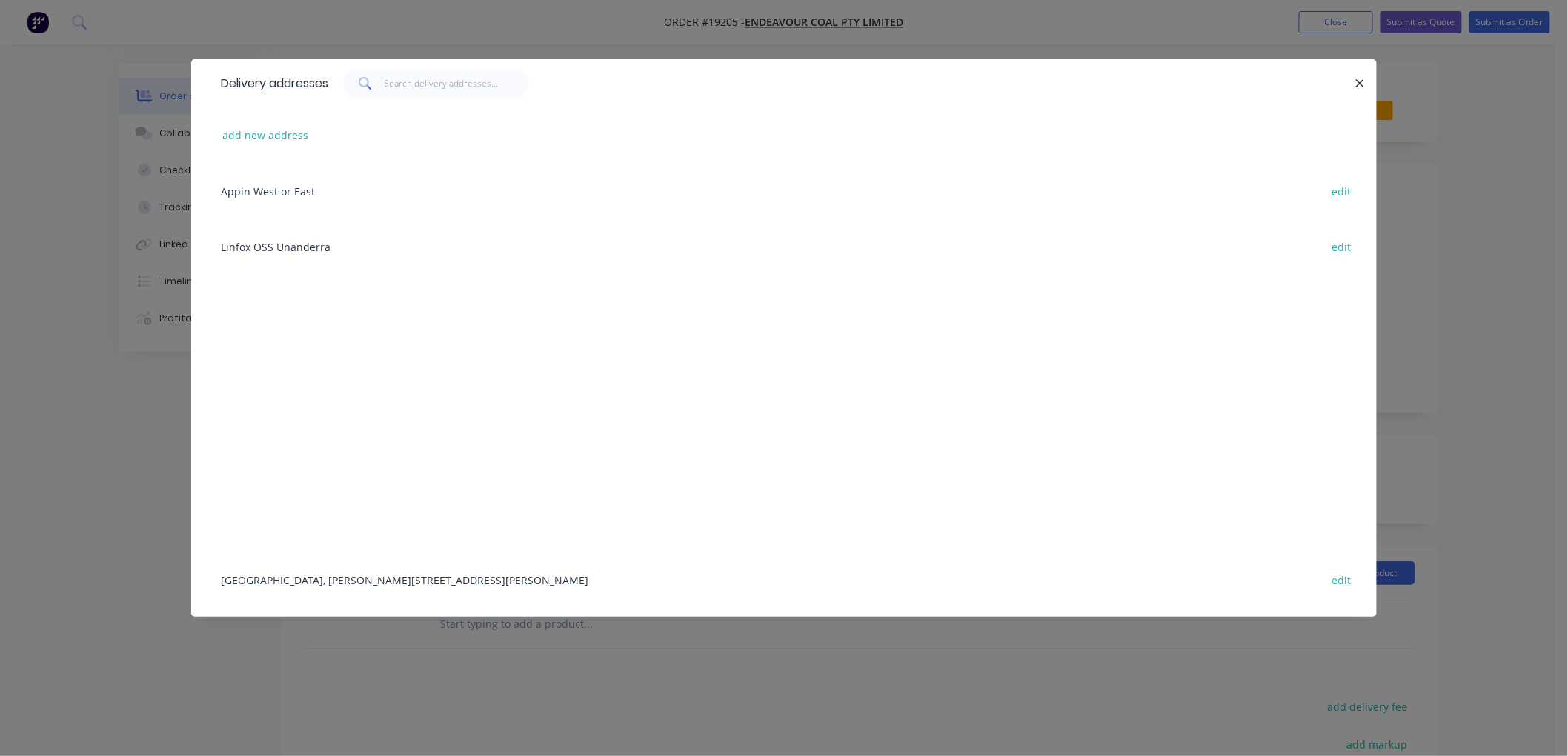
click at [376, 576] on div "[GEOGRAPHIC_DATA], [PERSON_NAME][STREET_ADDRESS][PERSON_NAME] edit" at bounding box center [784, 579] width 1141 height 56
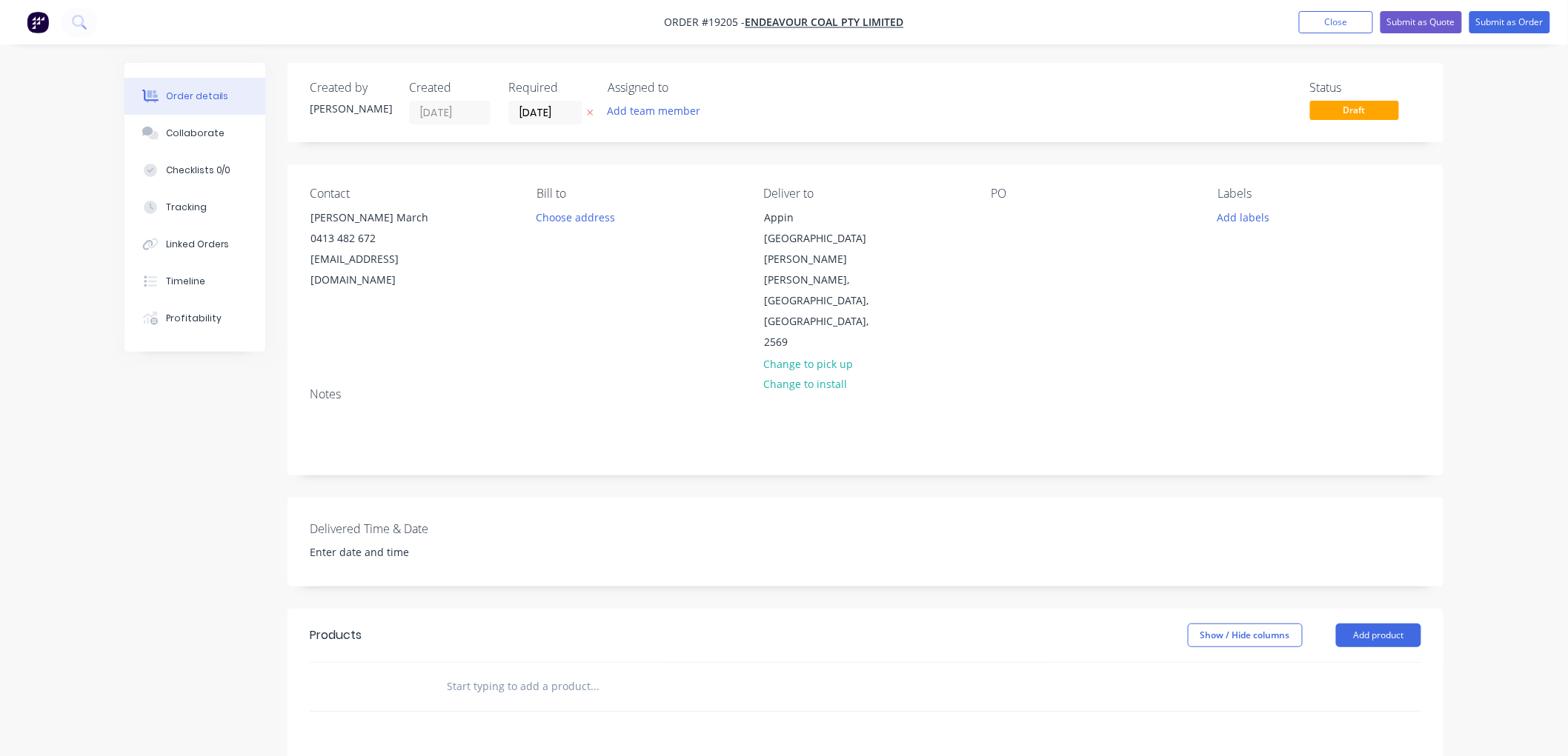
click at [477, 672] on input "text" at bounding box center [594, 686] width 296 height 29
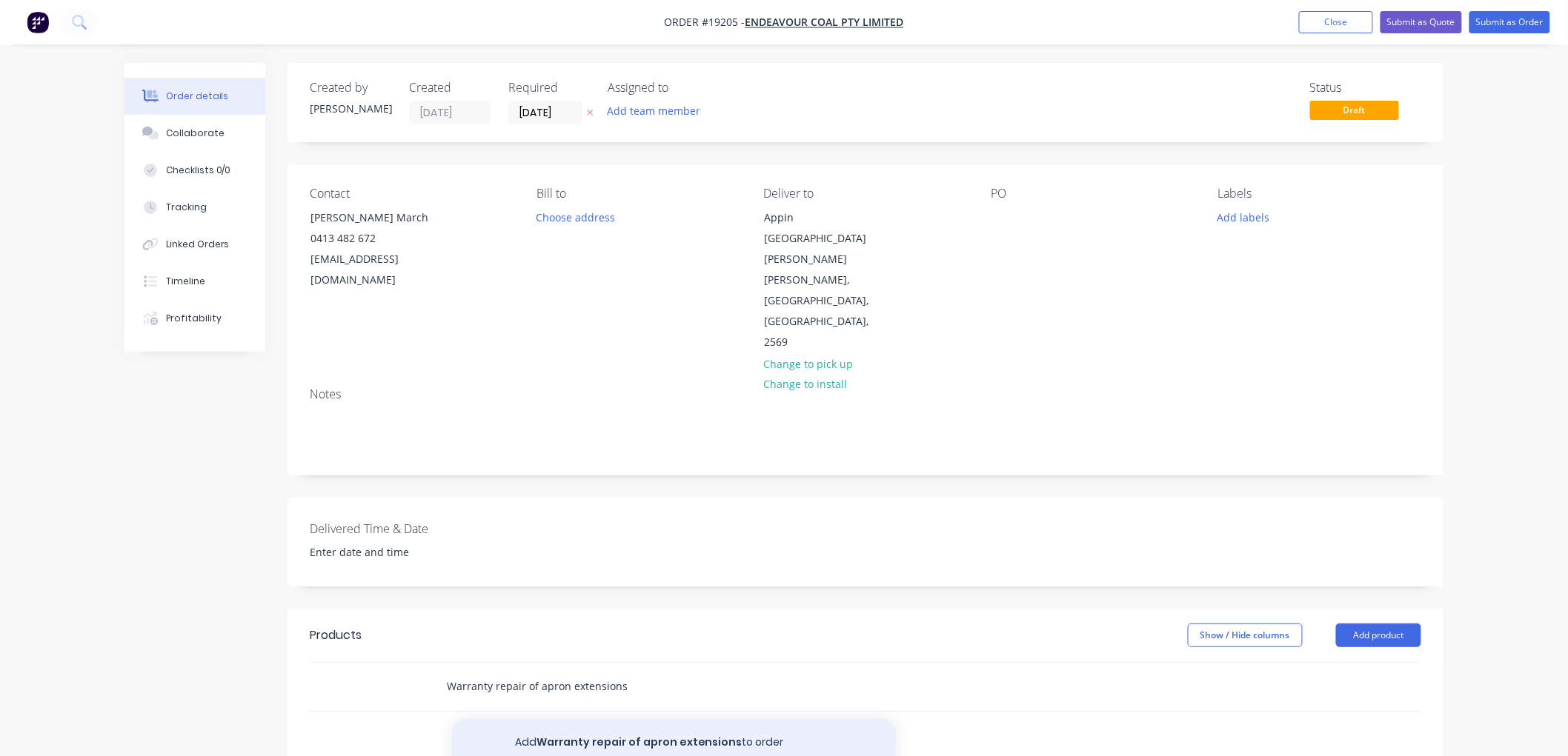
type input "Warranty repair of apron extensions"
click at [591, 719] on button "Add Warranty repair of apron extensions to order" at bounding box center [674, 743] width 444 height 47
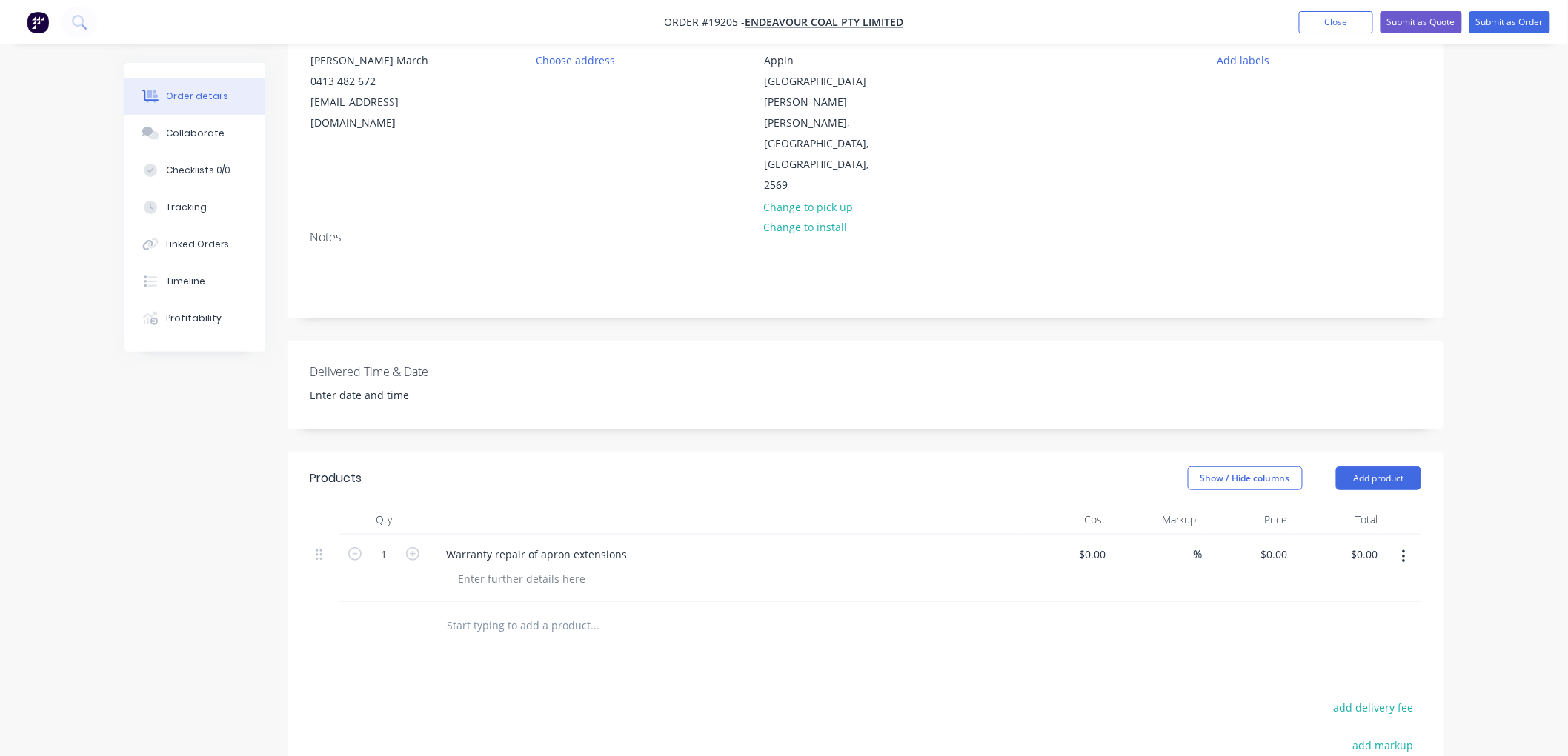
scroll to position [164, 0]
click at [507, 560] on div at bounding box center [521, 571] width 151 height 21
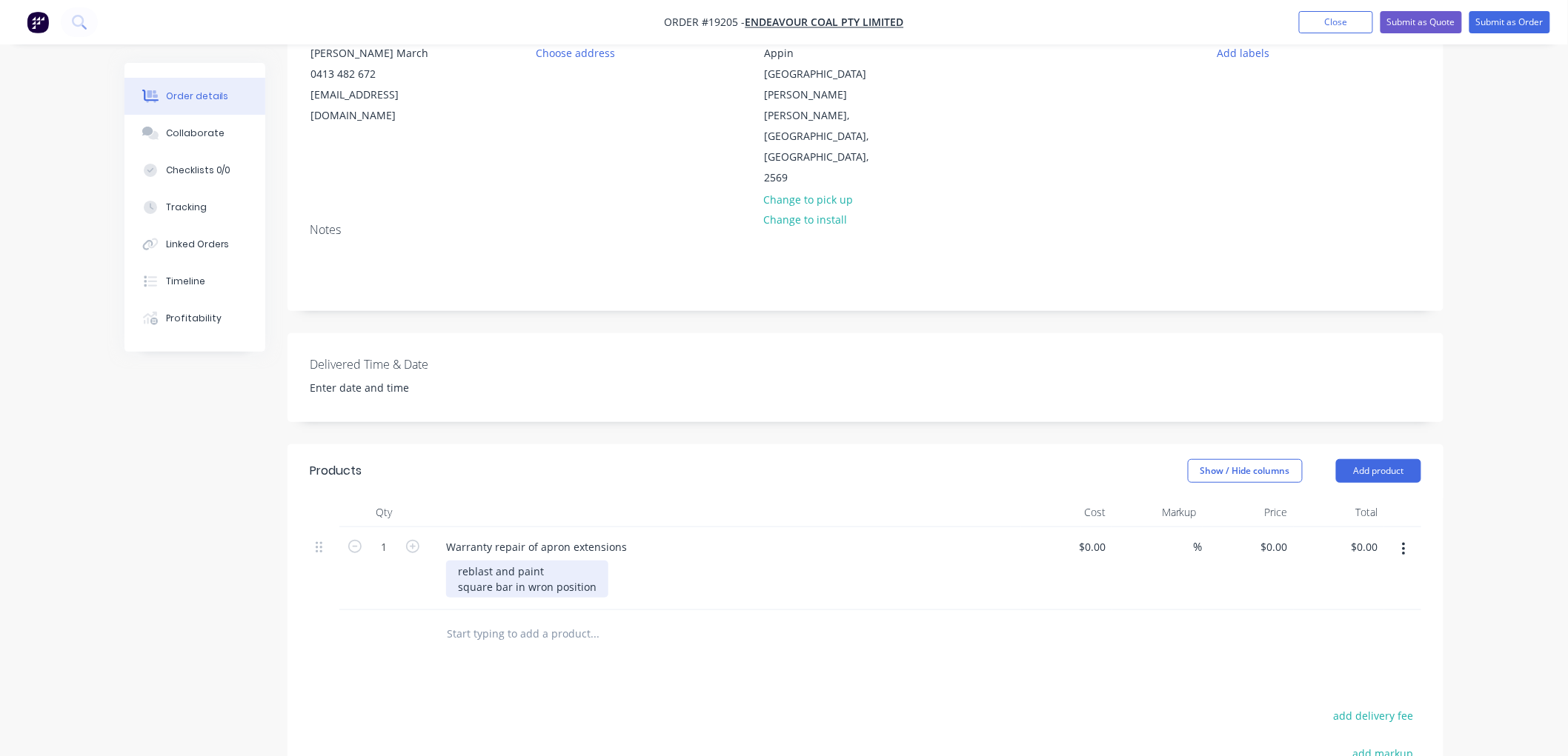
click at [536, 560] on div "reblast and paint square bar in wron position" at bounding box center [527, 578] width 162 height 37
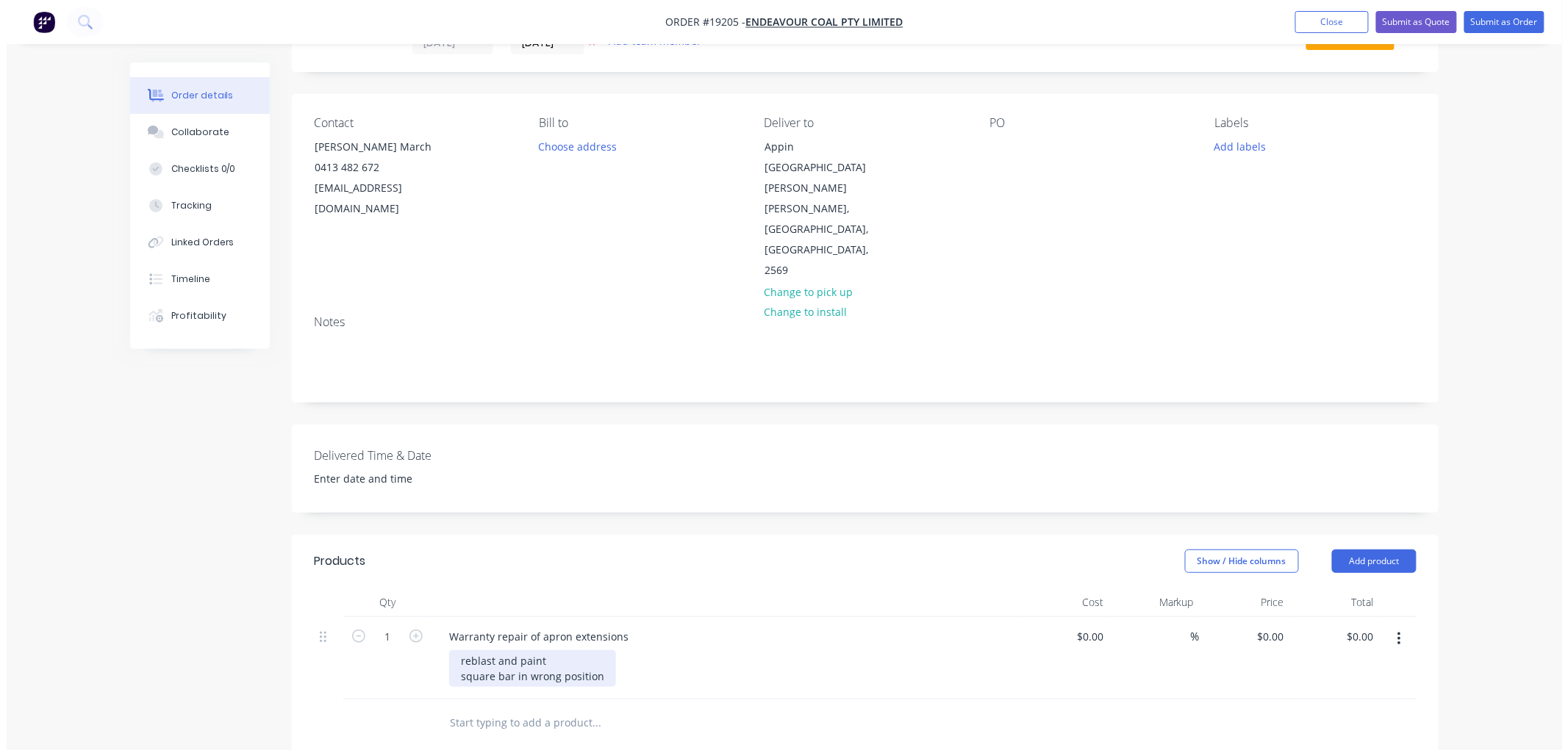
scroll to position [0, 0]
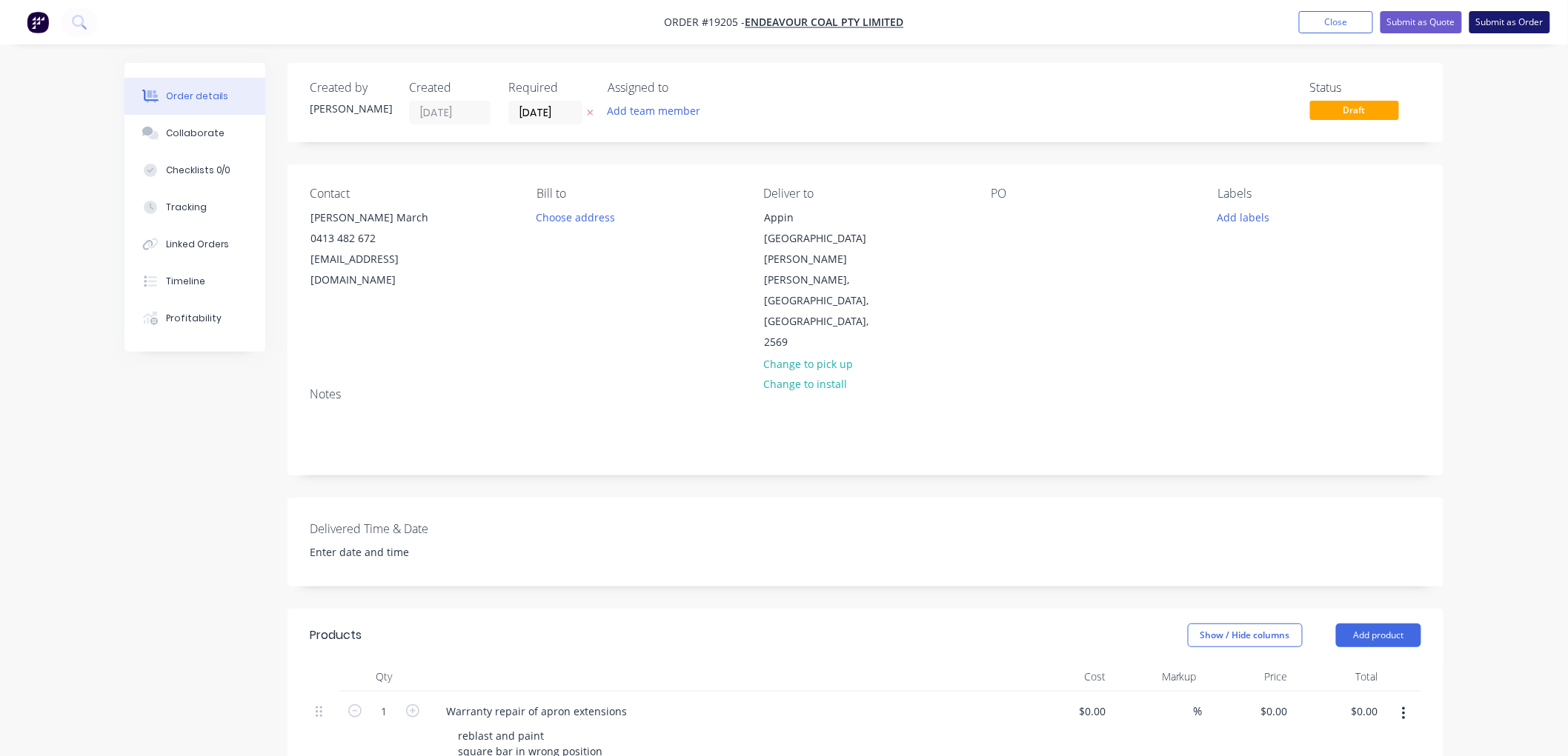
click at [1494, 25] on button "Submit as Order" at bounding box center [1509, 22] width 81 height 22
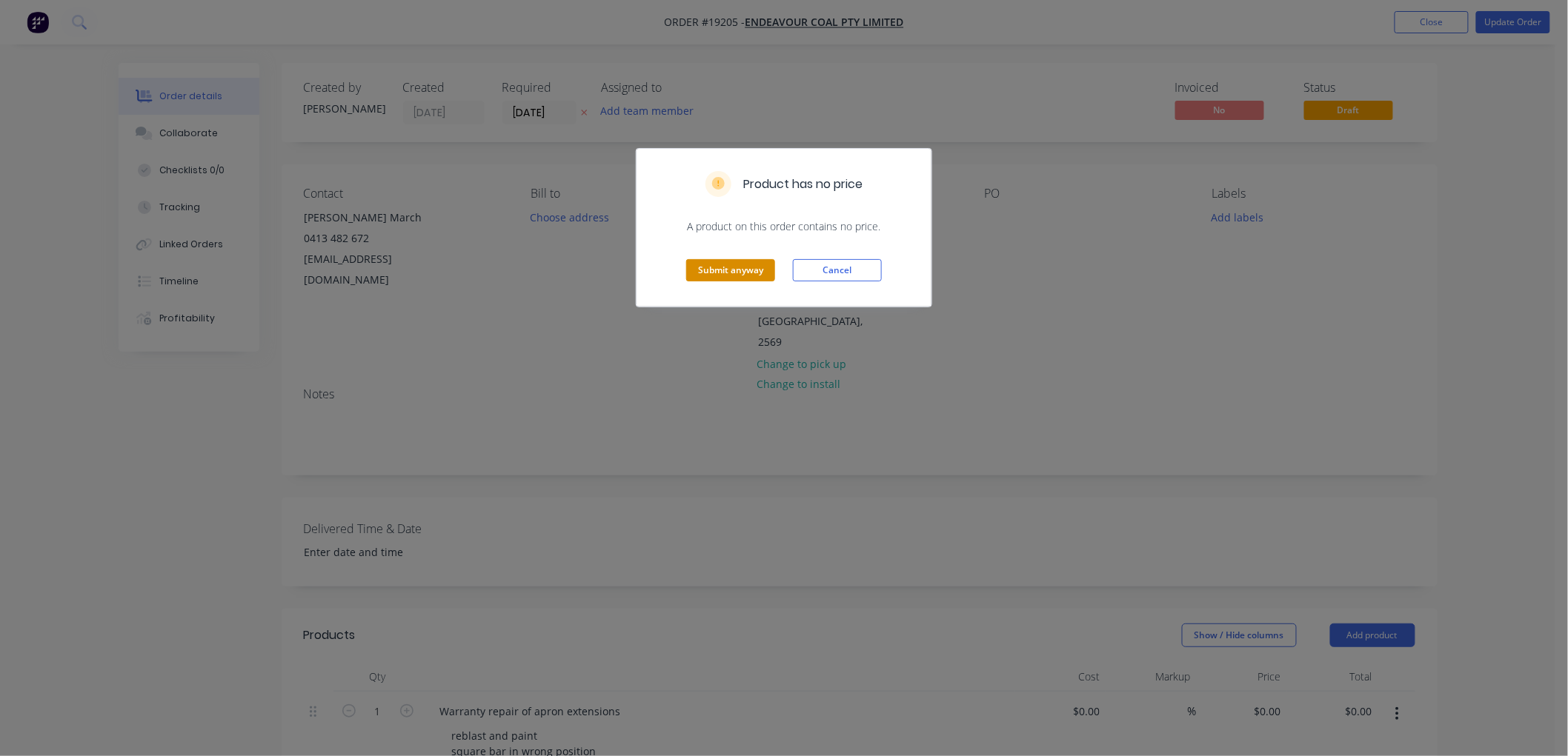
click at [731, 263] on button "Submit anyway" at bounding box center [730, 270] width 89 height 22
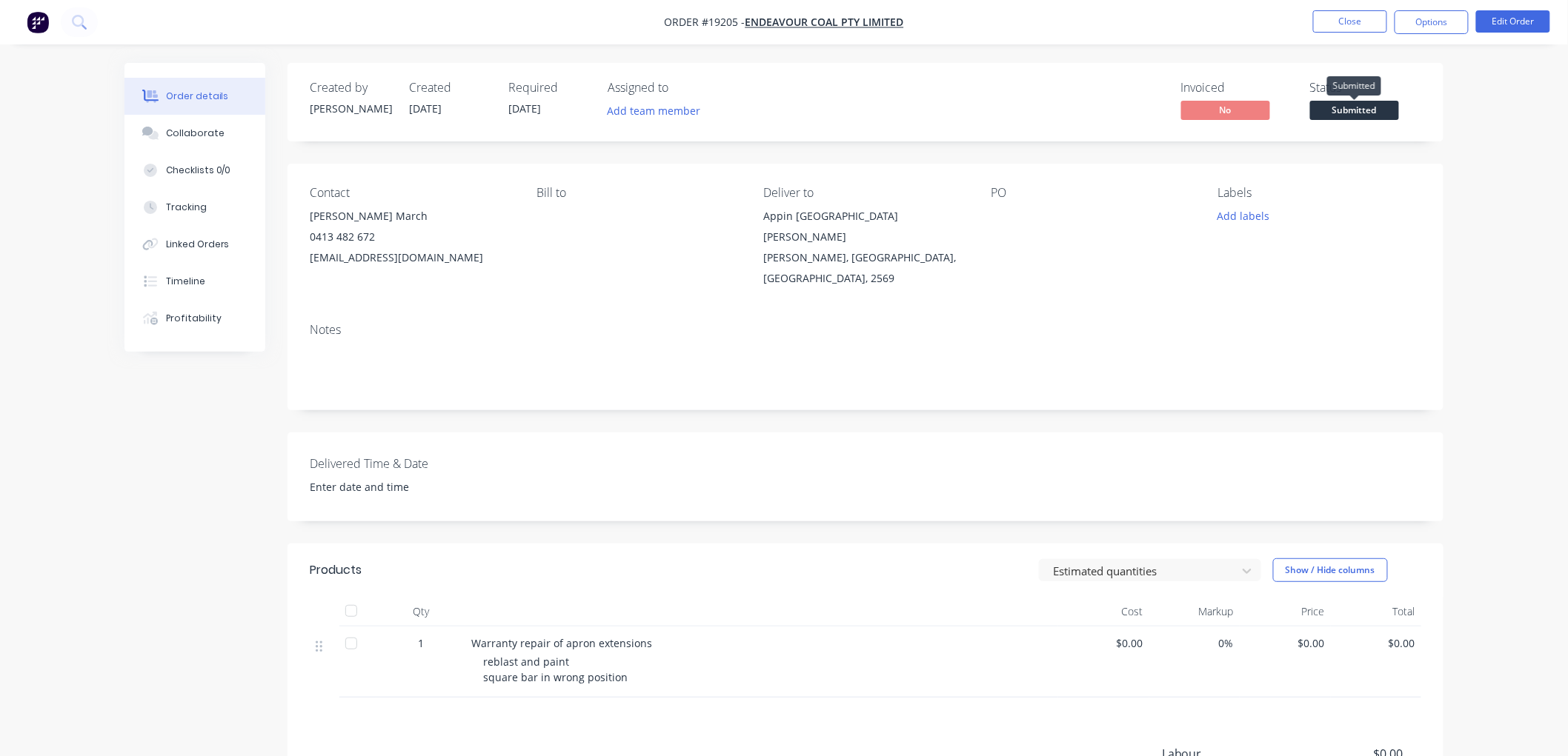
click at [1313, 113] on span "Submitted" at bounding box center [1354, 110] width 89 height 19
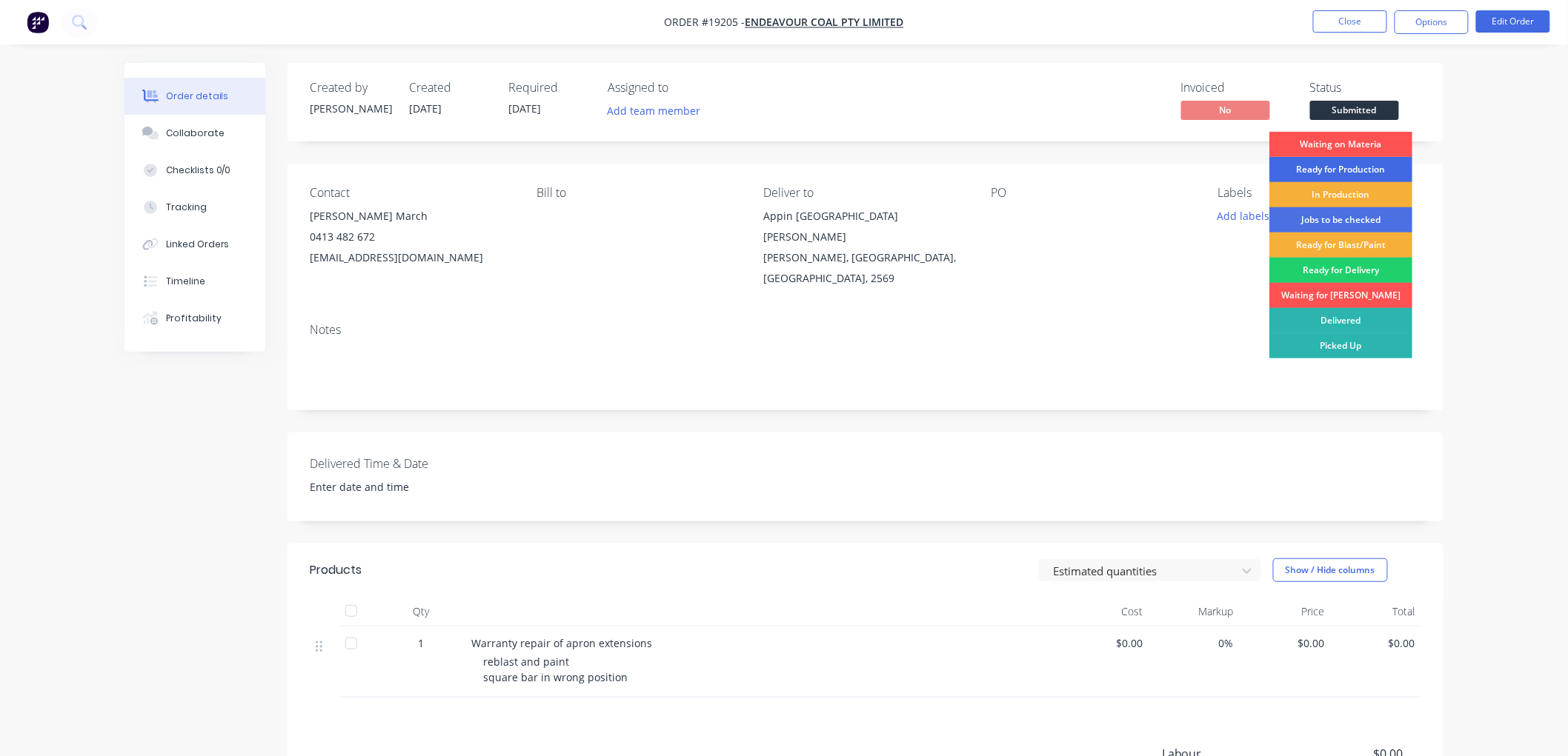
click at [1331, 167] on div "Ready for Production" at bounding box center [1340, 169] width 143 height 25
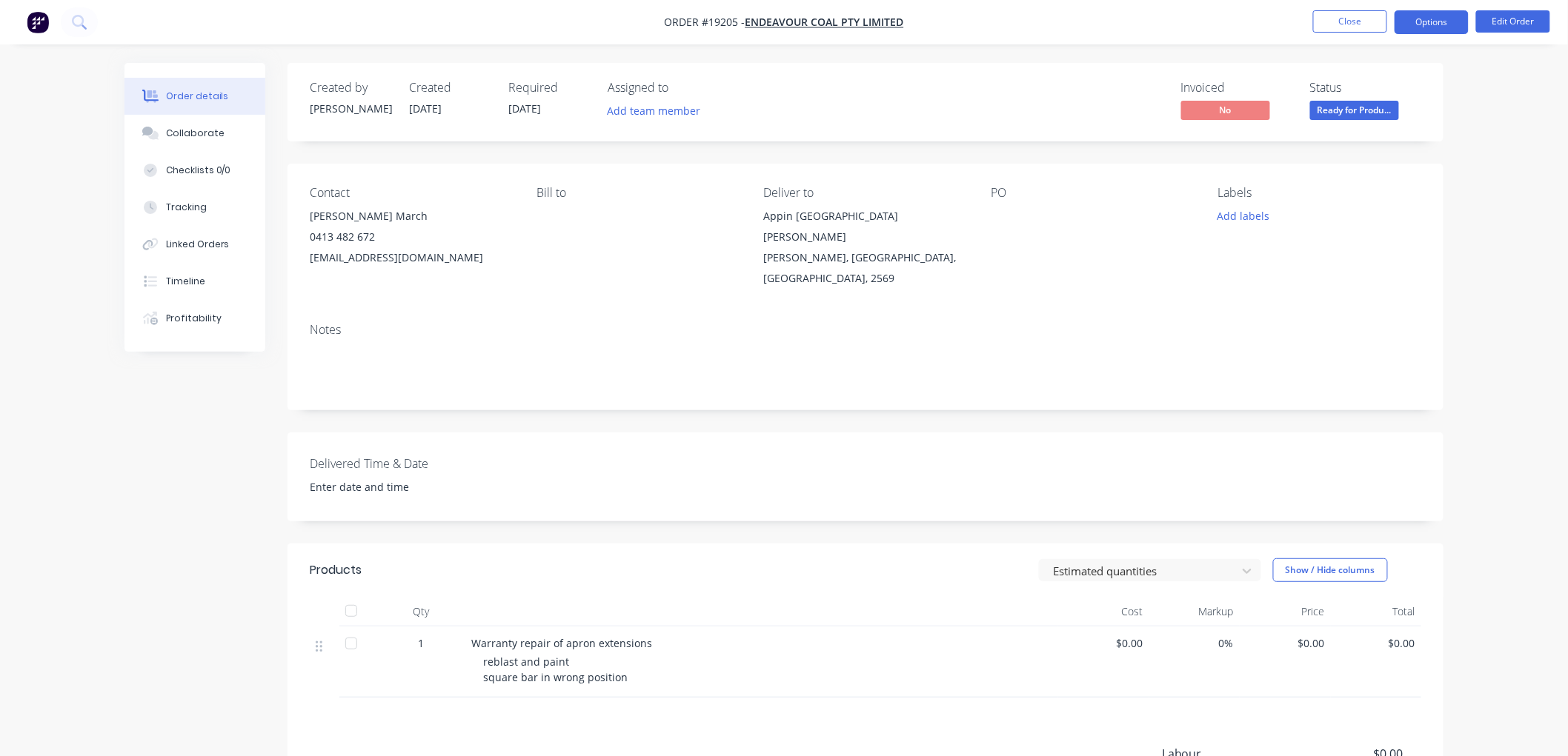
click at [1412, 23] on button "Options" at bounding box center [1431, 22] width 74 height 24
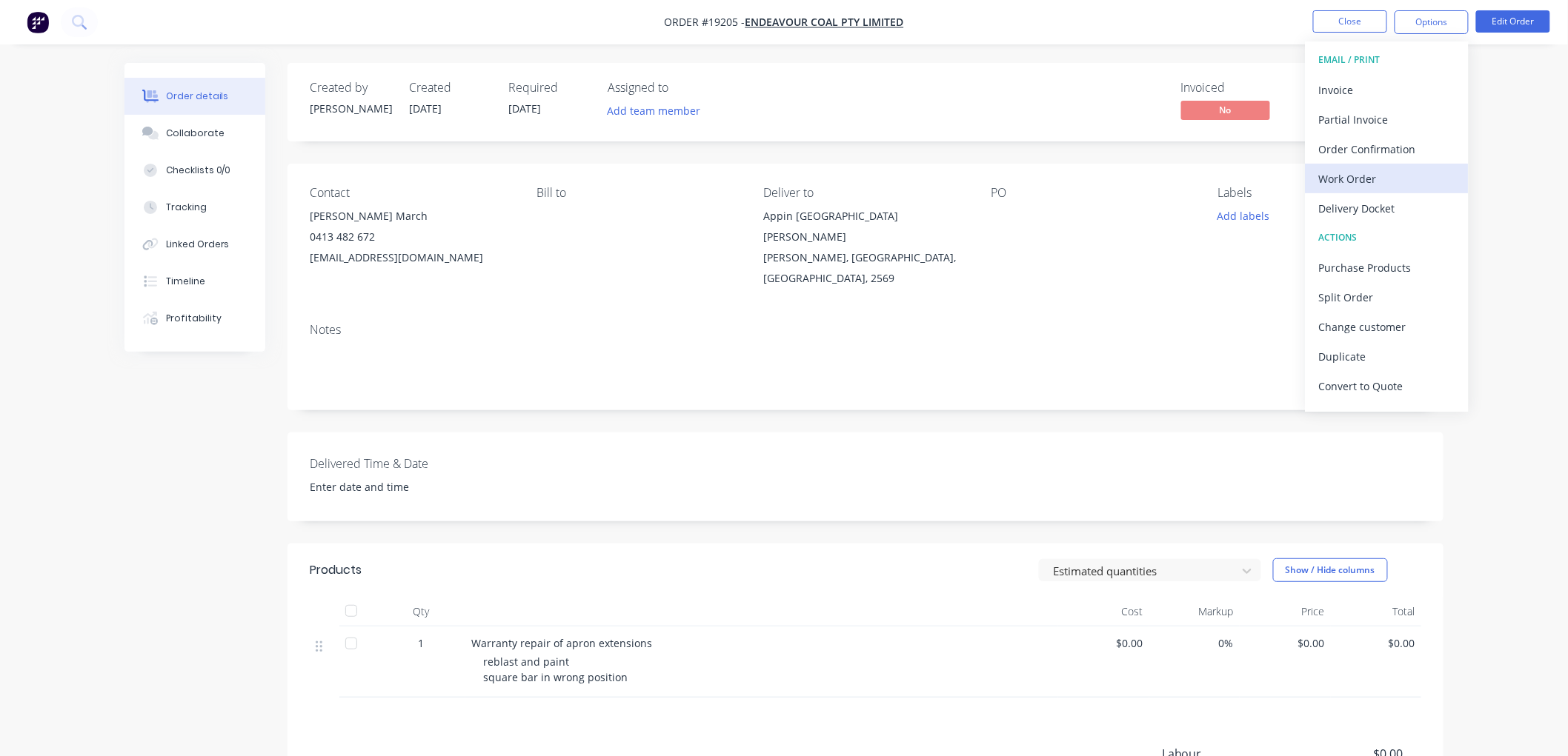
click at [1336, 182] on div "Work Order" at bounding box center [1386, 178] width 137 height 21
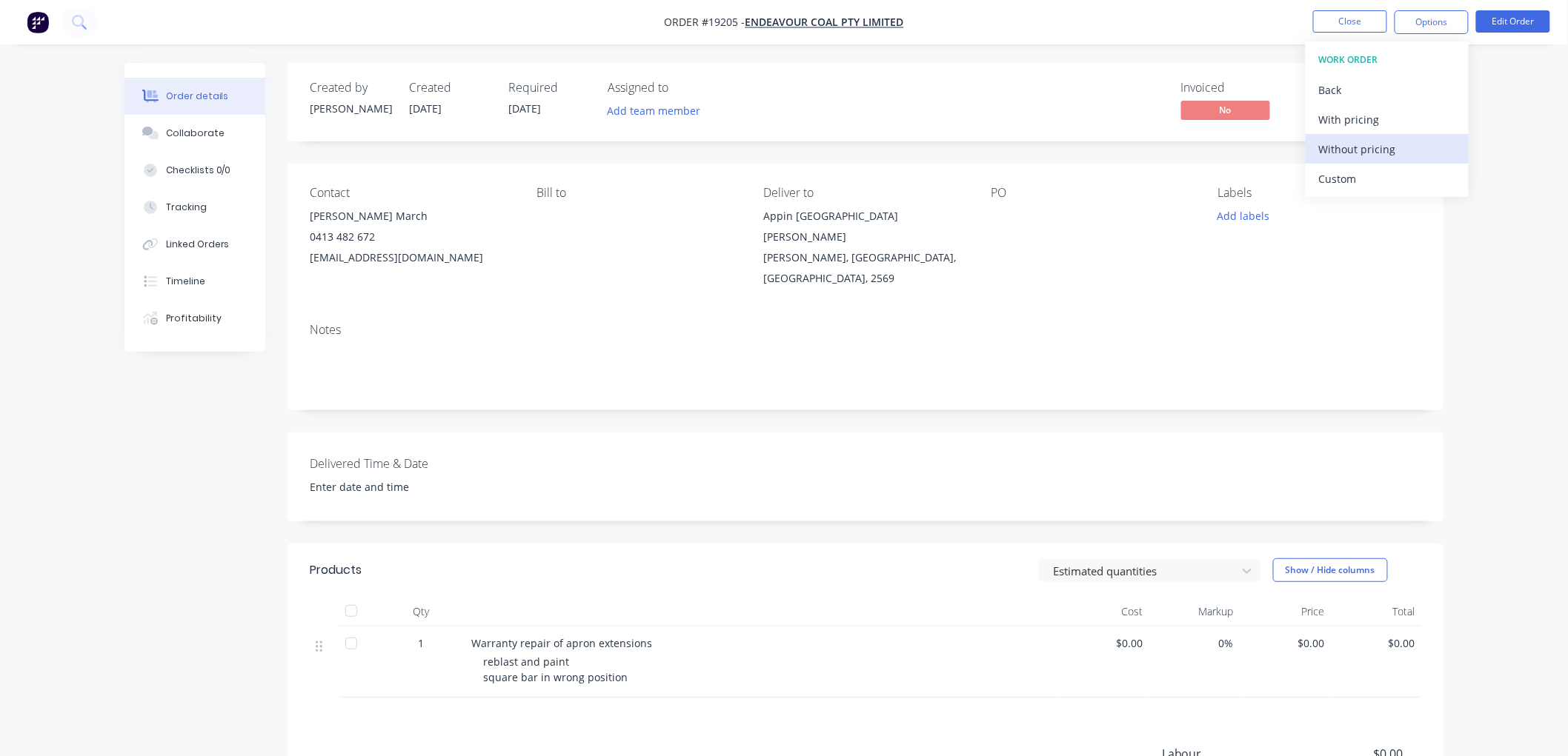
click at [1351, 146] on div "Without pricing" at bounding box center [1386, 149] width 137 height 21
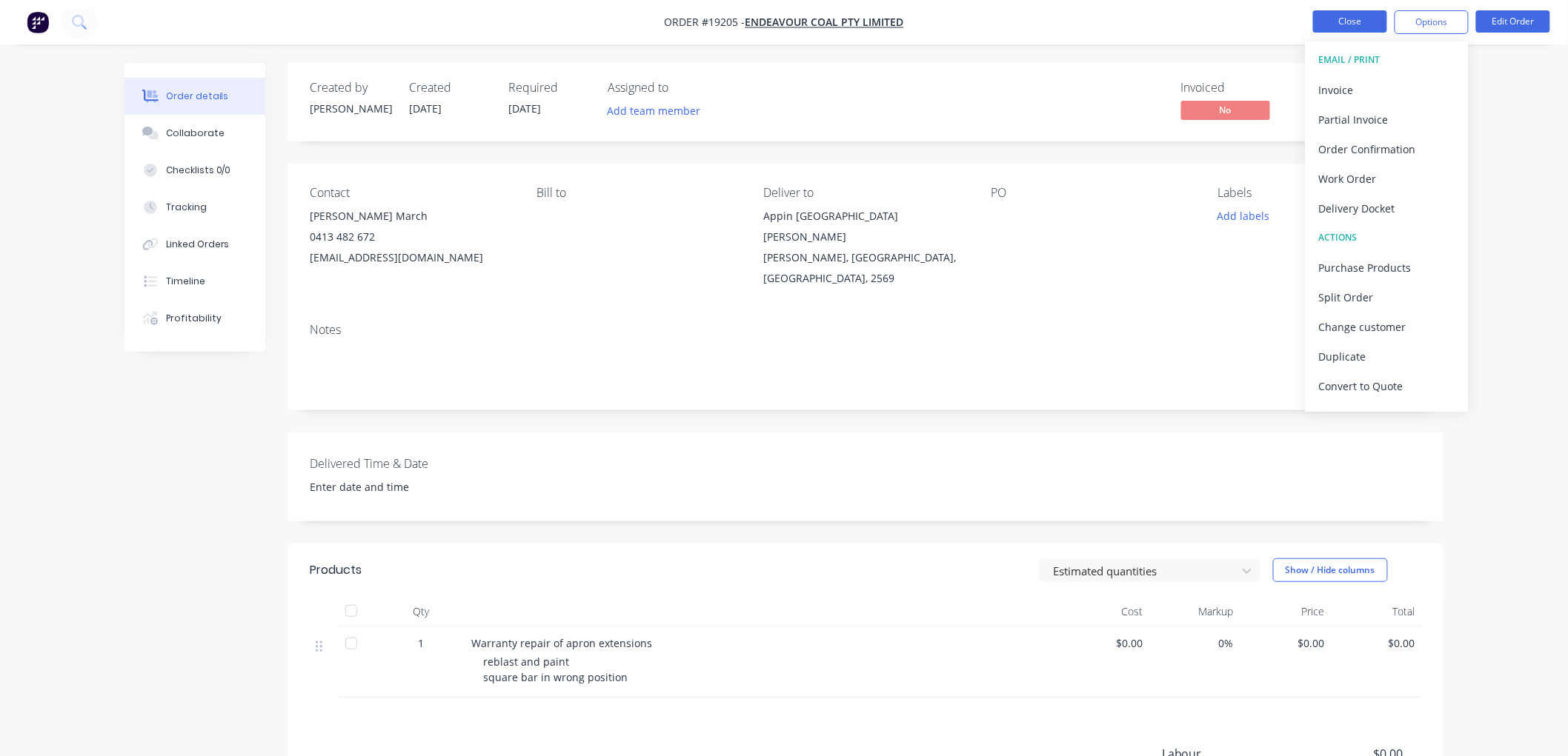
click at [1366, 19] on button "Close" at bounding box center [1349, 21] width 74 height 22
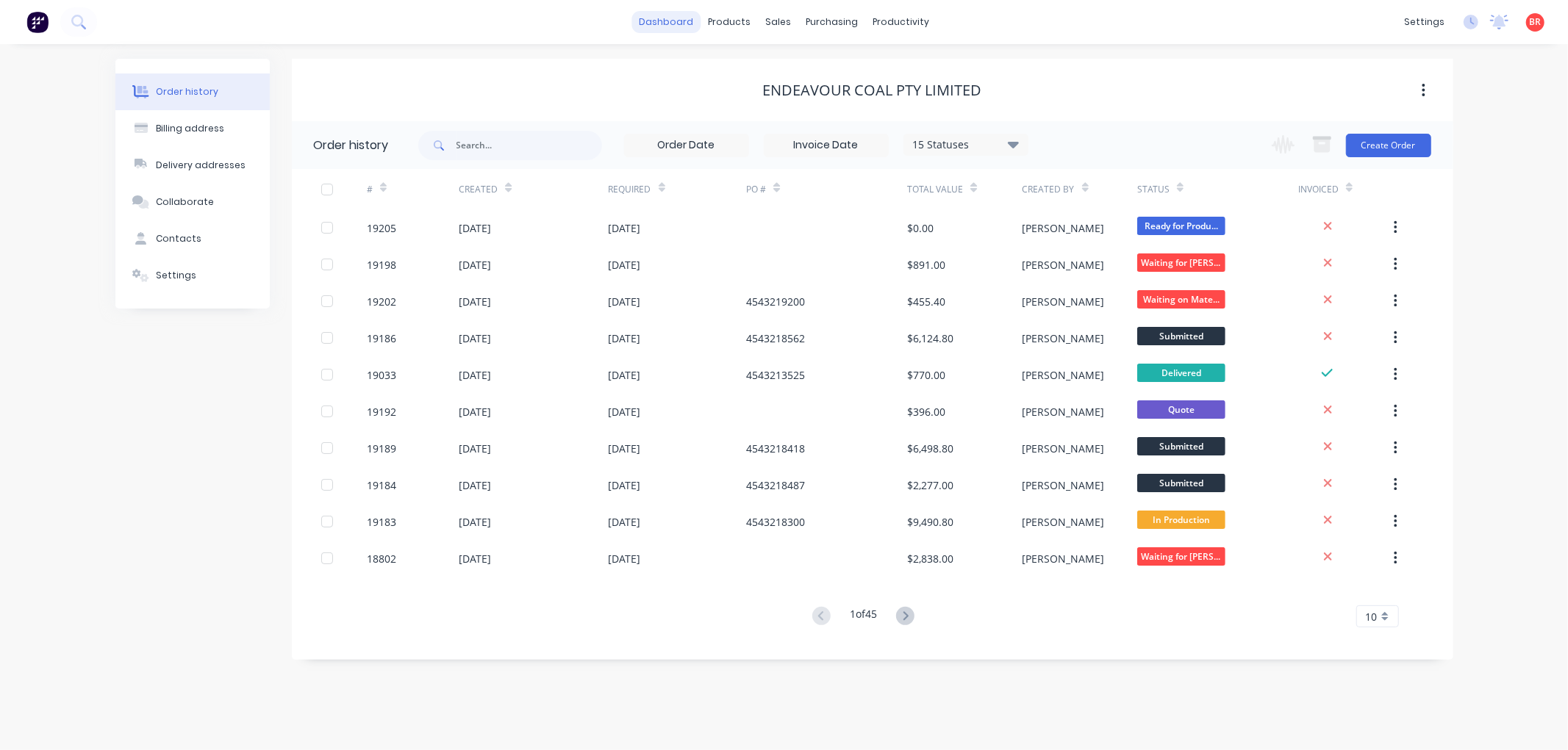
click at [669, 27] on link "dashboard" at bounding box center [666, 22] width 69 height 22
